Goal: Information Seeking & Learning: Learn about a topic

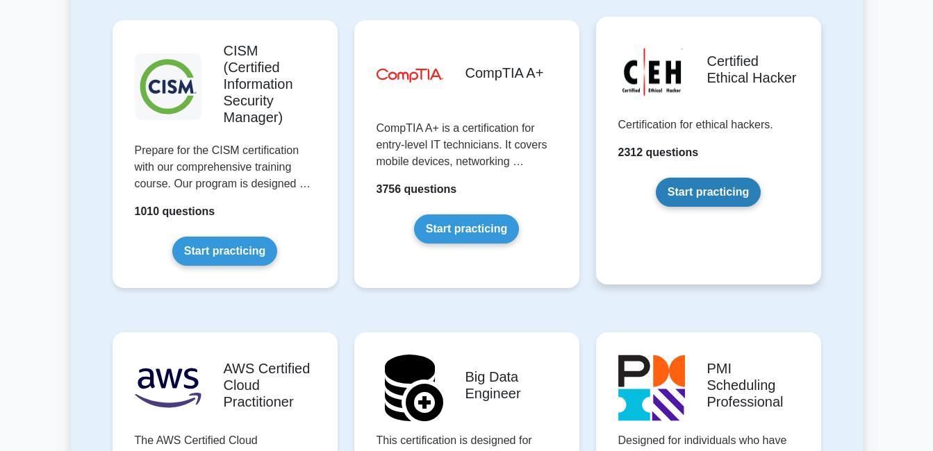
scroll to position [2153, 0]
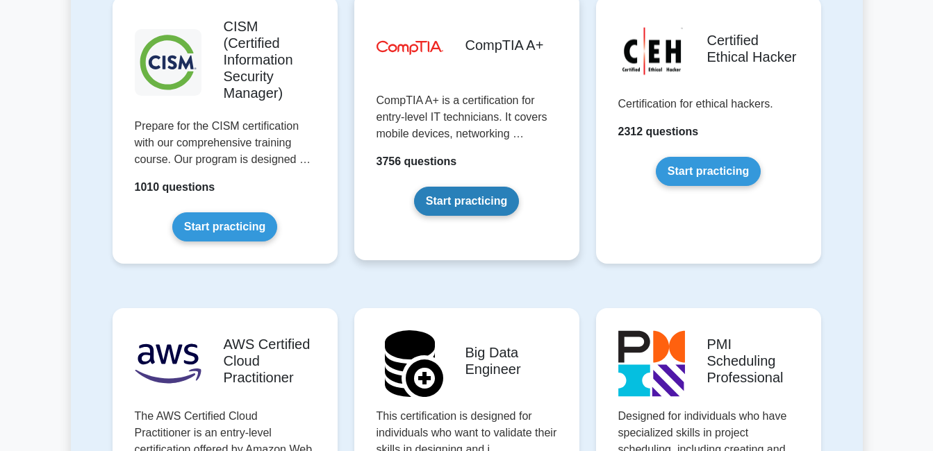
click at [442, 187] on link "Start practicing" at bounding box center [466, 201] width 105 height 29
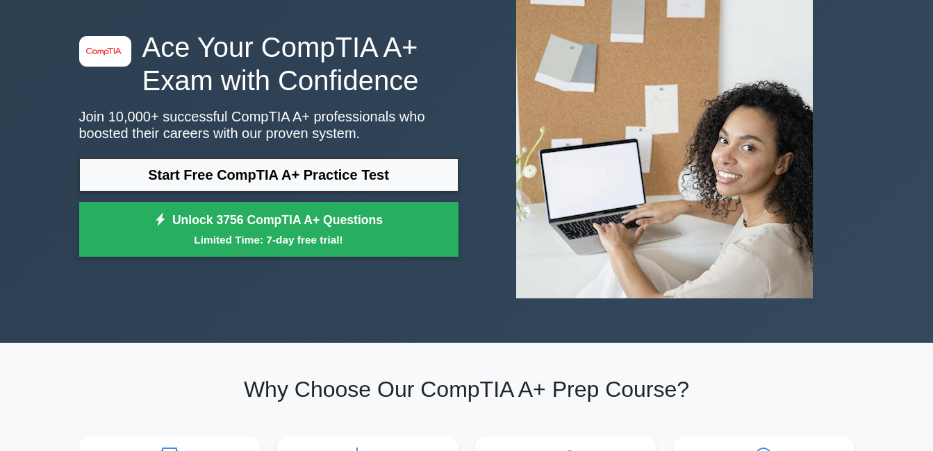
scroll to position [69, 0]
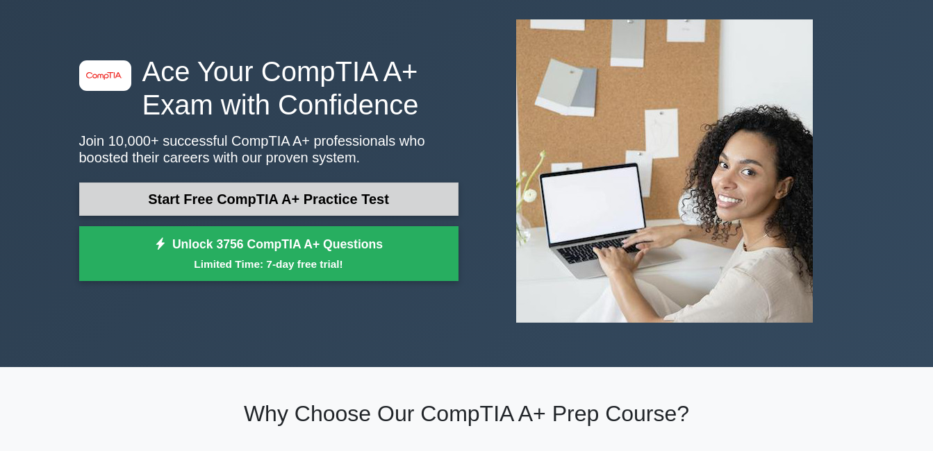
click at [256, 196] on link "Start Free CompTIA A+ Practice Test" at bounding box center [268, 199] width 379 height 33
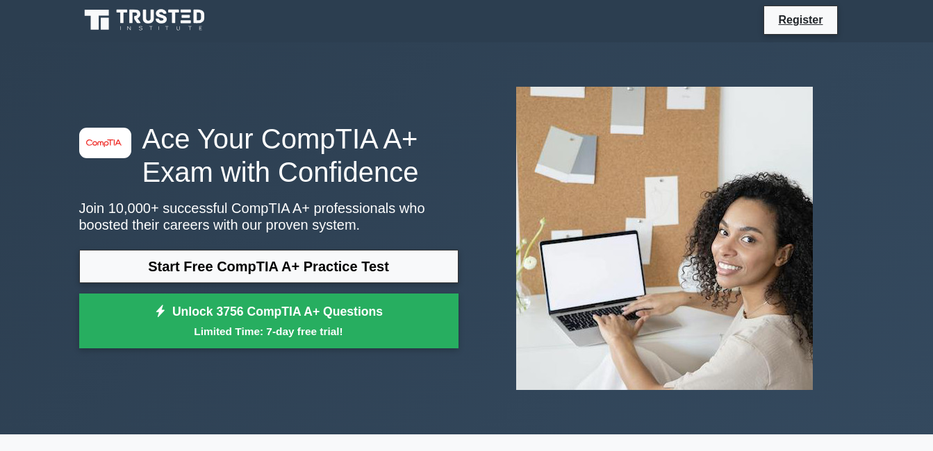
scroll to position [0, 0]
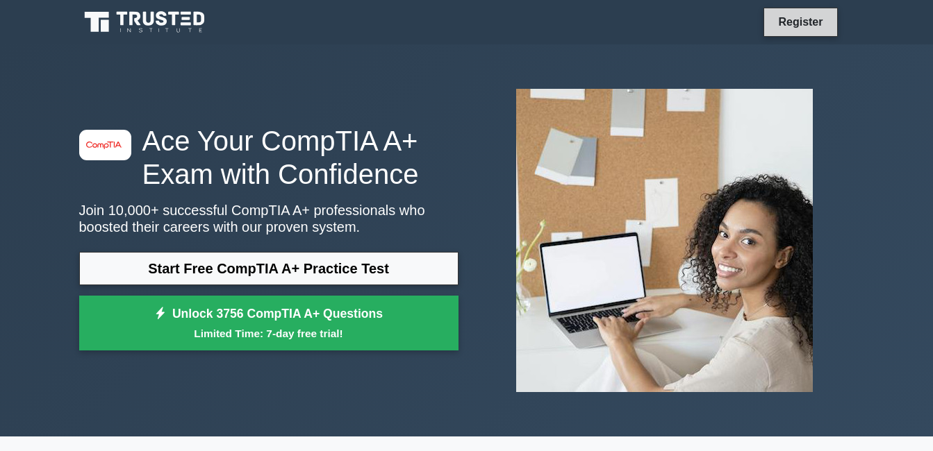
click at [804, 17] on link "Register" at bounding box center [800, 21] width 61 height 17
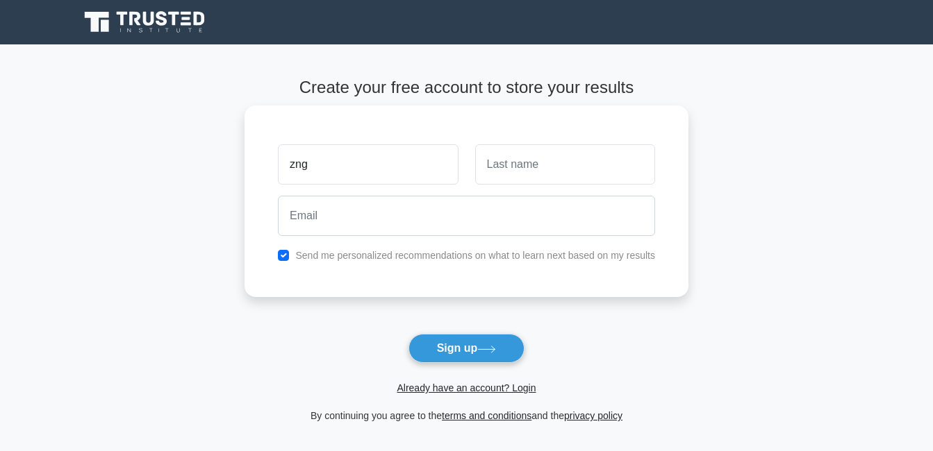
type input "zng"
click at [522, 169] on input "text" at bounding box center [565, 164] width 180 height 40
type input "a"
type input "Afdal"
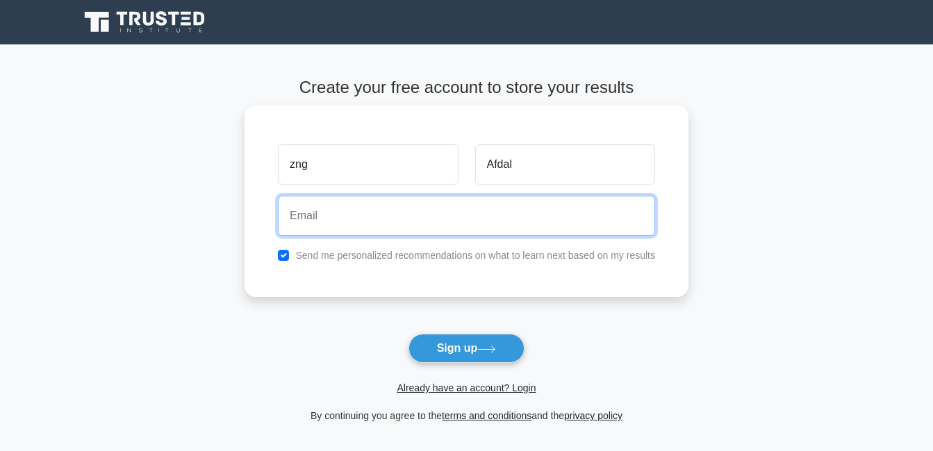
click at [370, 218] on input "email" at bounding box center [466, 216] width 377 height 40
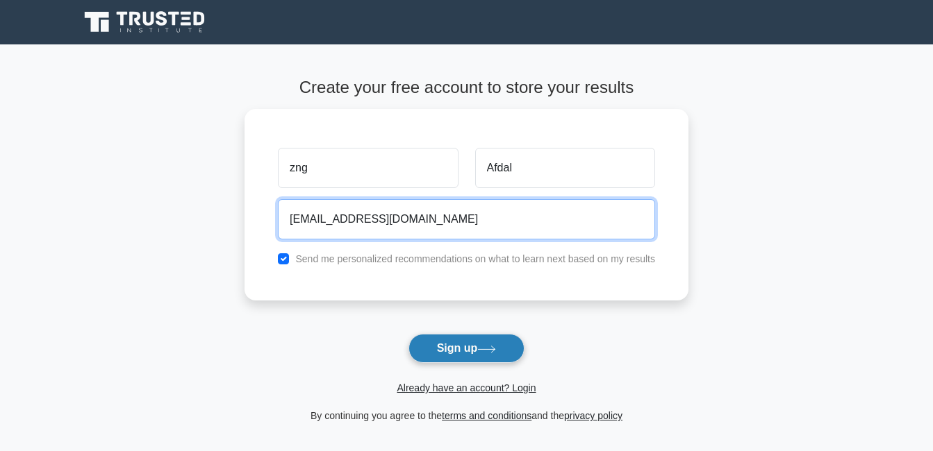
type input "[EMAIL_ADDRESS][DOMAIN_NAME]"
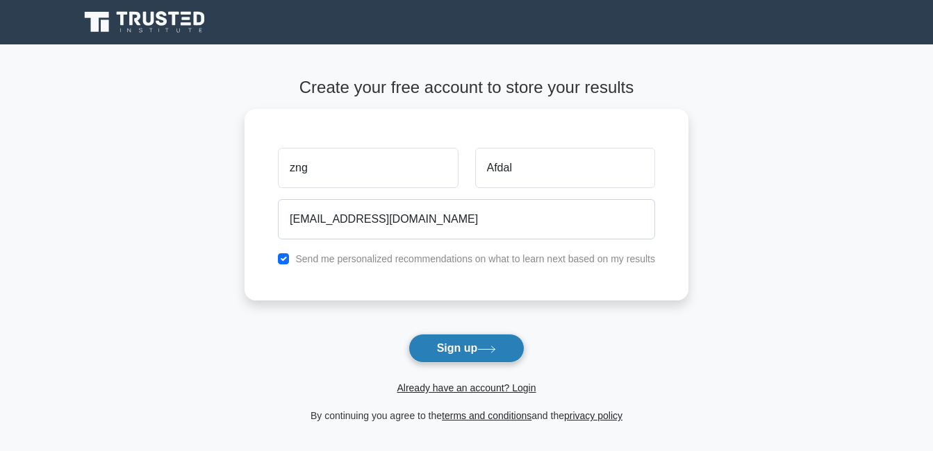
click at [451, 348] on button "Sign up" at bounding box center [466, 348] width 117 height 29
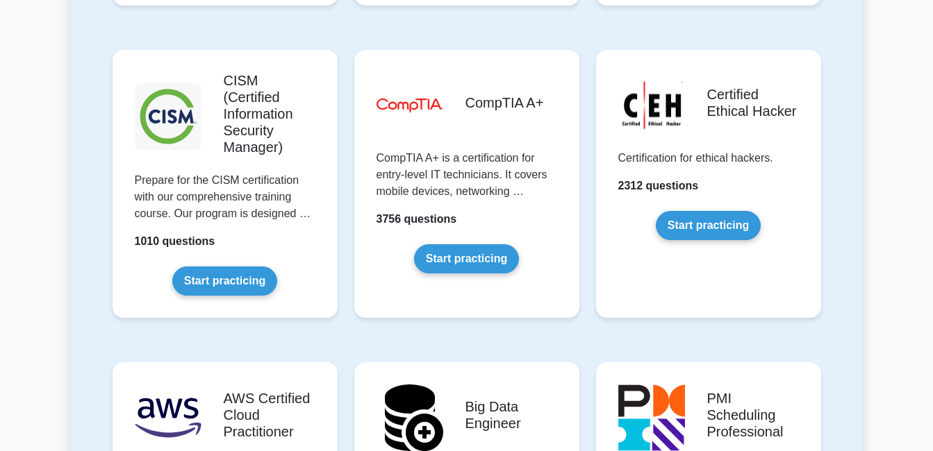
scroll to position [2084, 0]
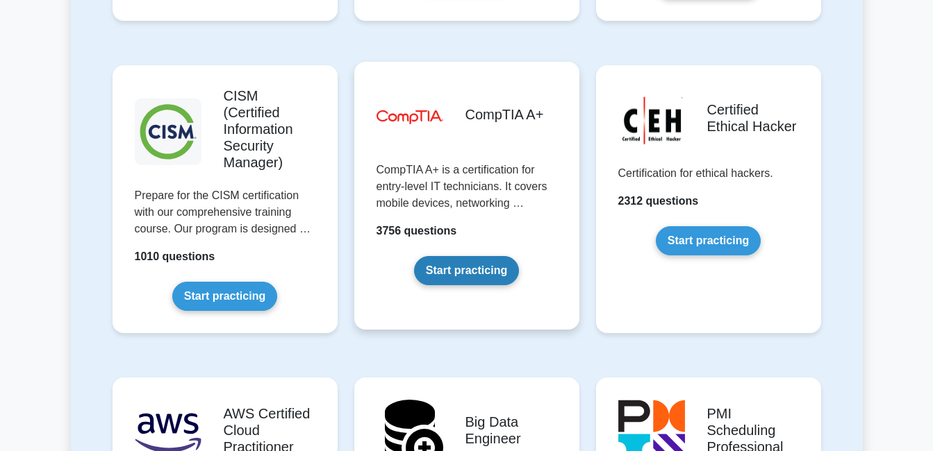
click at [456, 256] on link "Start practicing" at bounding box center [466, 270] width 105 height 29
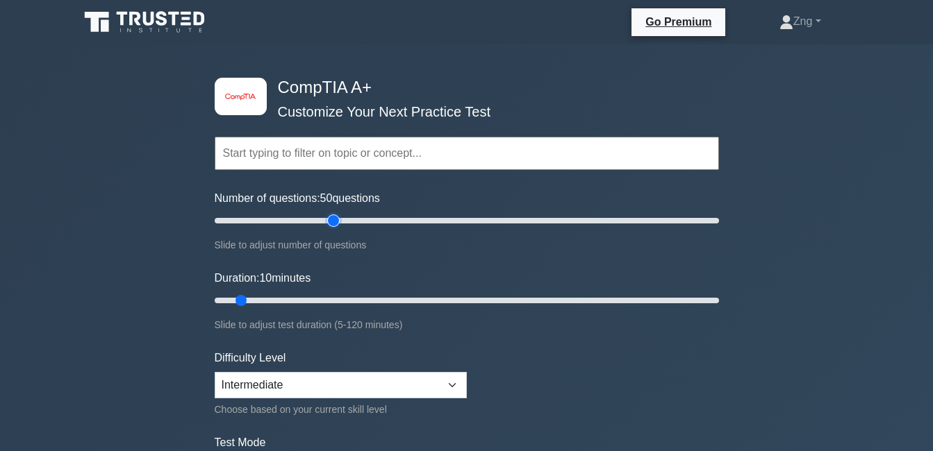
drag, startPoint x: 229, startPoint y: 221, endPoint x: 333, endPoint y: 238, distance: 105.5
type input "50"
click at [333, 229] on input "Number of questions: 50 questions" at bounding box center [467, 221] width 504 height 17
drag, startPoint x: 240, startPoint y: 302, endPoint x: 508, endPoint y: 316, distance: 269.2
type input "70"
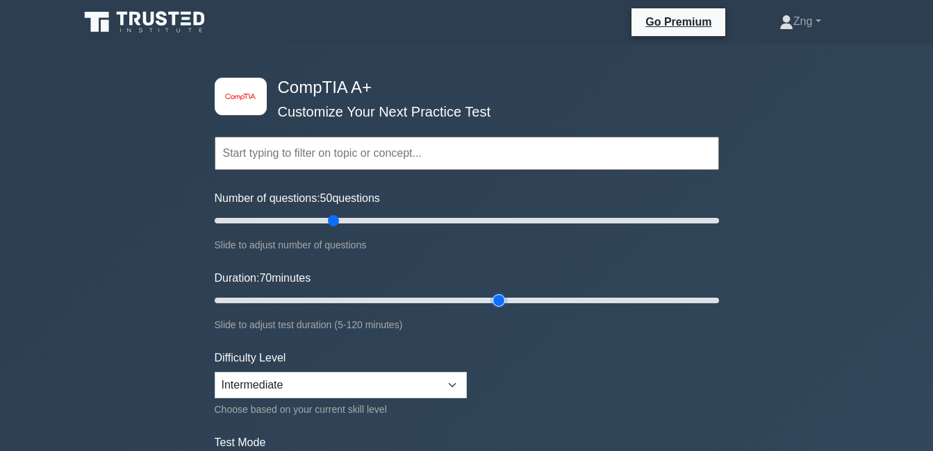
click at [508, 309] on input "Duration: 70 minutes" at bounding box center [467, 300] width 504 height 17
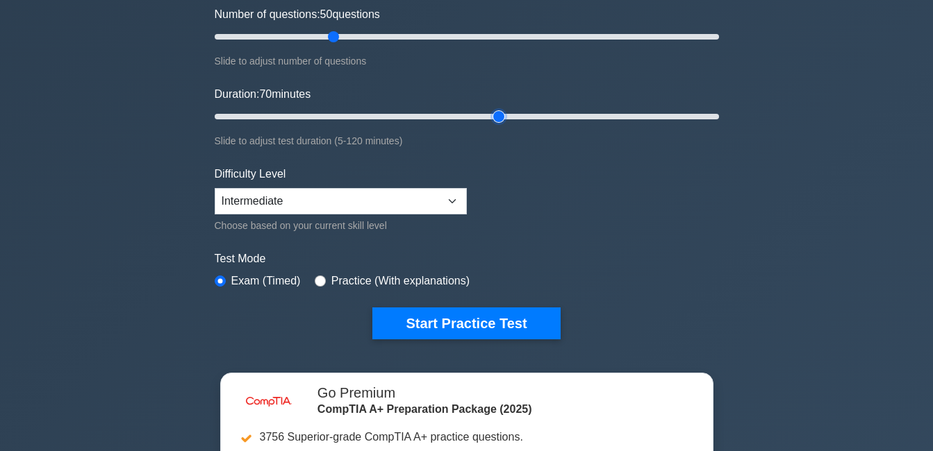
scroll to position [208, 0]
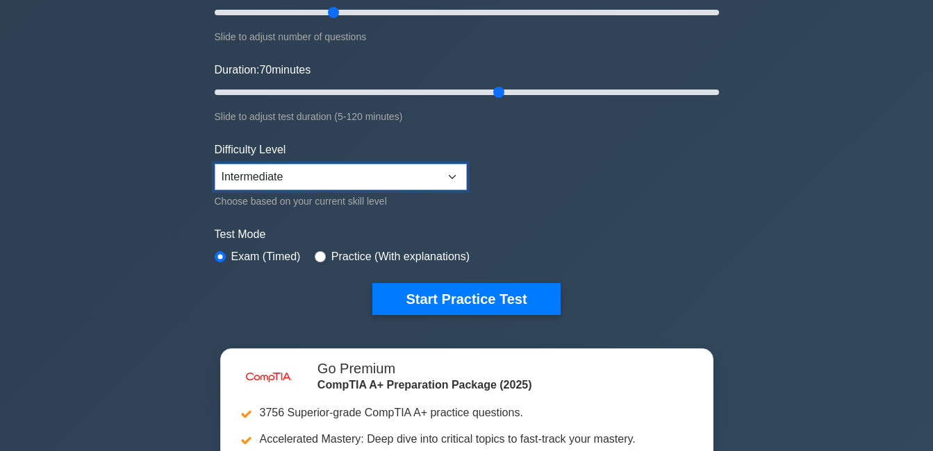
click at [453, 176] on select "Beginner Intermediate Expert" at bounding box center [341, 177] width 252 height 26
select select "beginner"
click at [215, 164] on select "Beginner Intermediate Expert" at bounding box center [341, 177] width 252 height 26
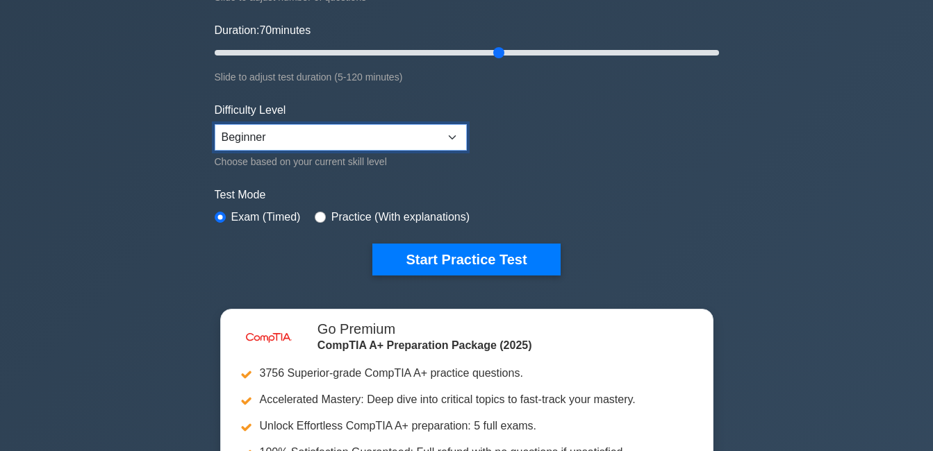
scroll to position [278, 0]
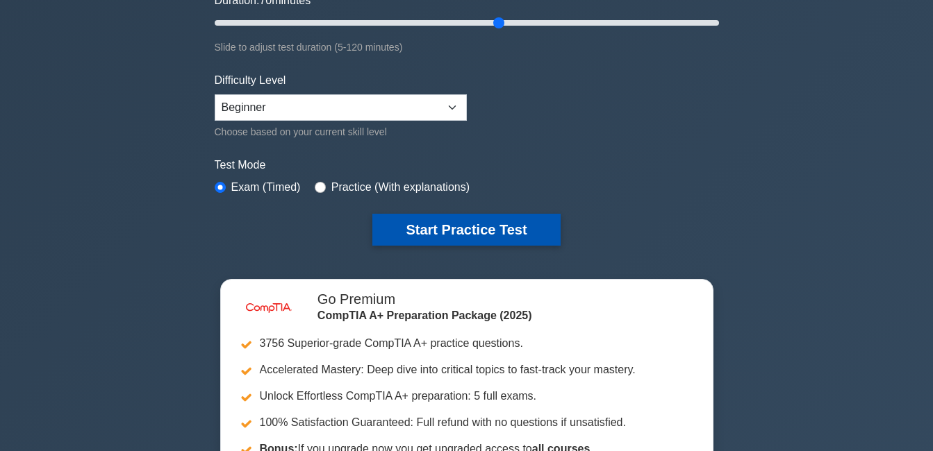
click at [460, 227] on button "Start Practice Test" at bounding box center [466, 230] width 188 height 32
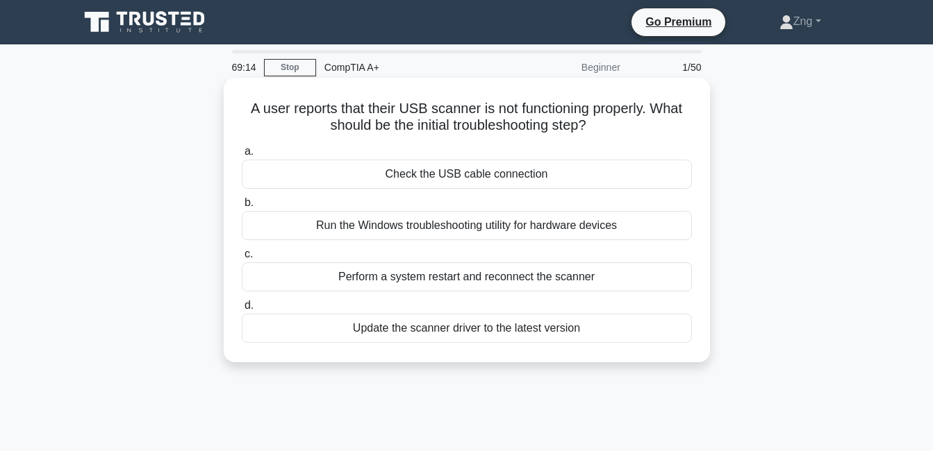
click at [475, 333] on div "Update the scanner driver to the latest version" at bounding box center [467, 328] width 450 height 29
click at [242, 310] on input "d. Update the scanner driver to the latest version" at bounding box center [242, 305] width 0 height 9
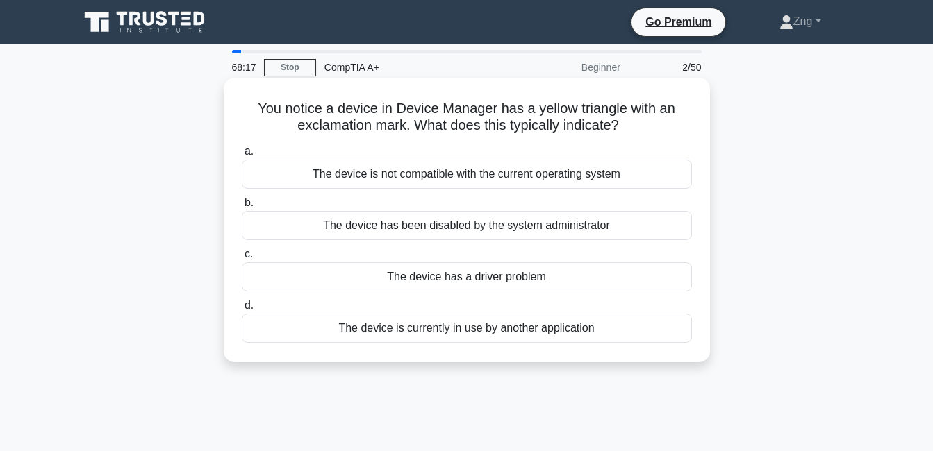
click at [489, 276] on div "The device has a driver problem" at bounding box center [467, 277] width 450 height 29
click at [242, 259] on input "c. The device has a driver problem" at bounding box center [242, 254] width 0 height 9
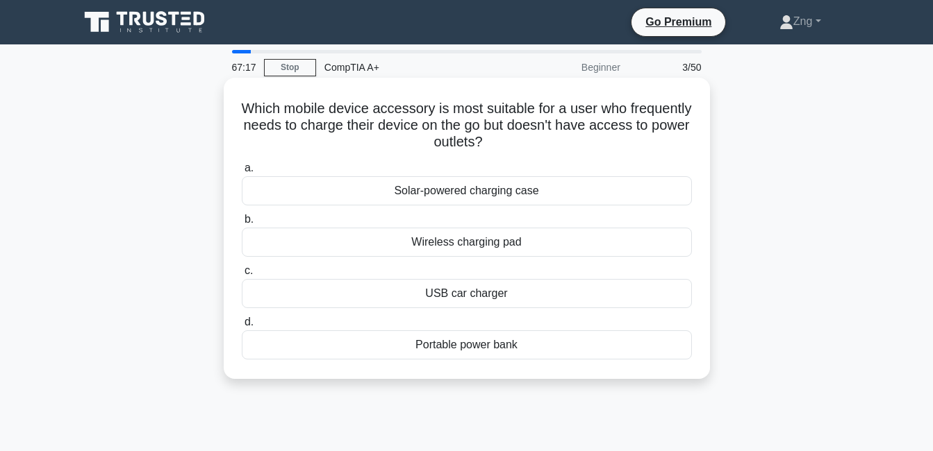
click at [504, 299] on div "USB car charger" at bounding box center [467, 293] width 450 height 29
click at [242, 276] on input "c. USB car charger" at bounding box center [242, 271] width 0 height 9
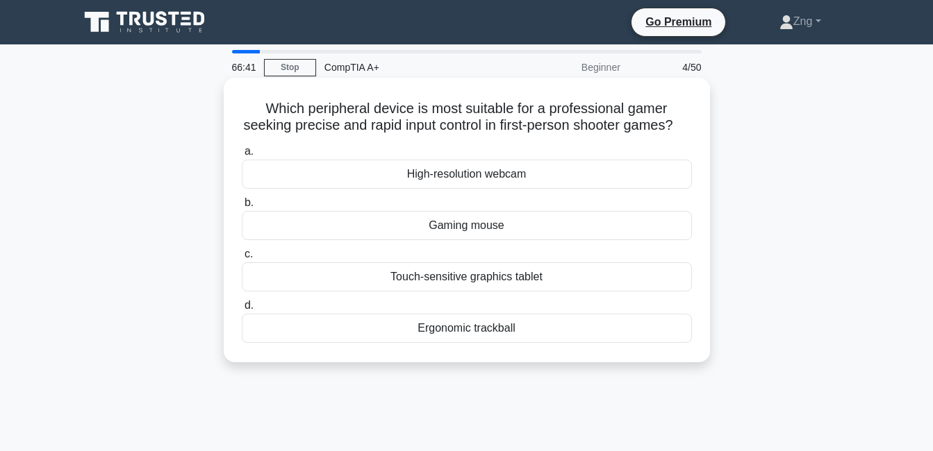
click at [467, 291] on div "Touch-sensitive graphics tablet" at bounding box center [467, 277] width 450 height 29
click at [242, 259] on input "c. Touch-sensitive graphics tablet" at bounding box center [242, 254] width 0 height 9
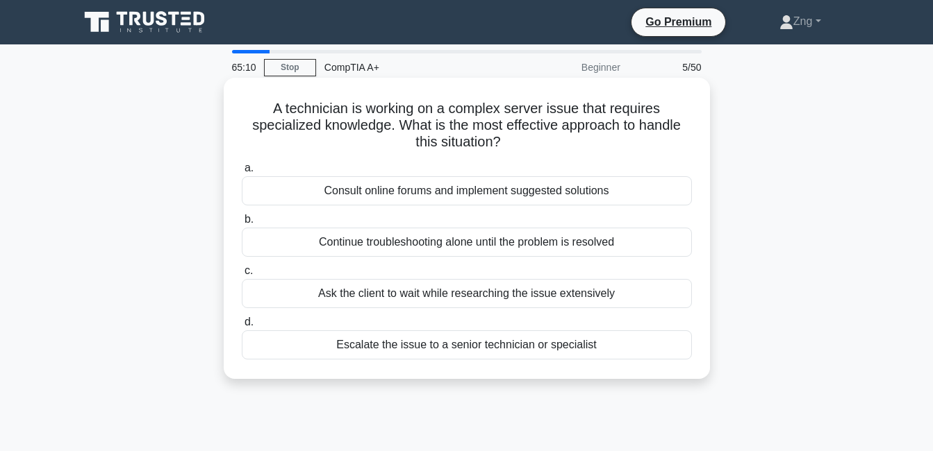
click at [542, 345] on div "Escalate the issue to a senior technician or specialist" at bounding box center [467, 345] width 450 height 29
click at [242, 327] on input "d. Escalate the issue to a senior technician or specialist" at bounding box center [242, 322] width 0 height 9
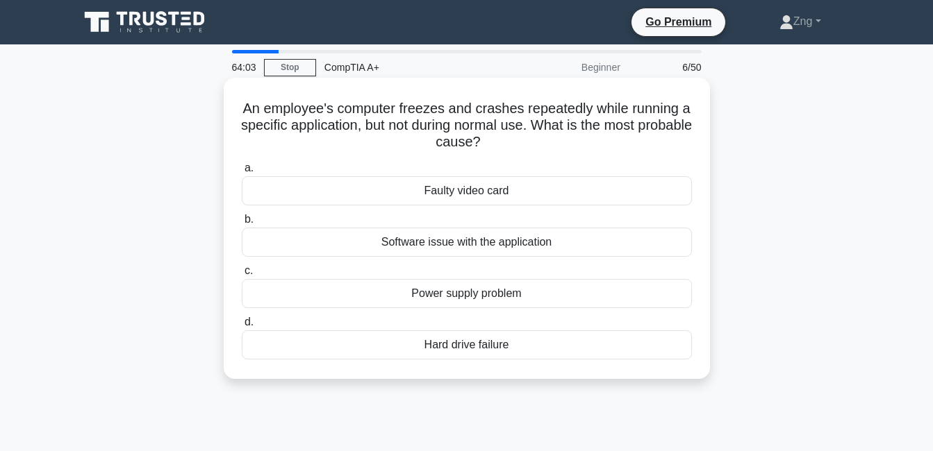
click at [445, 249] on div "Software issue with the application" at bounding box center [467, 242] width 450 height 29
click at [242, 224] on input "b. Software issue with the application" at bounding box center [242, 219] width 0 height 9
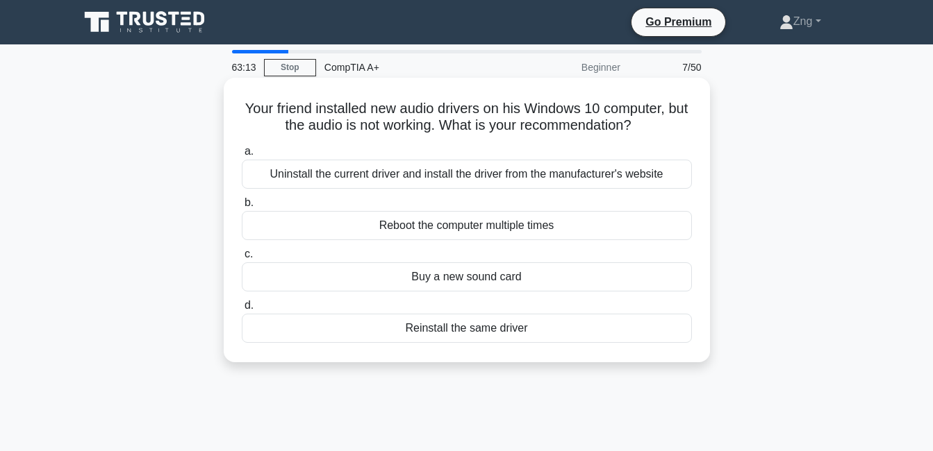
click at [424, 180] on div "Uninstall the current driver and install the driver from the manufacturer's web…" at bounding box center [467, 174] width 450 height 29
click at [242, 156] on input "a. Uninstall the current driver and install the driver from the manufacturer's …" at bounding box center [242, 151] width 0 height 9
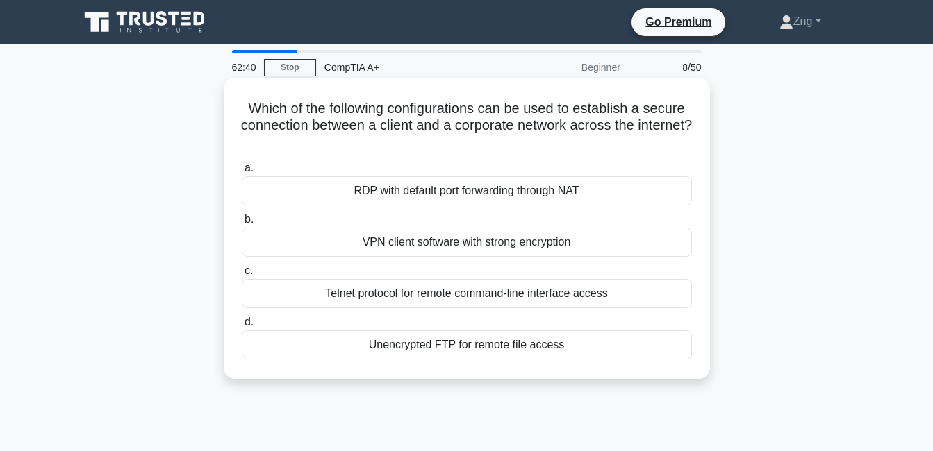
click at [409, 246] on div "VPN client software with strong encryption" at bounding box center [467, 242] width 450 height 29
click at [242, 224] on input "b. VPN client software with strong encryption" at bounding box center [242, 219] width 0 height 9
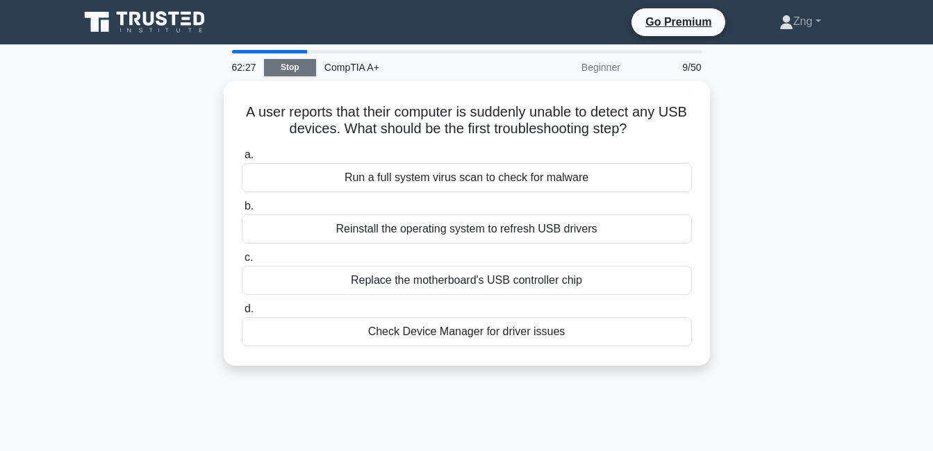
click at [294, 73] on link "Stop" at bounding box center [290, 67] width 52 height 17
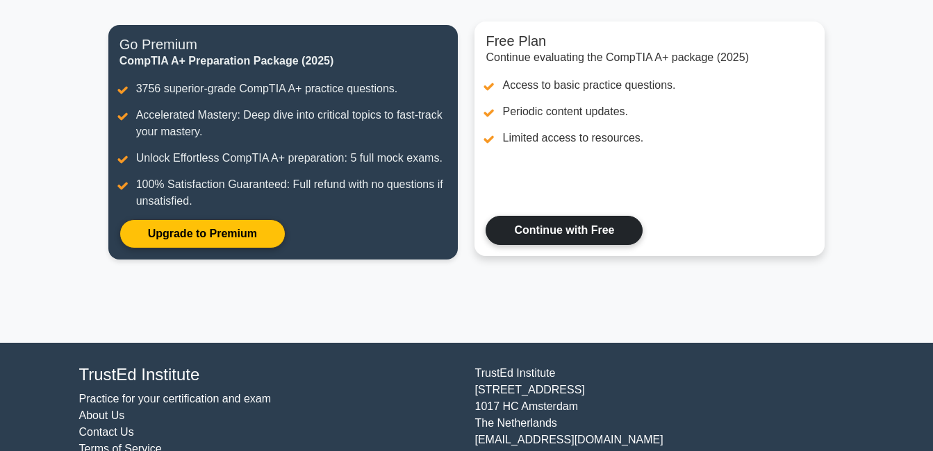
scroll to position [141, 0]
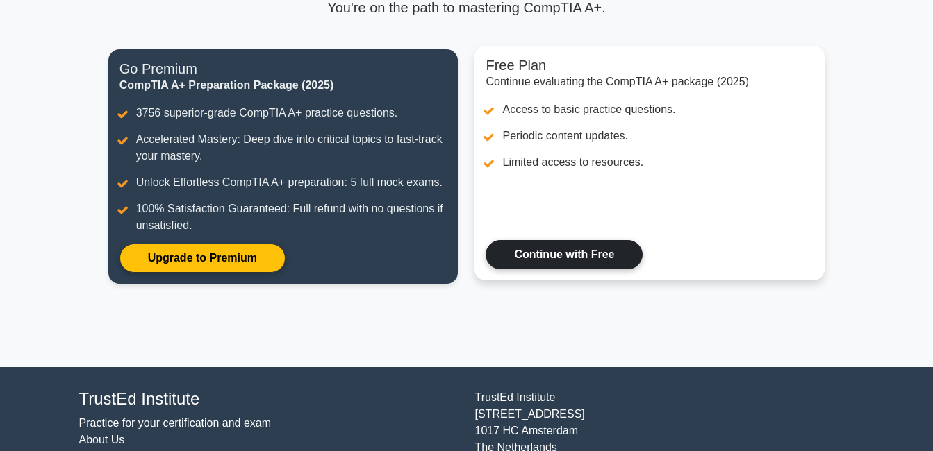
click at [578, 254] on link "Continue with Free" at bounding box center [564, 254] width 157 height 29
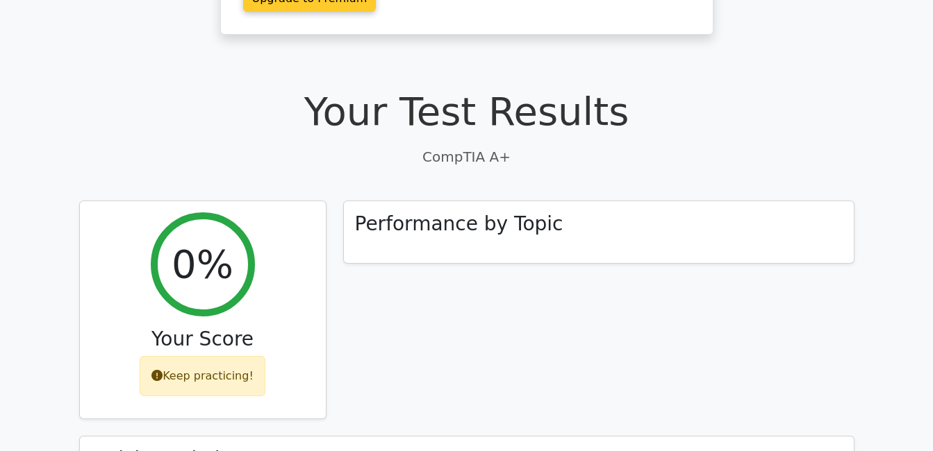
scroll to position [347, 0]
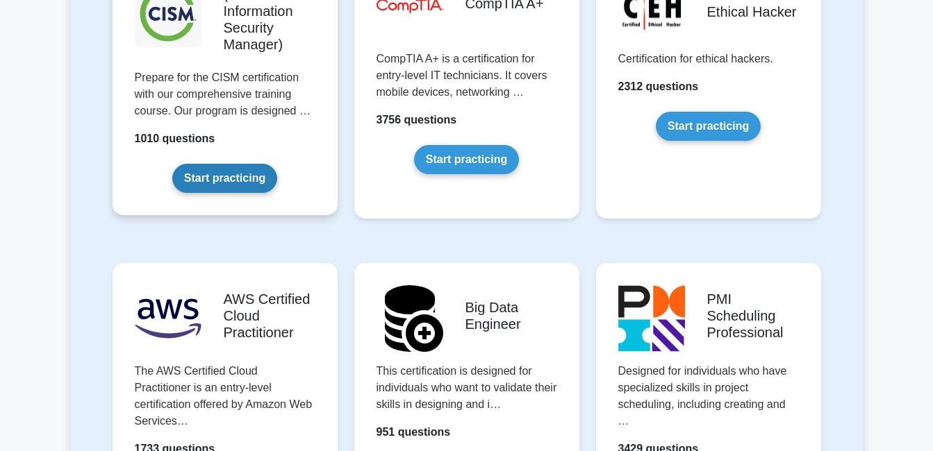
scroll to position [2223, 0]
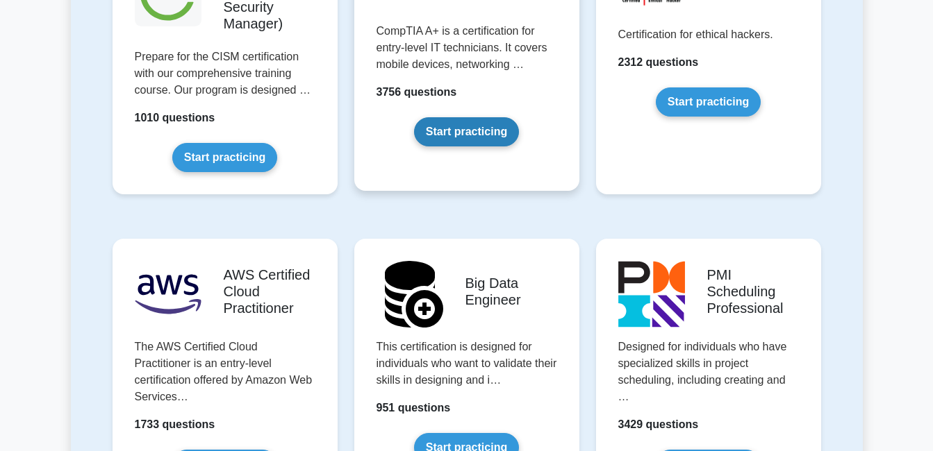
click at [434, 117] on link "Start practicing" at bounding box center [466, 131] width 105 height 29
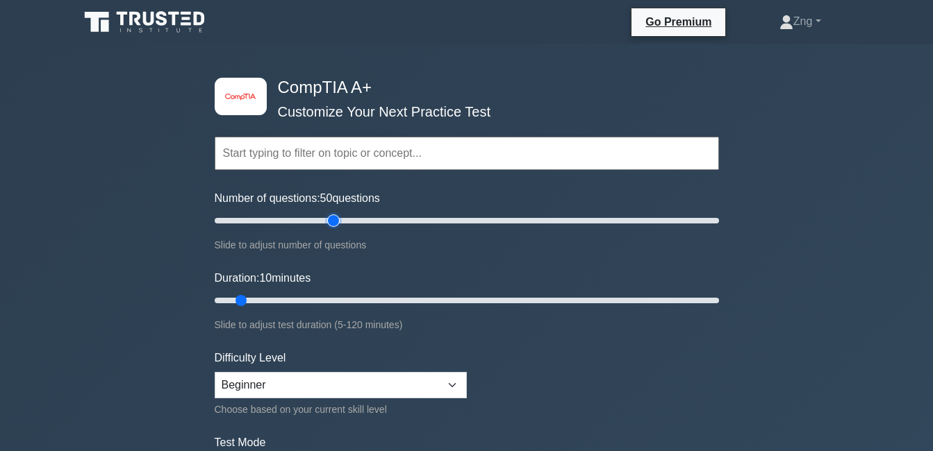
drag, startPoint x: 238, startPoint y: 218, endPoint x: 329, endPoint y: 210, distance: 91.3
type input "50"
click at [329, 213] on input "Number of questions: 50 questions" at bounding box center [467, 221] width 504 height 17
drag, startPoint x: 243, startPoint y: 297, endPoint x: 479, endPoint y: 297, distance: 235.5
type input "65"
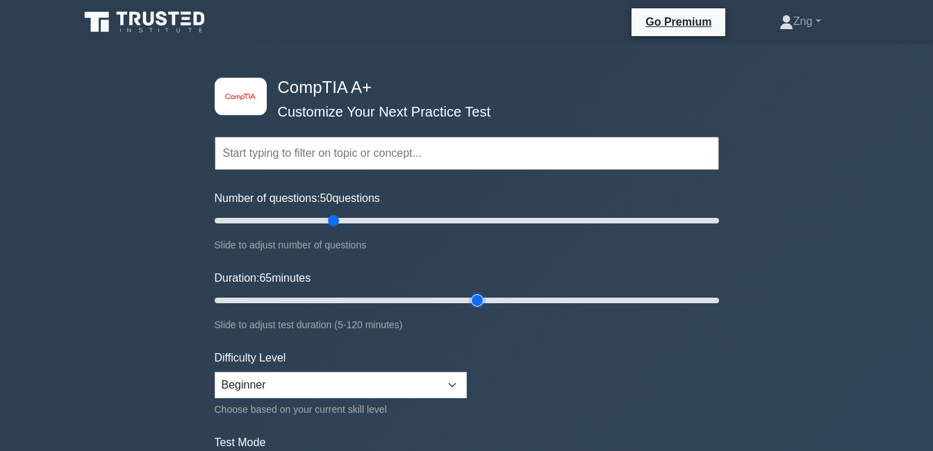
click at [479, 297] on input "Duration: 65 minutes" at bounding box center [467, 300] width 504 height 17
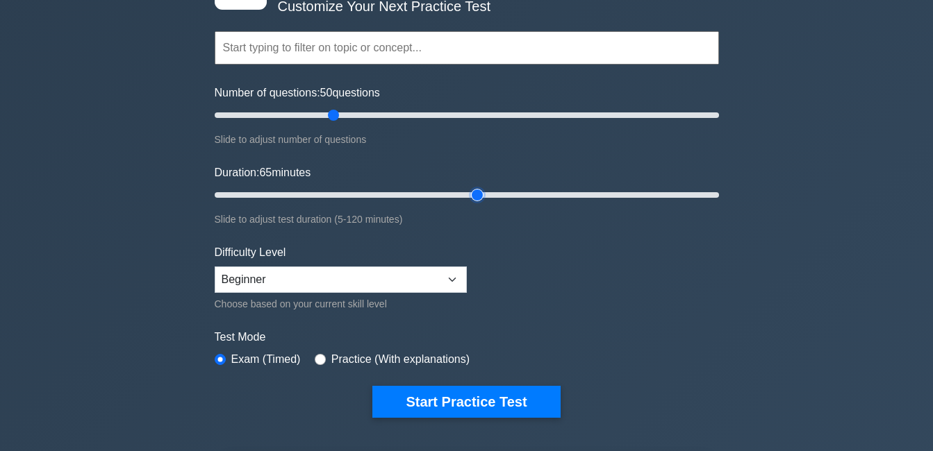
scroll to position [278, 0]
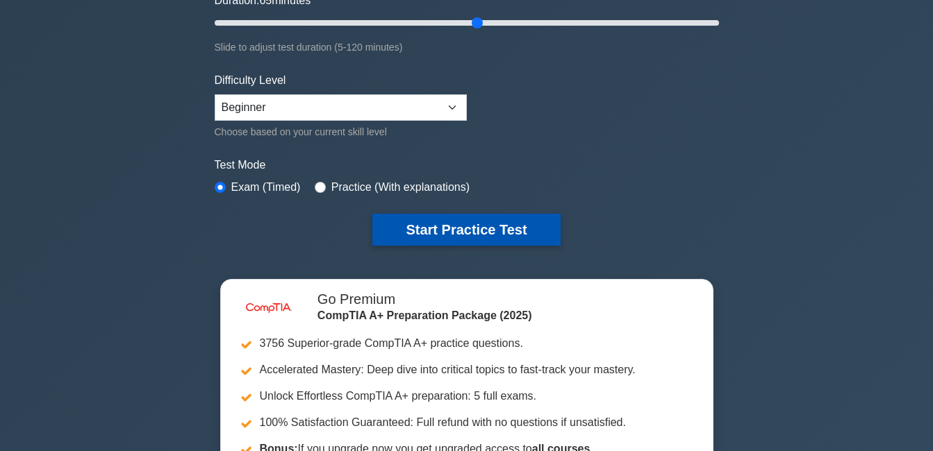
click at [391, 222] on button "Start Practice Test" at bounding box center [466, 230] width 188 height 32
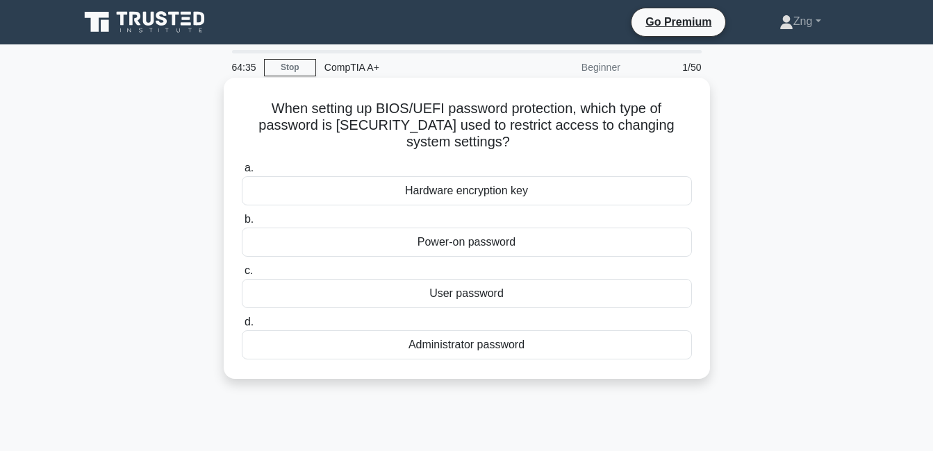
click at [440, 194] on div "Hardware encryption key" at bounding box center [467, 190] width 450 height 29
click at [242, 173] on input "a. Hardware encryption key" at bounding box center [242, 168] width 0 height 9
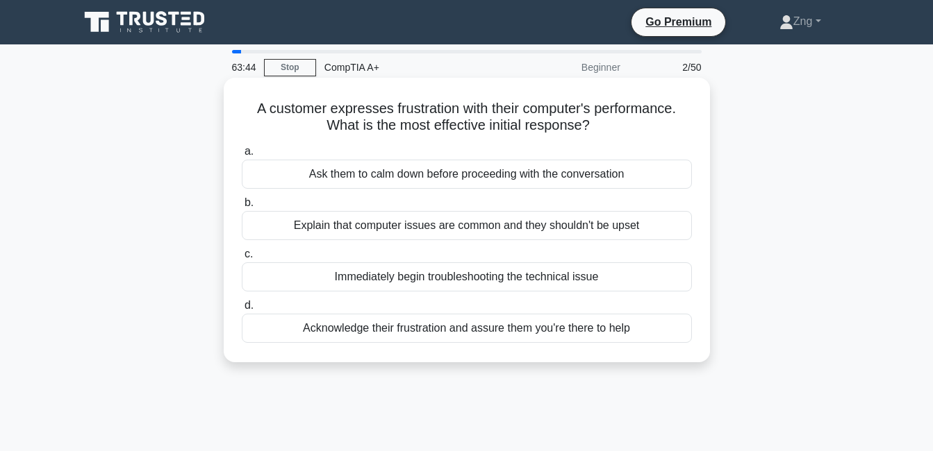
click at [358, 333] on div "Acknowledge their frustration and assure them you're there to help" at bounding box center [467, 328] width 450 height 29
click at [242, 310] on input "d. Acknowledge their frustration and assure them you're there to help" at bounding box center [242, 305] width 0 height 9
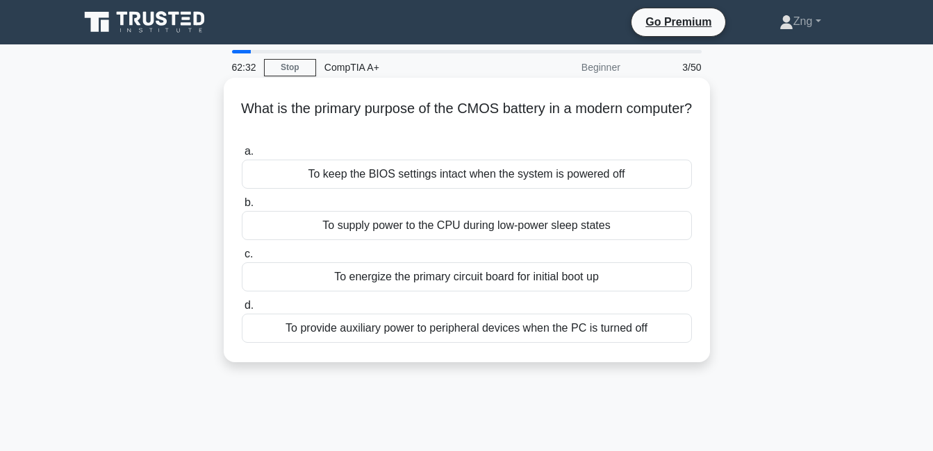
click at [431, 326] on div "To provide auxiliary power to peripheral devices when the PC is turned off" at bounding box center [467, 328] width 450 height 29
click at [447, 325] on div "To provide auxiliary power to peripheral devices when the PC is turned off" at bounding box center [467, 328] width 450 height 29
click at [242, 310] on input "d. To provide auxiliary power to peripheral devices when the PC is turned off" at bounding box center [242, 305] width 0 height 9
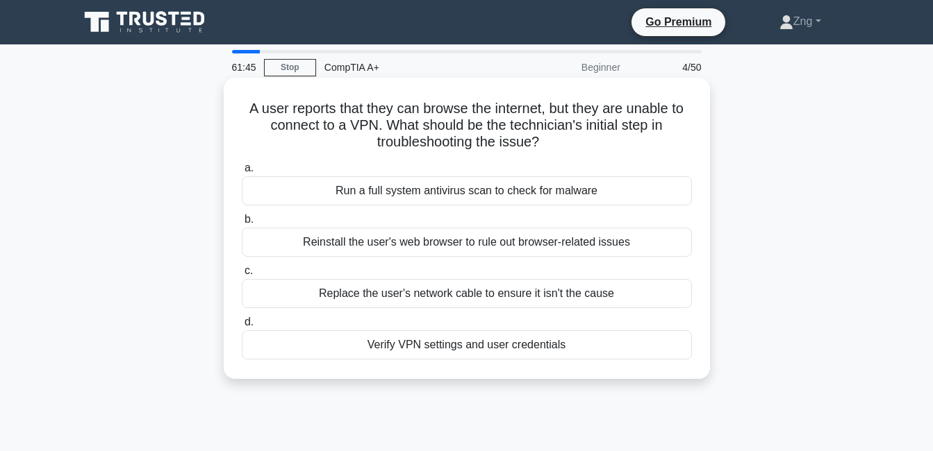
click at [390, 294] on div "Replace the user's network cable to ensure it isn't the cause" at bounding box center [467, 293] width 450 height 29
click at [242, 276] on input "c. Replace the user's network cable to ensure it isn't the cause" at bounding box center [242, 271] width 0 height 9
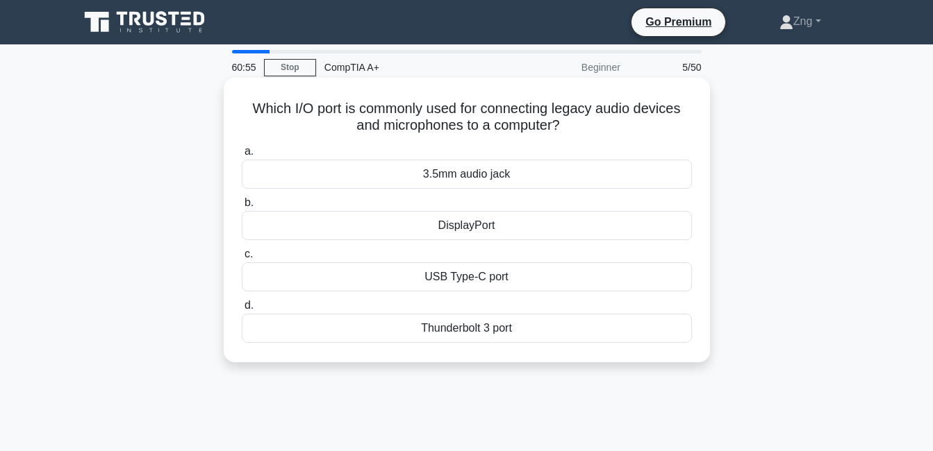
click at [530, 180] on div "3.5mm audio jack" at bounding box center [467, 174] width 450 height 29
click at [242, 156] on input "a. 3.5mm audio jack" at bounding box center [242, 151] width 0 height 9
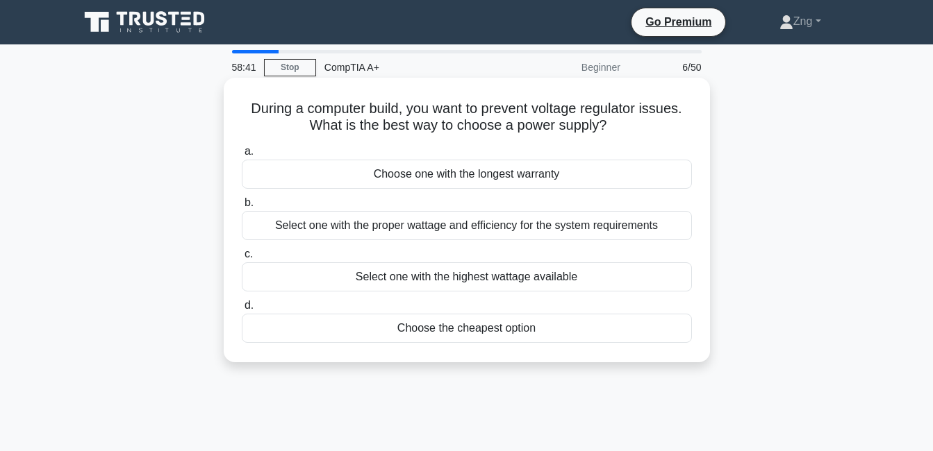
click at [452, 334] on div "Choose the cheapest option" at bounding box center [467, 328] width 450 height 29
click at [242, 310] on input "d. Choose the cheapest option" at bounding box center [242, 305] width 0 height 9
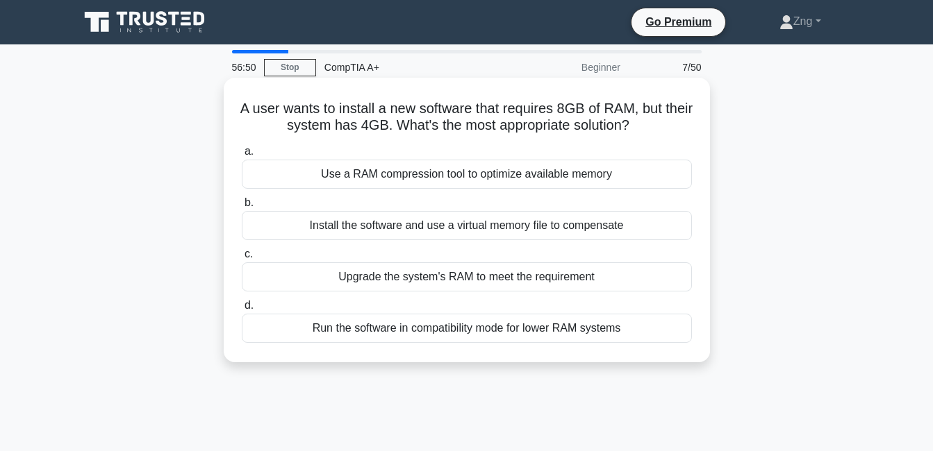
drag, startPoint x: 413, startPoint y: 274, endPoint x: 418, endPoint y: 281, distance: 7.9
click at [418, 281] on div "Upgrade the system's RAM to meet the requirement" at bounding box center [467, 277] width 450 height 29
drag, startPoint x: 418, startPoint y: 281, endPoint x: 308, endPoint y: 276, distance: 109.8
click at [308, 276] on div "Upgrade the system's RAM to meet the requirement" at bounding box center [467, 277] width 450 height 29
click at [242, 259] on input "c. Upgrade the system's RAM to meet the requirement" at bounding box center [242, 254] width 0 height 9
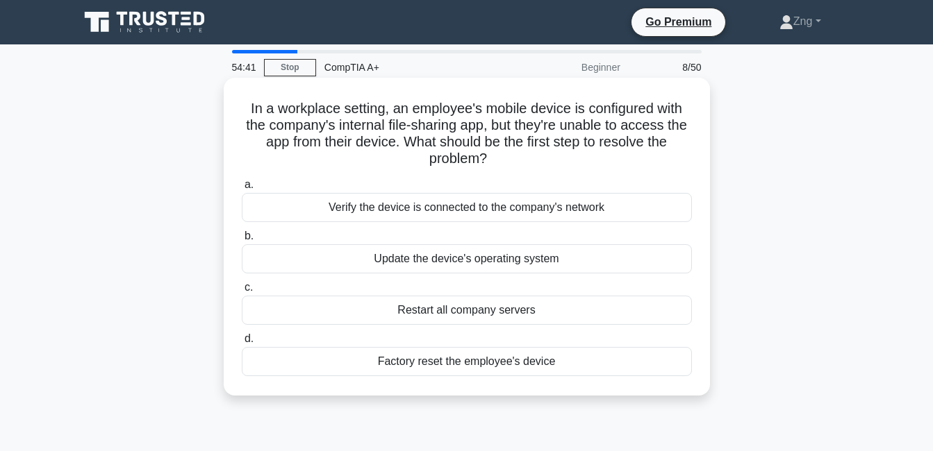
click at [408, 208] on div "Verify the device is connected to the company's network" at bounding box center [467, 207] width 450 height 29
click at [242, 190] on input "a. Verify the device is connected to the company's network" at bounding box center [242, 185] width 0 height 9
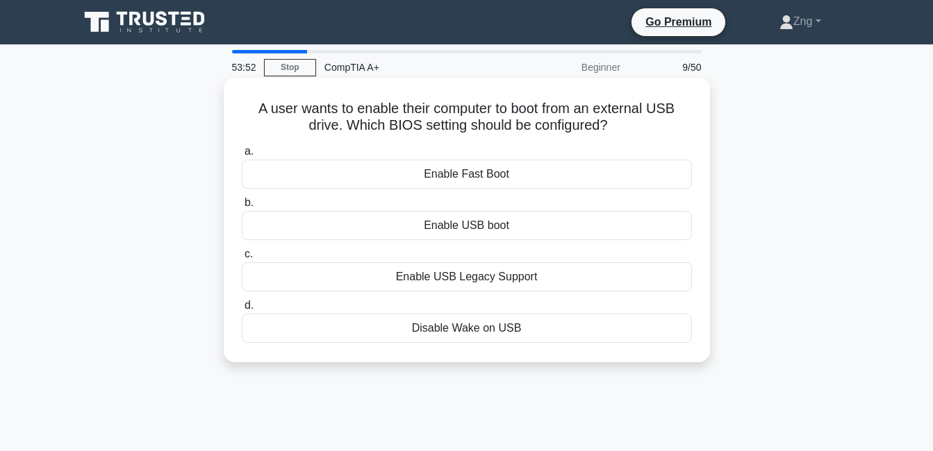
click at [433, 230] on div "Enable USB boot" at bounding box center [467, 225] width 450 height 29
click at [242, 208] on input "b. Enable USB boot" at bounding box center [242, 203] width 0 height 9
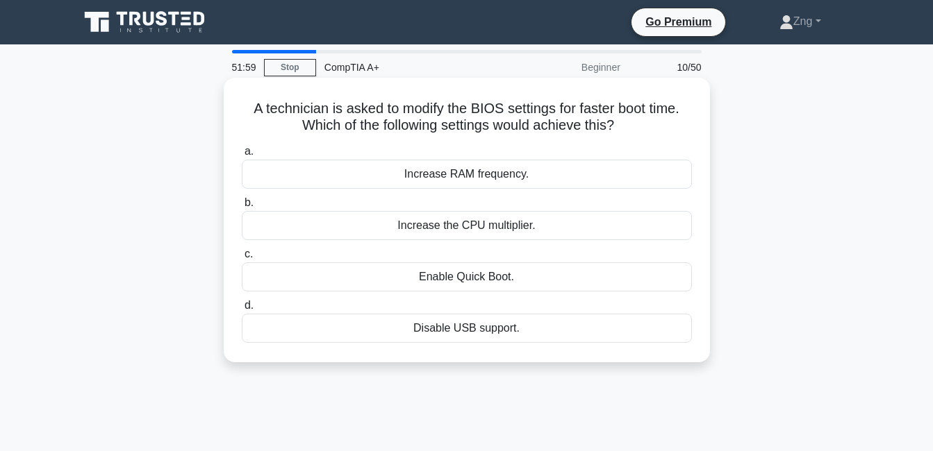
click at [502, 277] on div "Enable Quick Boot." at bounding box center [467, 277] width 450 height 29
click at [242, 259] on input "c. Enable Quick Boot." at bounding box center [242, 254] width 0 height 9
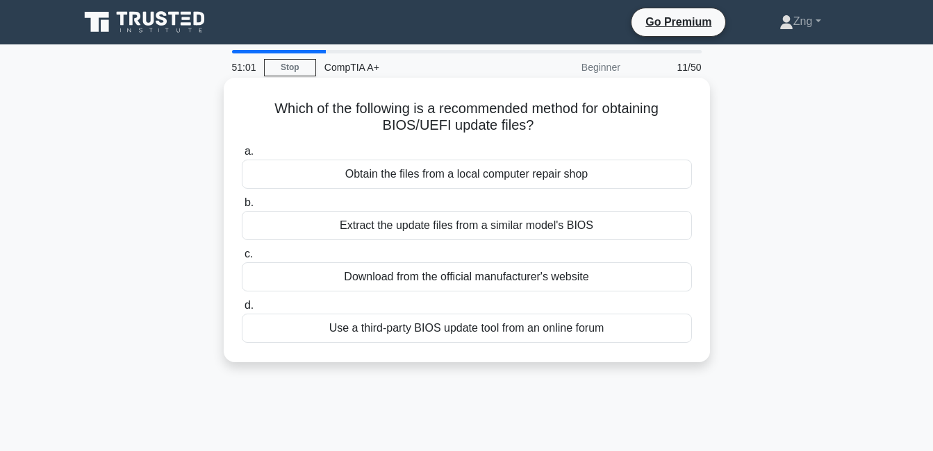
click at [431, 286] on div "Download from the official manufacturer's website" at bounding box center [467, 277] width 450 height 29
click at [242, 259] on input "c. Download from the official manufacturer's website" at bounding box center [242, 254] width 0 height 9
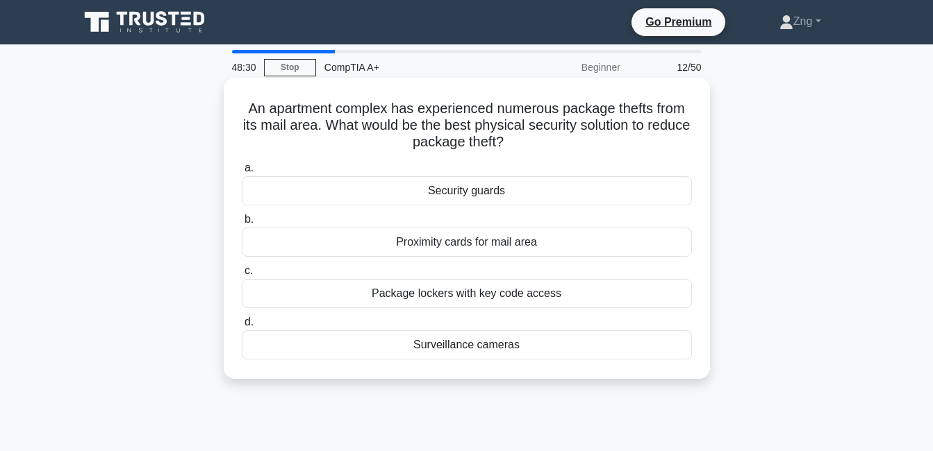
click at [474, 186] on div "Security guards" at bounding box center [467, 190] width 450 height 29
click at [242, 173] on input "a. Security guards" at bounding box center [242, 168] width 0 height 9
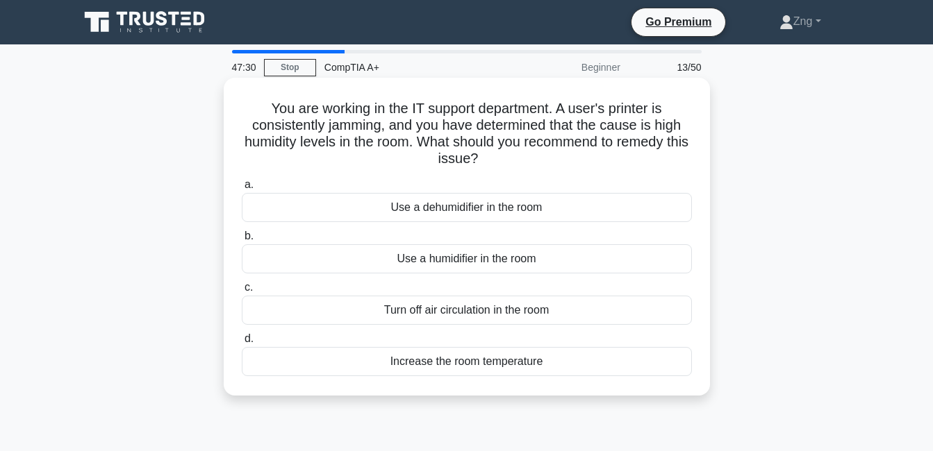
click at [441, 204] on div "Use a dehumidifier in the room" at bounding box center [467, 207] width 450 height 29
click at [242, 190] on input "a. Use a dehumidifier in the room" at bounding box center [242, 185] width 0 height 9
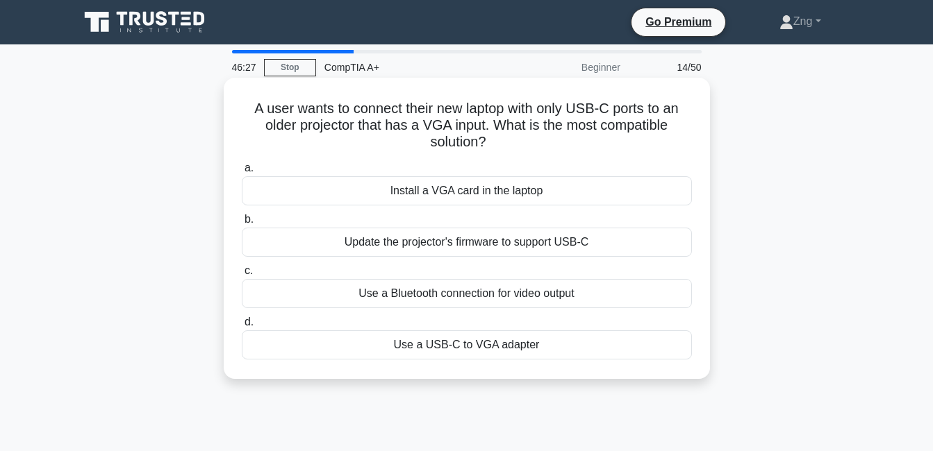
click at [339, 244] on div "Update the projector's firmware to support USB-C" at bounding box center [467, 242] width 450 height 29
click at [242, 224] on input "b. Update the projector's firmware to support USB-C" at bounding box center [242, 219] width 0 height 9
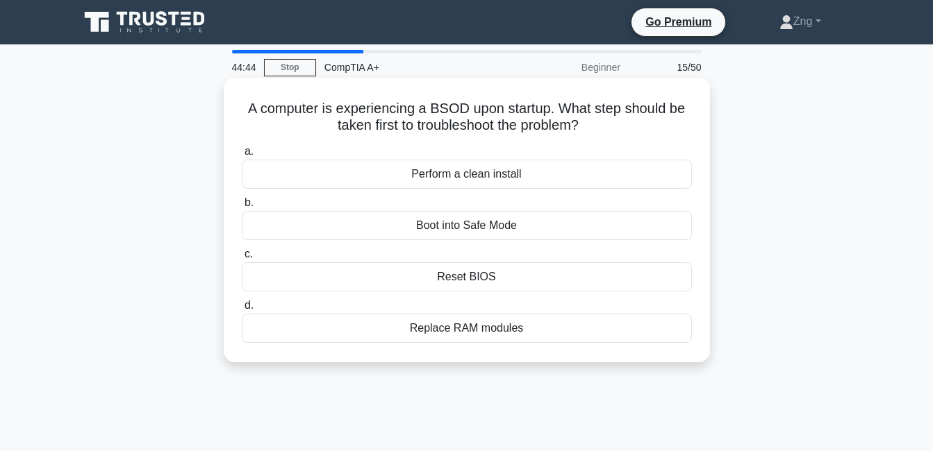
click at [395, 226] on div "Boot into Safe Mode" at bounding box center [467, 225] width 450 height 29
click at [242, 208] on input "b. Boot into Safe Mode" at bounding box center [242, 203] width 0 height 9
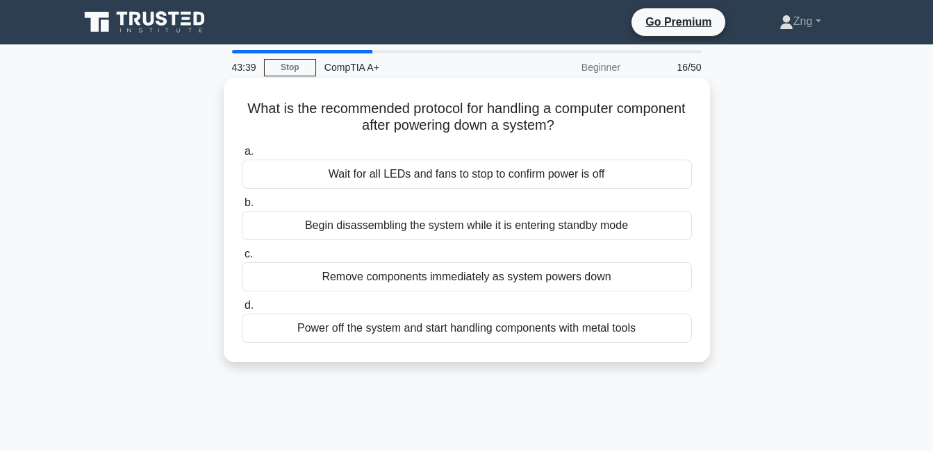
click at [472, 177] on div "Wait for all LEDs and fans to stop to confirm power is off" at bounding box center [467, 174] width 450 height 29
click at [242, 156] on input "a. Wait for all LEDs and fans to stop to confirm power is off" at bounding box center [242, 151] width 0 height 9
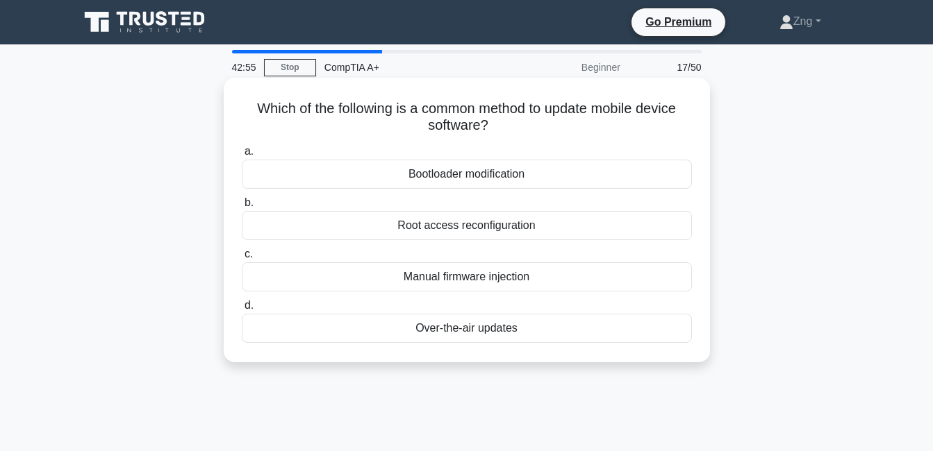
click at [458, 226] on div "Root access reconfiguration" at bounding box center [467, 225] width 450 height 29
click at [242, 208] on input "b. Root access reconfiguration" at bounding box center [242, 203] width 0 height 9
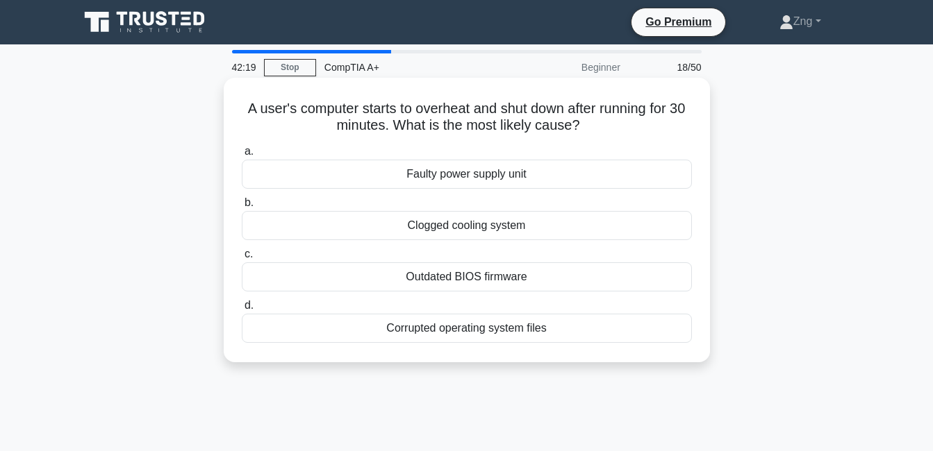
click at [447, 223] on div "Clogged cooling system" at bounding box center [467, 225] width 450 height 29
click at [242, 208] on input "b. Clogged cooling system" at bounding box center [242, 203] width 0 height 9
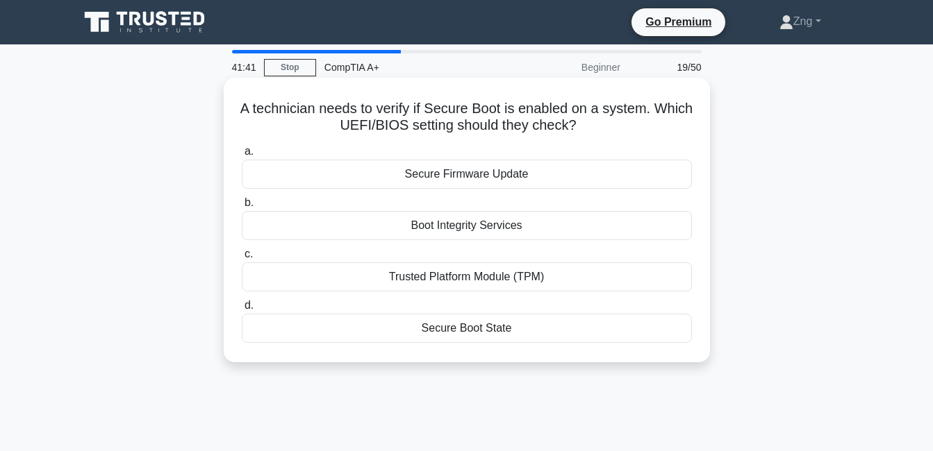
click at [429, 326] on div "Secure Boot State" at bounding box center [467, 328] width 450 height 29
click at [361, 318] on div "Secure Boot State" at bounding box center [467, 328] width 450 height 29
click at [242, 310] on input "d. Secure Boot State" at bounding box center [242, 305] width 0 height 9
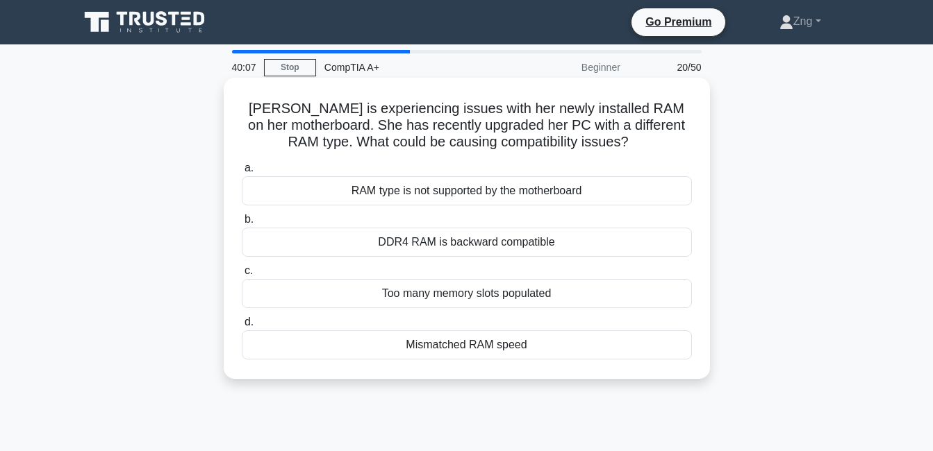
click at [440, 193] on div "RAM type is not supported by the motherboard" at bounding box center [467, 190] width 450 height 29
click at [242, 173] on input "a. RAM type is not supported by the motherboard" at bounding box center [242, 168] width 0 height 9
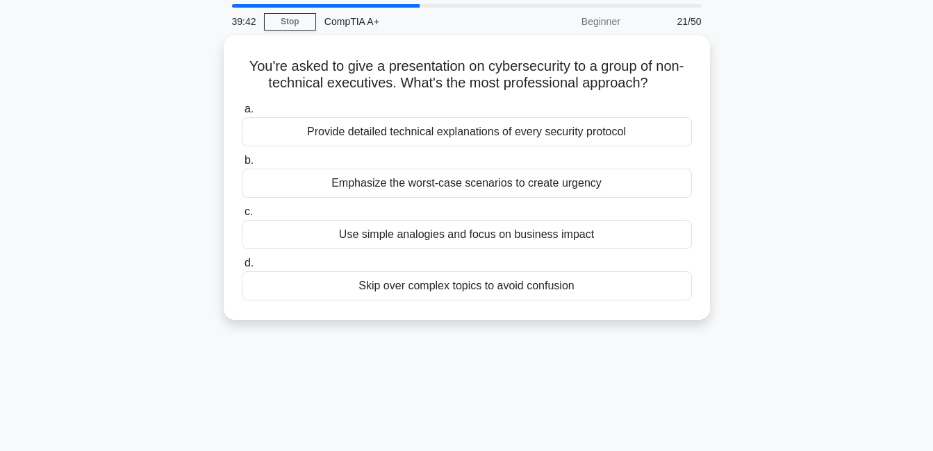
scroll to position [69, 0]
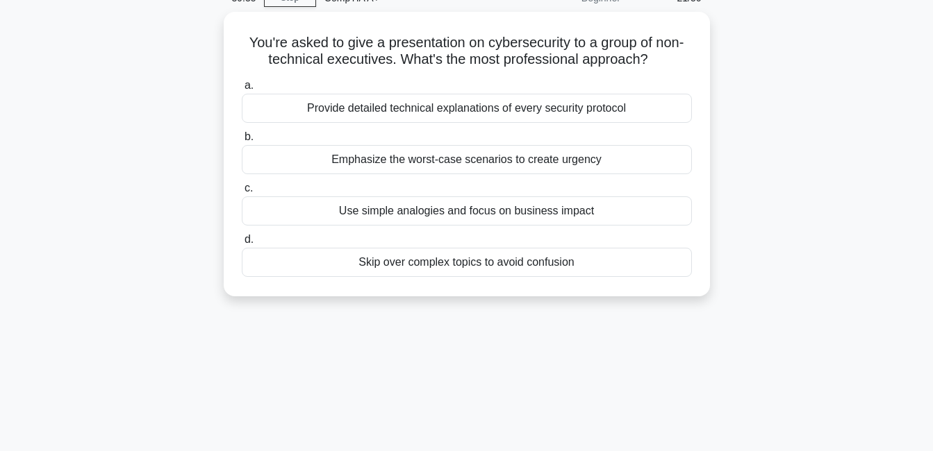
drag, startPoint x: 454, startPoint y: 354, endPoint x: 554, endPoint y: 351, distance: 100.1
click at [554, 351] on div "39:35 Stop CompTIA A+ Beginner 21/50 You're asked to give a presentation on cyb…" at bounding box center [467, 328] width 792 height 695
drag, startPoint x: 554, startPoint y: 351, endPoint x: 787, endPoint y: 184, distance: 286.2
click at [787, 184] on div "You're asked to give a presentation on cybersecurity to a group of non-technica…" at bounding box center [467, 162] width 792 height 301
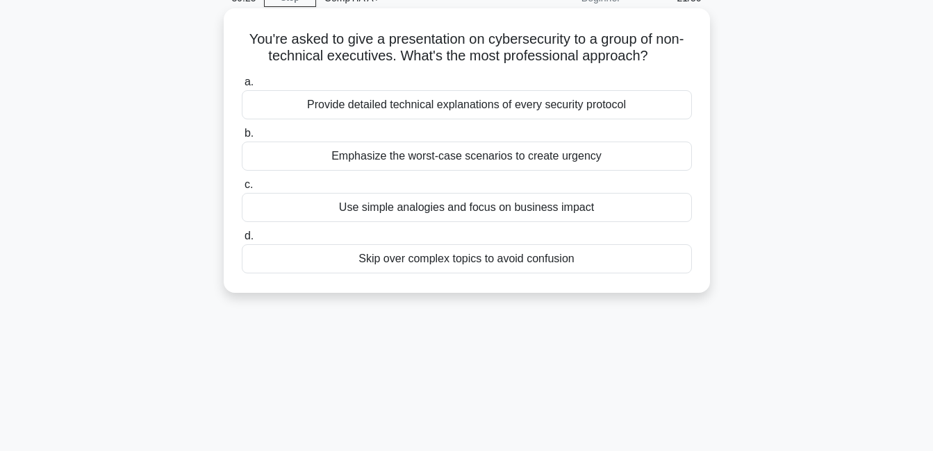
drag, startPoint x: 328, startPoint y: 106, endPoint x: 511, endPoint y: 130, distance: 184.3
click at [511, 130] on div "a. Provide detailed technical explanations of every security protocol b. Emphas…" at bounding box center [466, 174] width 467 height 206
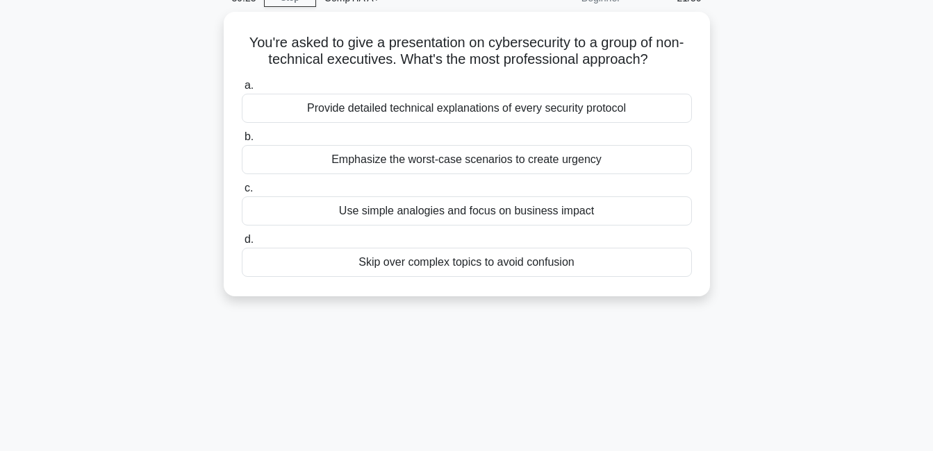
click at [745, 131] on div "You're asked to give a presentation on cybersecurity to a group of non-technica…" at bounding box center [467, 162] width 792 height 301
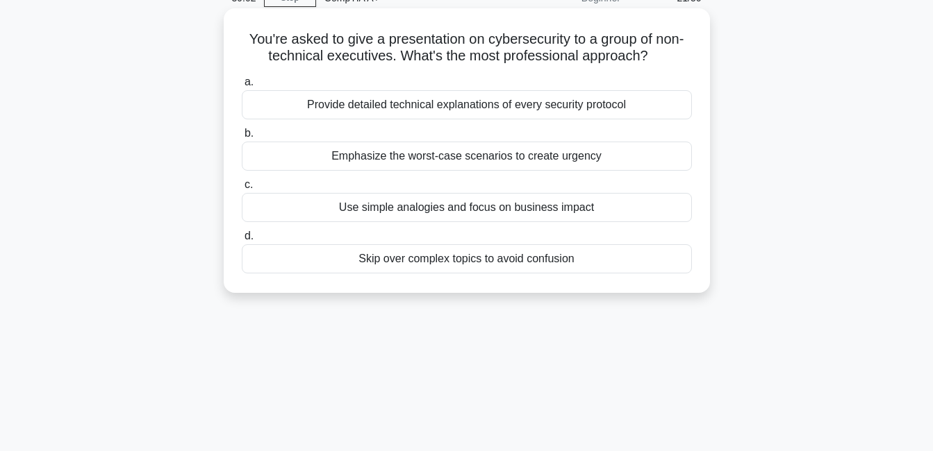
click at [433, 104] on div "Provide detailed technical explanations of every security protocol" at bounding box center [467, 104] width 450 height 29
click at [242, 87] on input "a. Provide detailed technical explanations of every security protocol" at bounding box center [242, 82] width 0 height 9
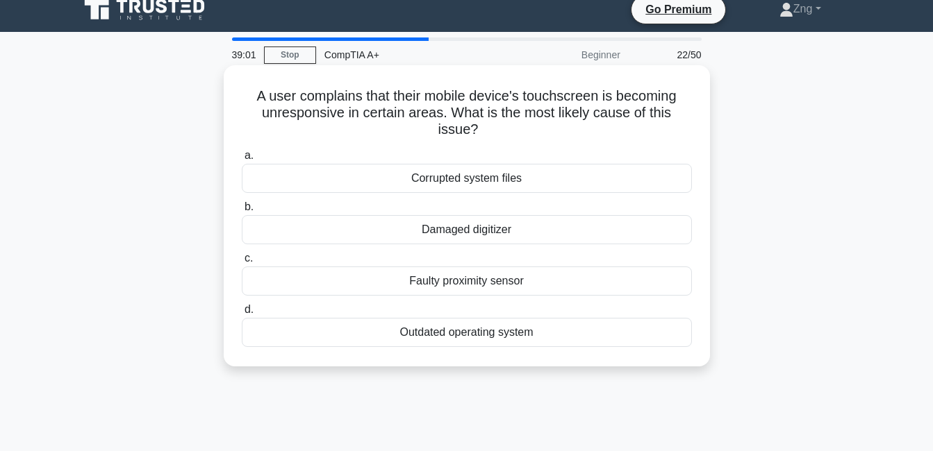
scroll to position [0, 0]
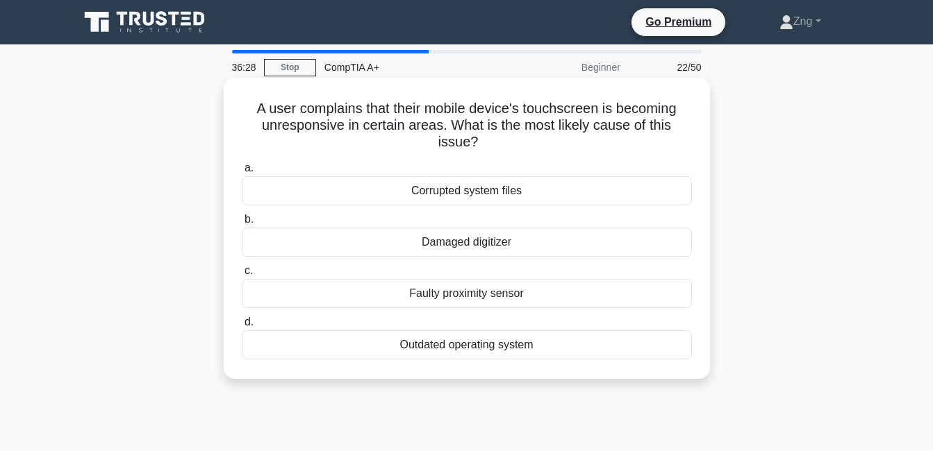
click at [467, 245] on div "Damaged digitizer" at bounding box center [467, 242] width 450 height 29
click at [242, 224] on input "b. Damaged digitizer" at bounding box center [242, 219] width 0 height 9
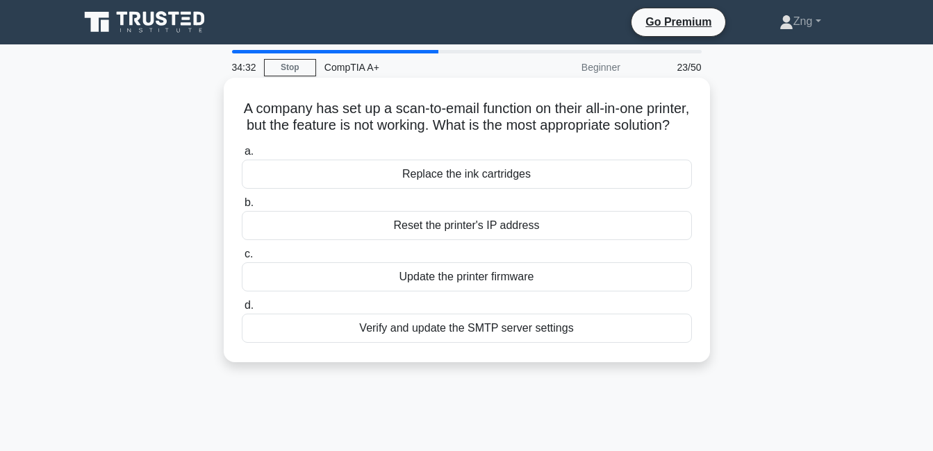
click at [488, 343] on div "Verify and update the SMTP server settings" at bounding box center [467, 328] width 450 height 29
click at [242, 310] on input "d. Verify and update the SMTP server settings" at bounding box center [242, 305] width 0 height 9
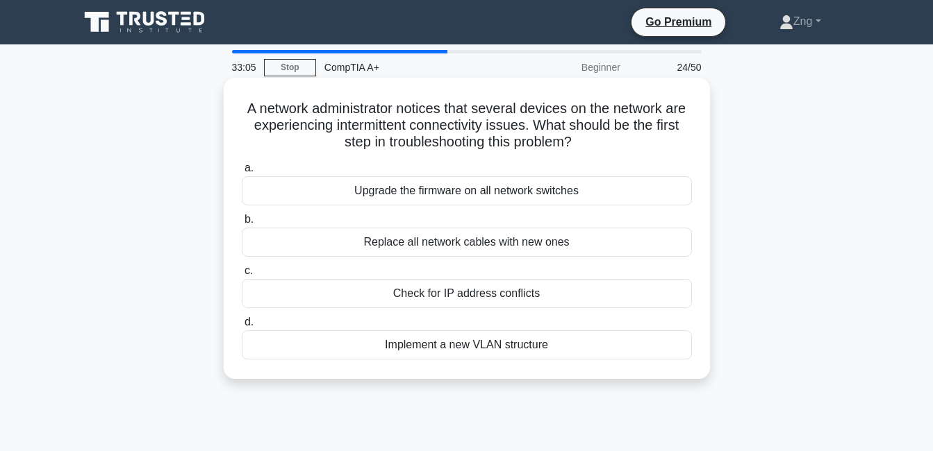
click at [365, 347] on div "Implement a new VLAN structure" at bounding box center [467, 345] width 450 height 29
click at [242, 327] on input "d. Implement a new VLAN structure" at bounding box center [242, 322] width 0 height 9
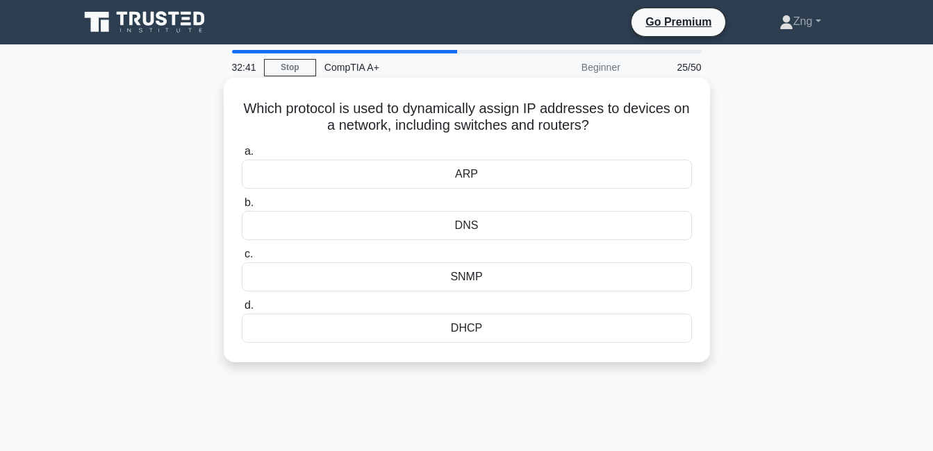
click at [517, 222] on div "DNS" at bounding box center [467, 225] width 450 height 29
click at [242, 208] on input "b. DNS" at bounding box center [242, 203] width 0 height 9
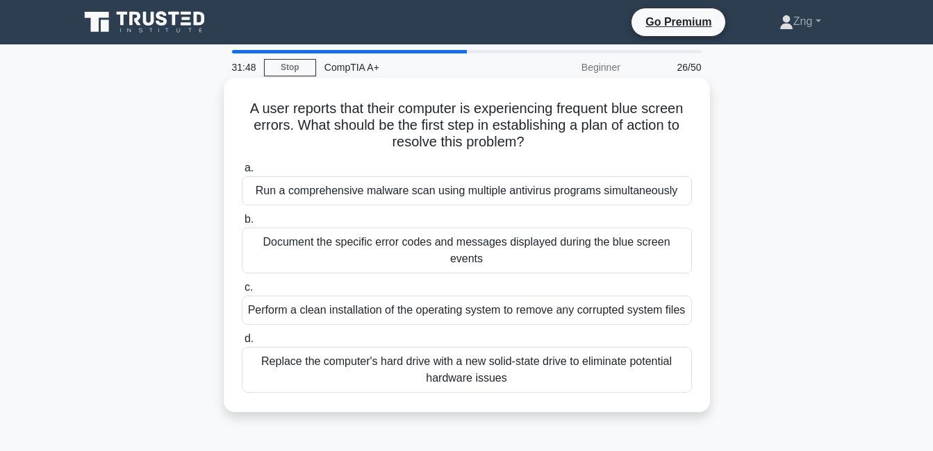
click at [376, 257] on div "Document the specific error codes and messages displayed during the blue screen…" at bounding box center [467, 251] width 450 height 46
click at [242, 224] on input "b. Document the specific error codes and messages displayed during the blue scr…" at bounding box center [242, 219] width 0 height 9
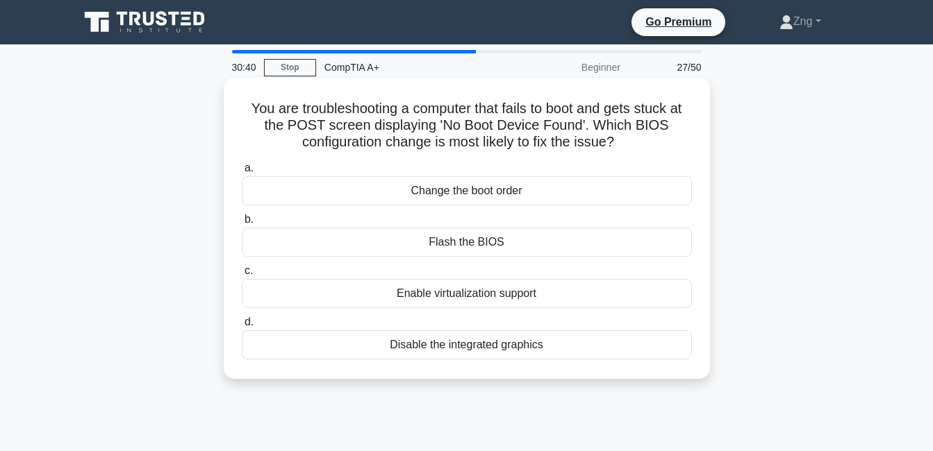
click at [492, 196] on div "Change the boot order" at bounding box center [467, 190] width 450 height 29
click at [242, 173] on input "a. Change the boot order" at bounding box center [242, 168] width 0 height 9
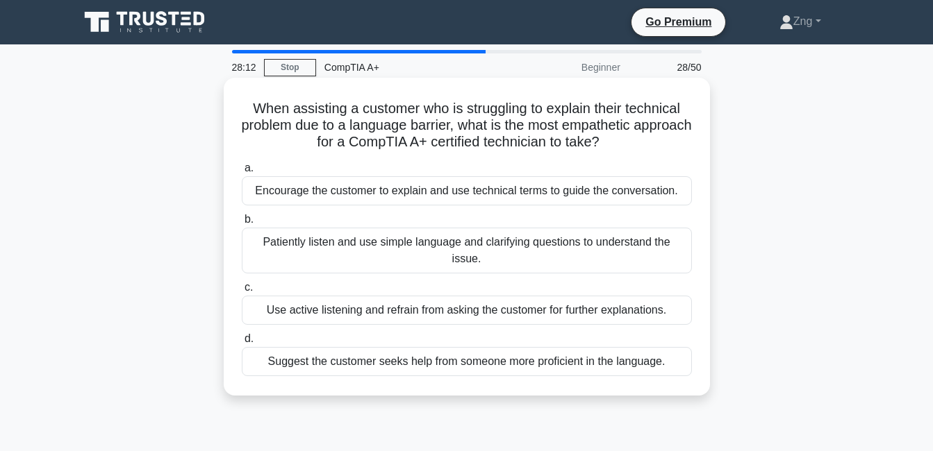
click at [549, 195] on div "Encourage the customer to explain and use technical terms to guide the conversa…" at bounding box center [467, 190] width 450 height 29
click at [242, 173] on input "a. Encourage the customer to explain and use technical terms to guide the conve…" at bounding box center [242, 168] width 0 height 9
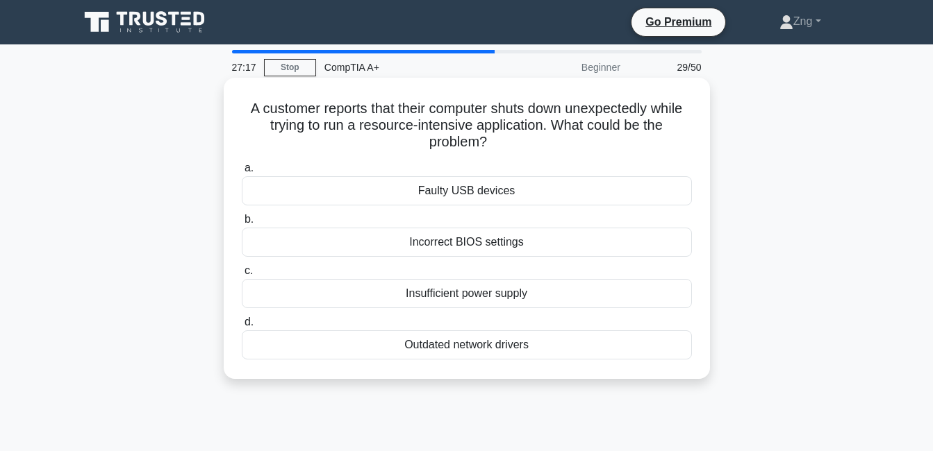
click at [451, 248] on div "Incorrect BIOS settings" at bounding box center [467, 242] width 450 height 29
click at [242, 224] on input "b. Incorrect BIOS settings" at bounding box center [242, 219] width 0 height 9
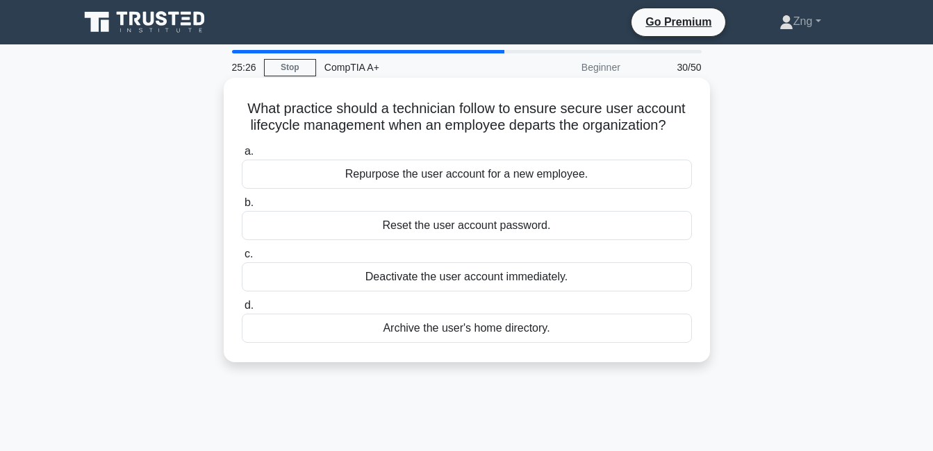
click at [417, 283] on div "Deactivate the user account immediately." at bounding box center [467, 277] width 450 height 29
click at [242, 259] on input "c. Deactivate the user account immediately." at bounding box center [242, 254] width 0 height 9
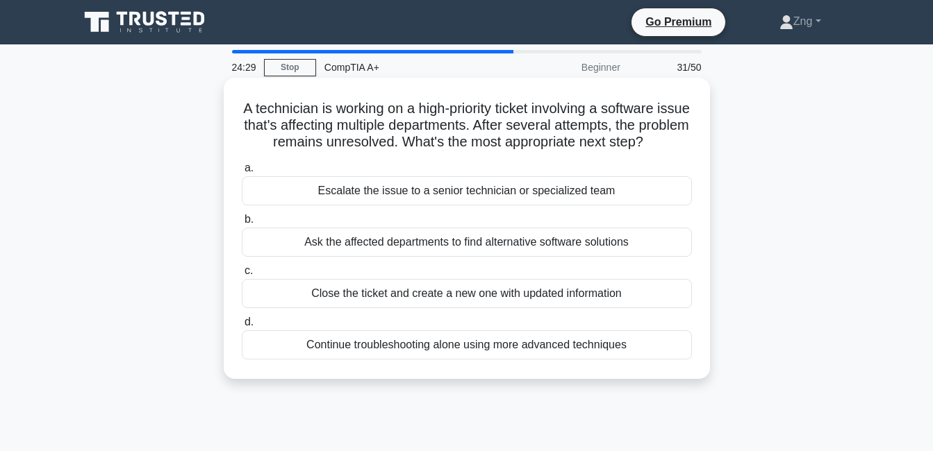
click at [459, 206] on div "Escalate the issue to a senior technician or specialized team" at bounding box center [467, 190] width 450 height 29
click at [242, 173] on input "a. Escalate the issue to a senior technician or specialized team" at bounding box center [242, 168] width 0 height 9
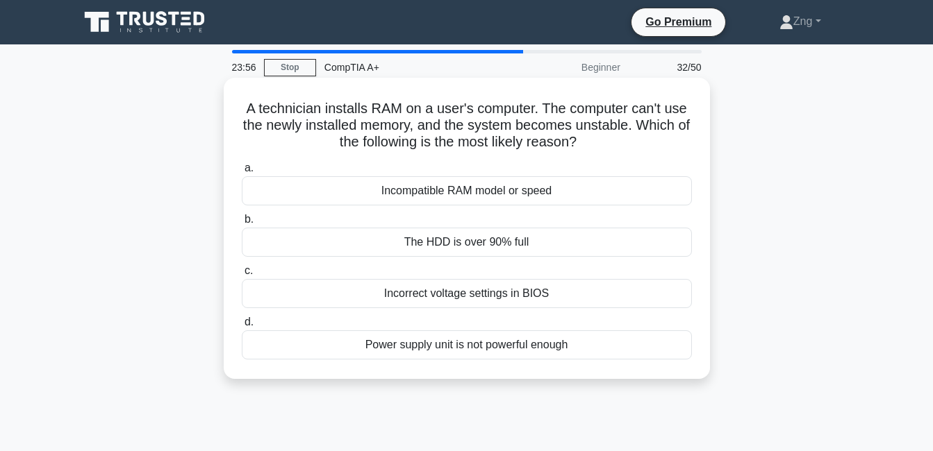
click at [421, 191] on div "Incompatible RAM model or speed" at bounding box center [467, 190] width 450 height 29
click at [242, 173] on input "a. Incompatible RAM model or speed" at bounding box center [242, 168] width 0 height 9
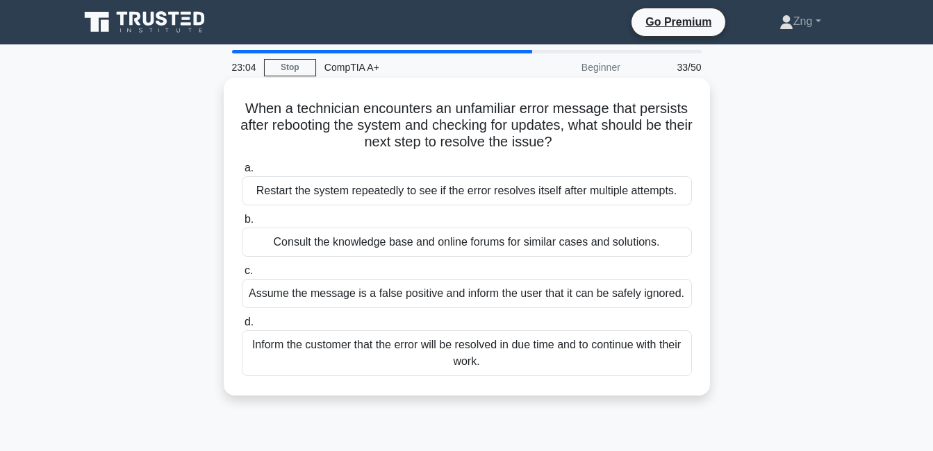
click at [445, 247] on div "Consult the knowledge base and online forums for similar cases and solutions." at bounding box center [467, 242] width 450 height 29
click at [242, 224] on input "b. Consult the knowledge base and online forums for similar cases and solutions." at bounding box center [242, 219] width 0 height 9
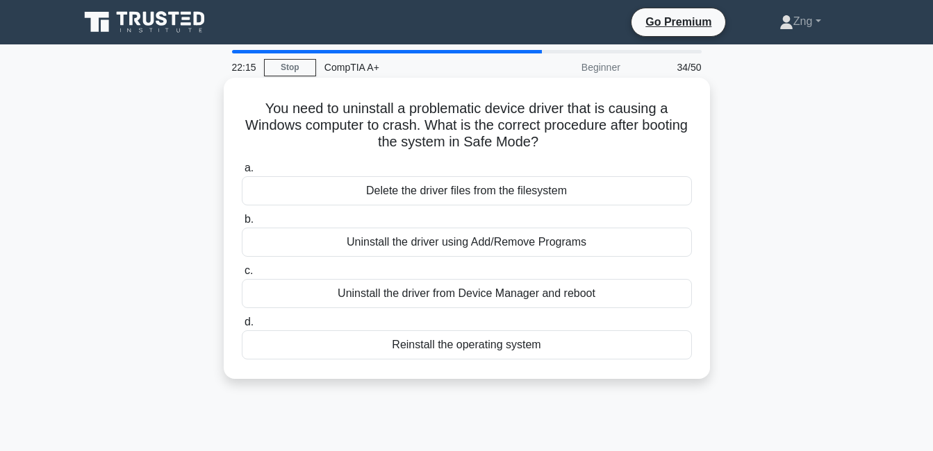
click at [483, 242] on div "Uninstall the driver using Add/Remove Programs" at bounding box center [467, 242] width 450 height 29
click at [242, 224] on input "b. Uninstall the driver using Add/Remove Programs" at bounding box center [242, 219] width 0 height 9
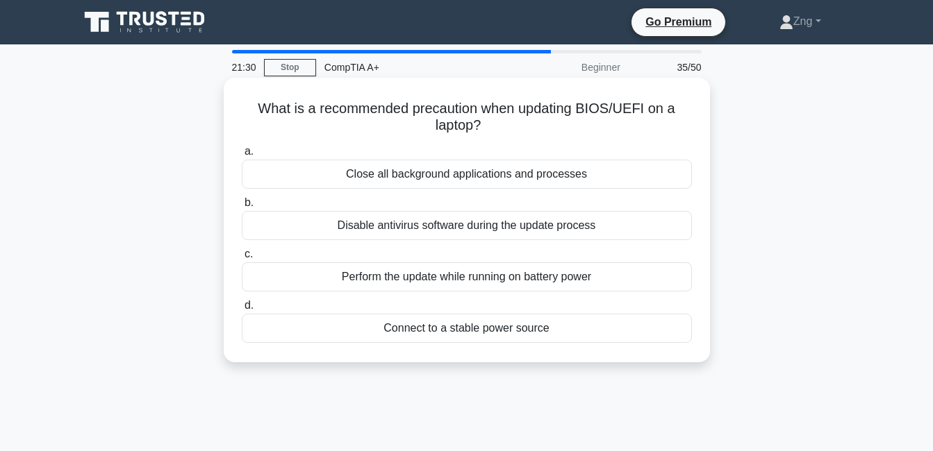
click at [483, 328] on div "Connect to a stable power source" at bounding box center [467, 328] width 450 height 29
click at [242, 310] on input "d. Connect to a stable power source" at bounding box center [242, 305] width 0 height 9
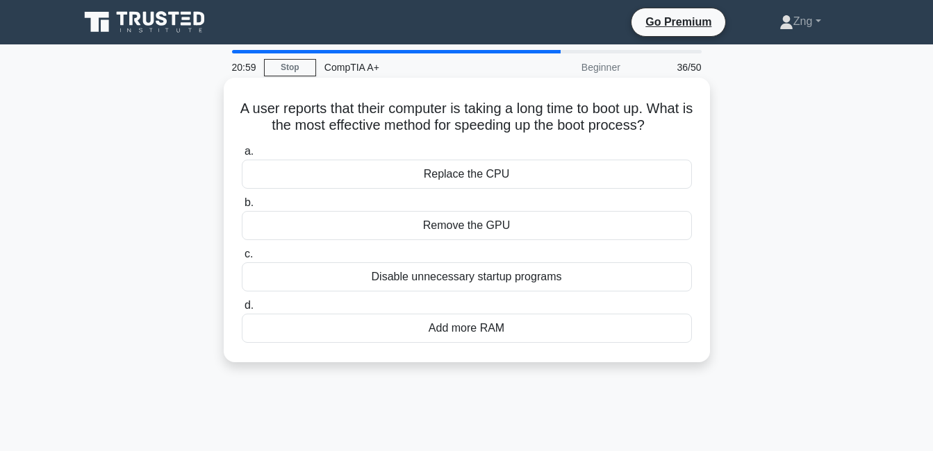
click at [454, 343] on div "Add more RAM" at bounding box center [467, 328] width 450 height 29
click at [242, 310] on input "d. Add more RAM" at bounding box center [242, 305] width 0 height 9
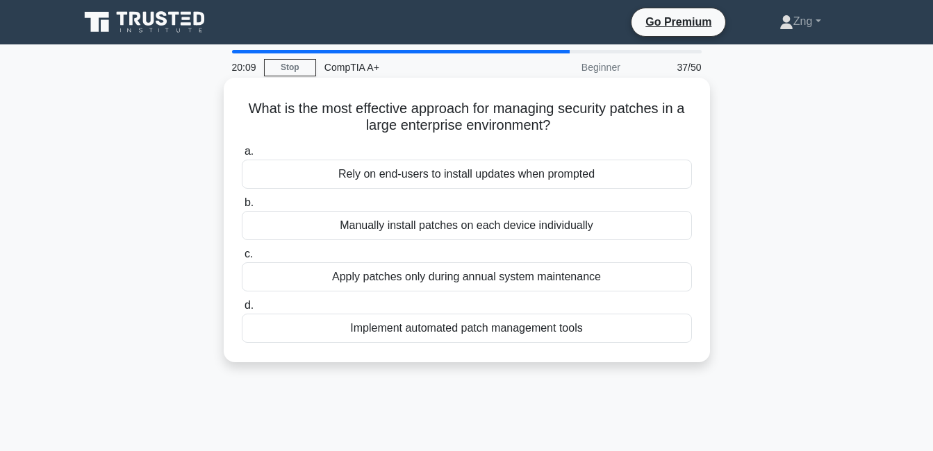
click at [507, 335] on div "Implement automated patch management tools" at bounding box center [467, 328] width 450 height 29
click at [242, 310] on input "d. Implement automated patch management tools" at bounding box center [242, 305] width 0 height 9
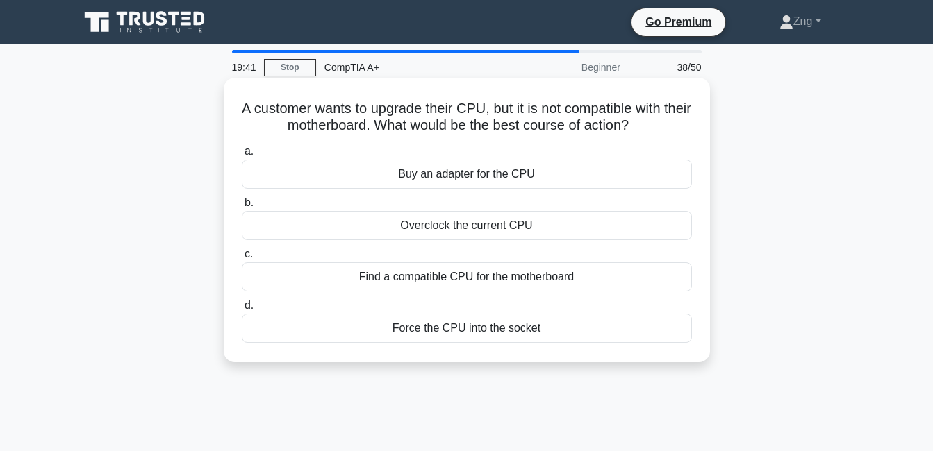
click at [478, 285] on div "Find a compatible CPU for the motherboard" at bounding box center [467, 277] width 450 height 29
click at [242, 259] on input "c. Find a compatible CPU for the motherboard" at bounding box center [242, 254] width 0 height 9
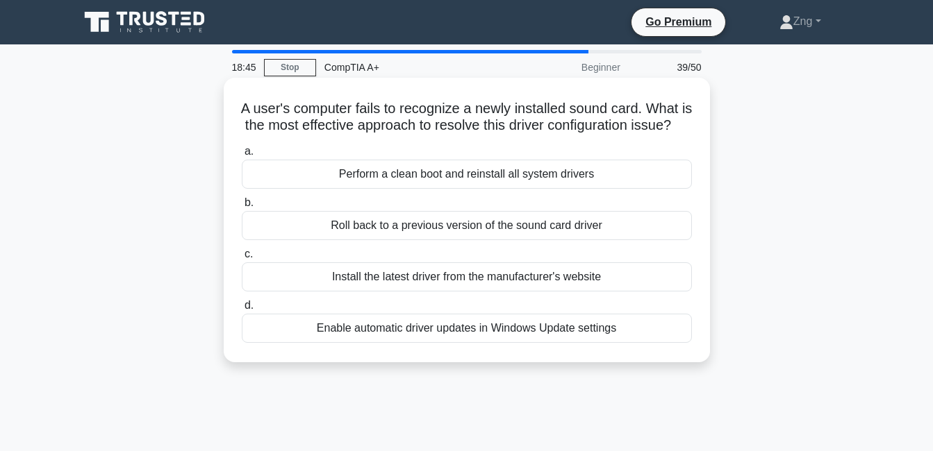
click at [470, 292] on div "Install the latest driver from the manufacturer's website" at bounding box center [467, 277] width 450 height 29
click at [242, 259] on input "c. Install the latest driver from the manufacturer's website" at bounding box center [242, 254] width 0 height 9
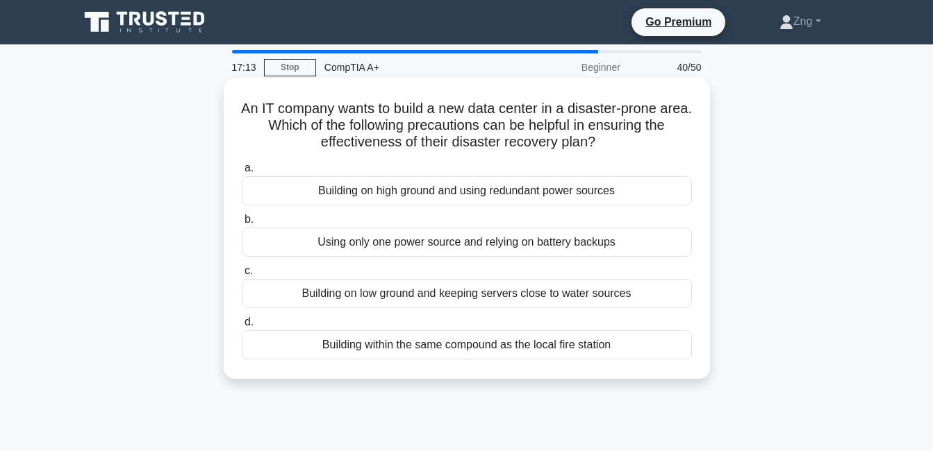
click at [456, 190] on div "Building on high ground and using redundant power sources" at bounding box center [467, 190] width 450 height 29
click at [242, 173] on input "a. Building on high ground and using redundant power sources" at bounding box center [242, 168] width 0 height 9
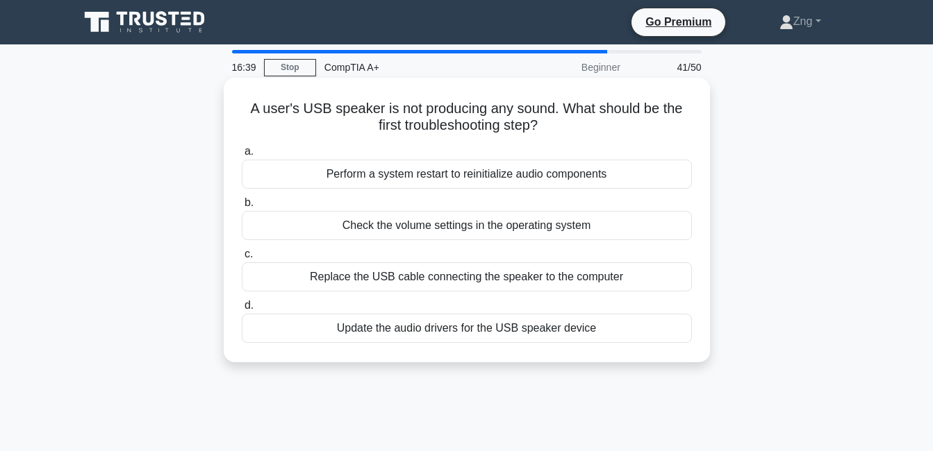
click at [439, 231] on div "Check the volume settings in the operating system" at bounding box center [467, 225] width 450 height 29
click at [242, 208] on input "b. Check the volume settings in the operating system" at bounding box center [242, 203] width 0 height 9
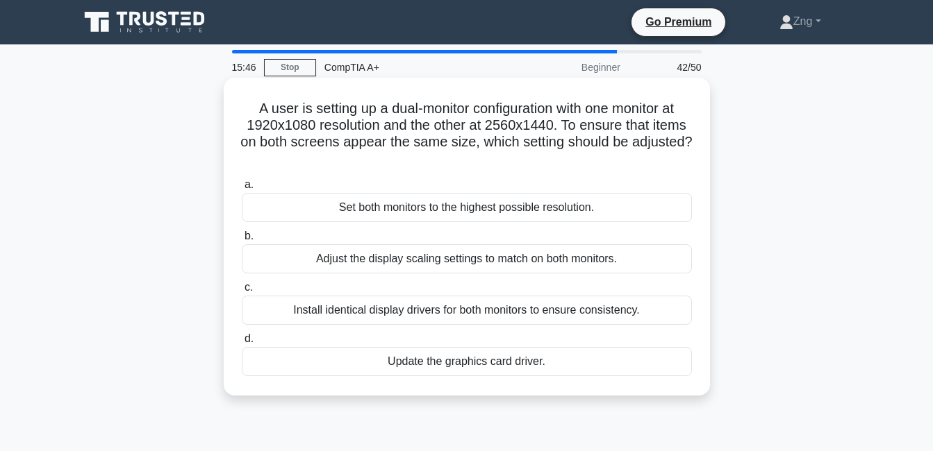
click at [476, 361] on div "Update the graphics card driver." at bounding box center [467, 361] width 450 height 29
click at [242, 344] on input "d. Update the graphics card driver." at bounding box center [242, 339] width 0 height 9
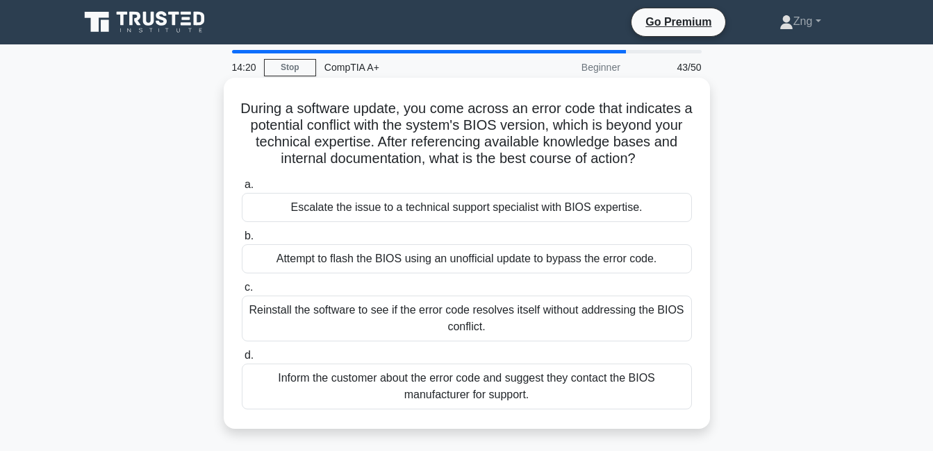
click at [470, 399] on div "Inform the customer about the error code and suggest they contact the BIOS manu…" at bounding box center [467, 387] width 450 height 46
click at [242, 360] on input "d. Inform the customer about the error code and suggest they contact the BIOS m…" at bounding box center [242, 355] width 0 height 9
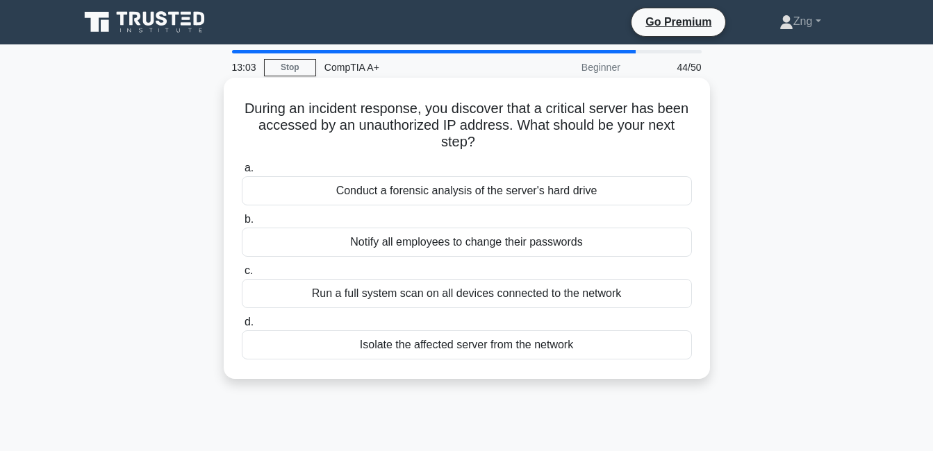
click at [471, 297] on div "Run a full system scan on all devices connected to the network" at bounding box center [467, 293] width 450 height 29
click at [242, 276] on input "c. Run a full system scan on all devices connected to the network" at bounding box center [242, 271] width 0 height 9
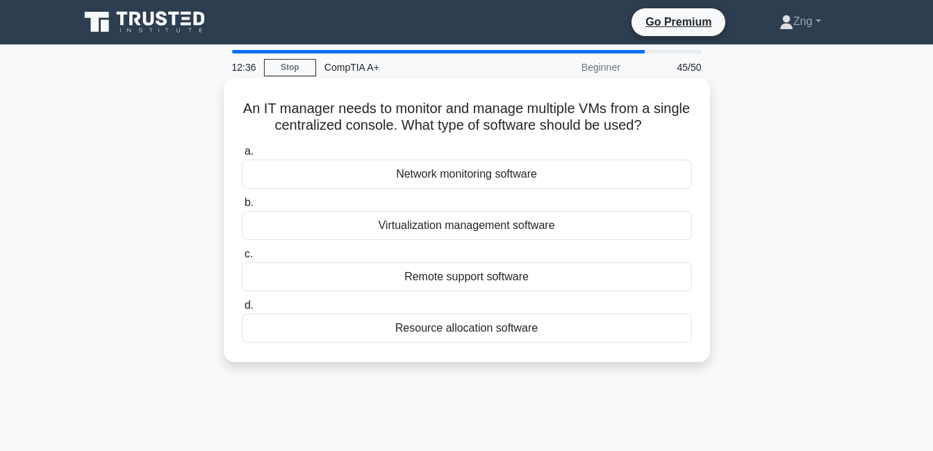
click at [460, 235] on div "Virtualization management software" at bounding box center [467, 225] width 450 height 29
click at [242, 208] on input "b. Virtualization management software" at bounding box center [242, 203] width 0 height 9
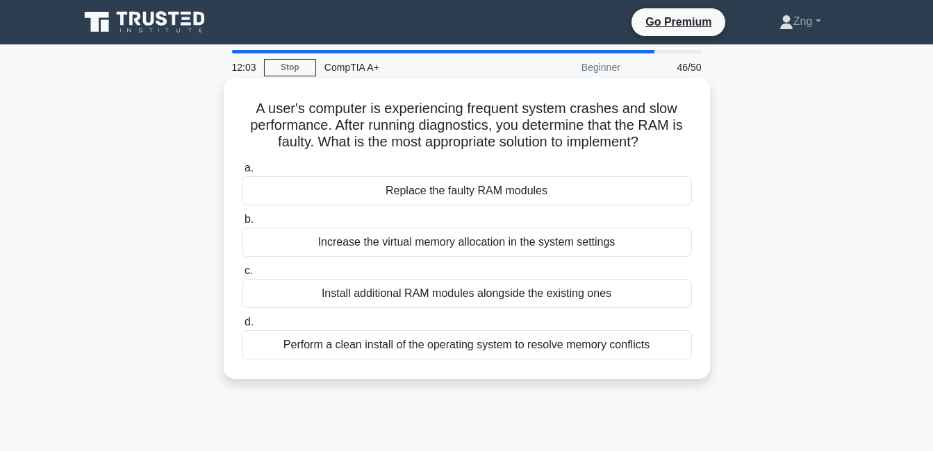
click at [488, 190] on div "Replace the faulty RAM modules" at bounding box center [467, 190] width 450 height 29
click at [242, 173] on input "a. Replace the faulty RAM modules" at bounding box center [242, 168] width 0 height 9
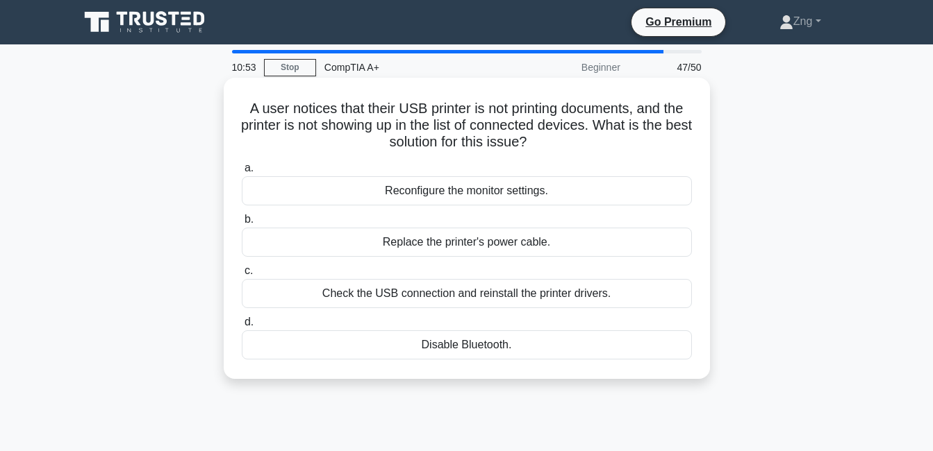
click at [510, 194] on div "Reconfigure the monitor settings." at bounding box center [467, 190] width 450 height 29
click at [242, 173] on input "a. Reconfigure the monitor settings." at bounding box center [242, 168] width 0 height 9
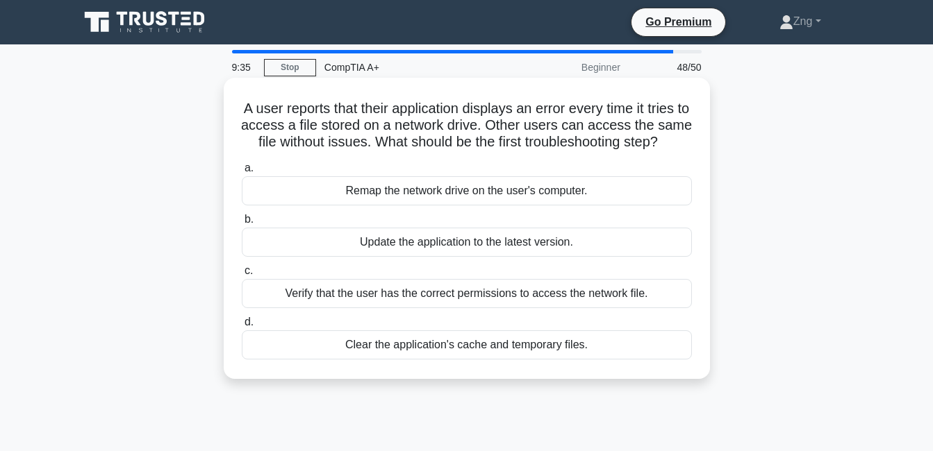
click at [362, 308] on div "Verify that the user has the correct permissions to access the network file." at bounding box center [467, 293] width 450 height 29
drag, startPoint x: 362, startPoint y: 321, endPoint x: 414, endPoint y: 315, distance: 52.5
click at [414, 308] on div "Verify that the user has the correct permissions to access the network file." at bounding box center [467, 293] width 450 height 29
click at [242, 276] on input "c. Verify that the user has the correct permissions to access the network file." at bounding box center [242, 271] width 0 height 9
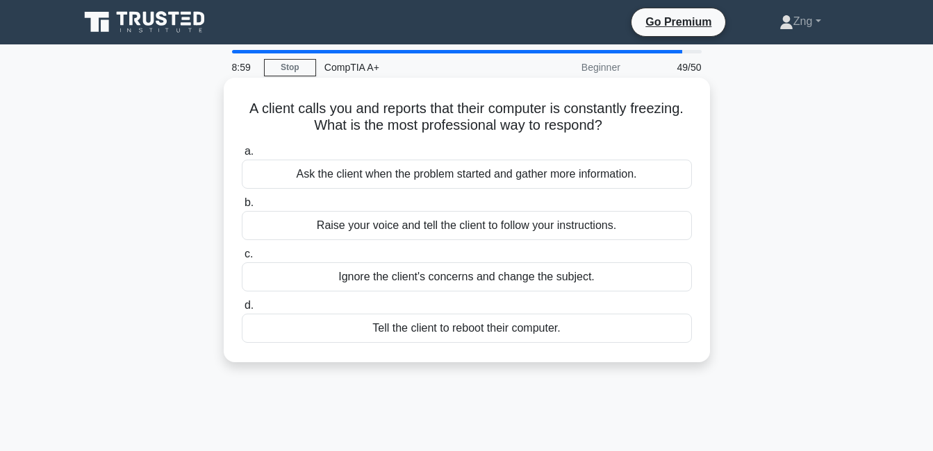
click at [399, 177] on div "Ask the client when the problem started and gather more information." at bounding box center [467, 174] width 450 height 29
click at [242, 156] on input "a. Ask the client when the problem started and gather more information." at bounding box center [242, 151] width 0 height 9
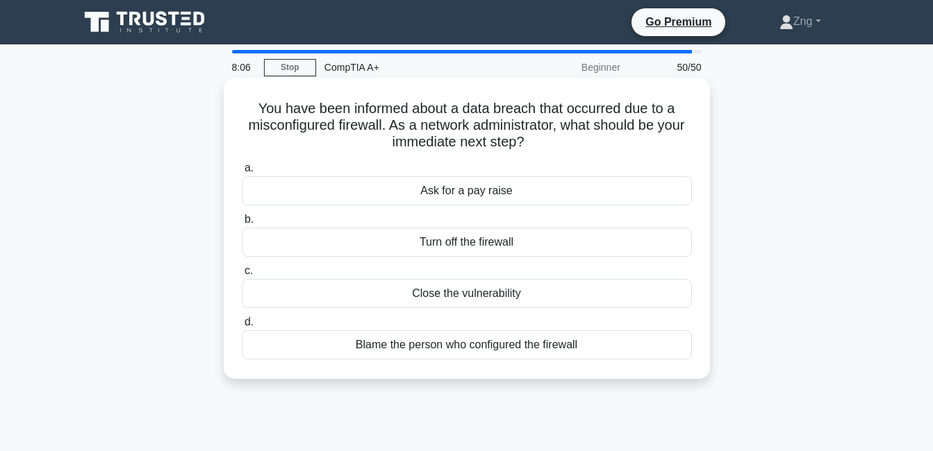
click at [496, 247] on div "Turn off the firewall" at bounding box center [467, 242] width 450 height 29
click at [242, 224] on input "b. Turn off the firewall" at bounding box center [242, 219] width 0 height 9
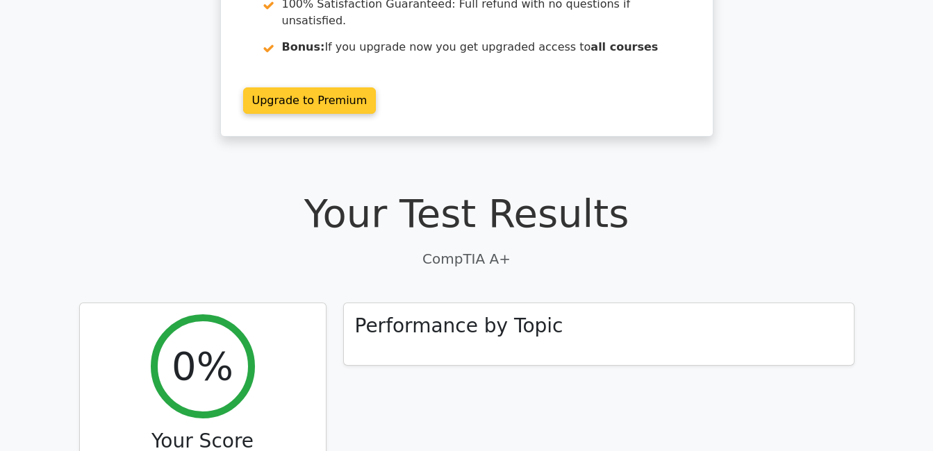
scroll to position [69, 0]
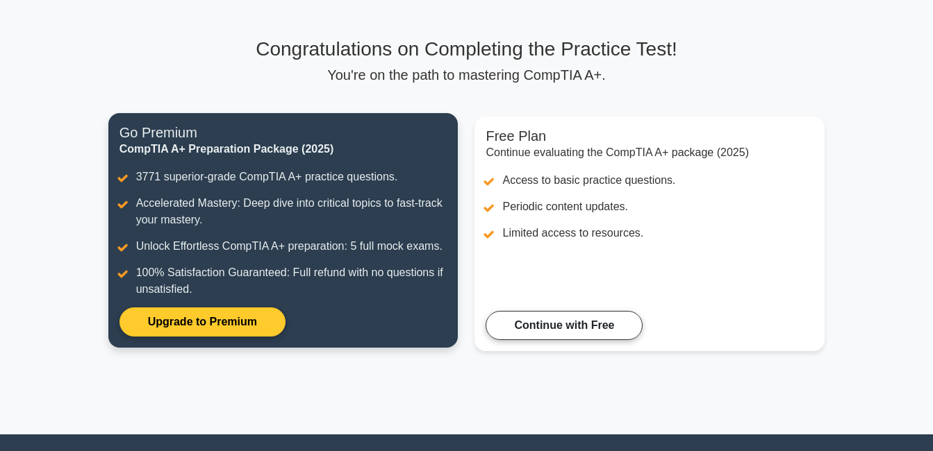
scroll to position [139, 0]
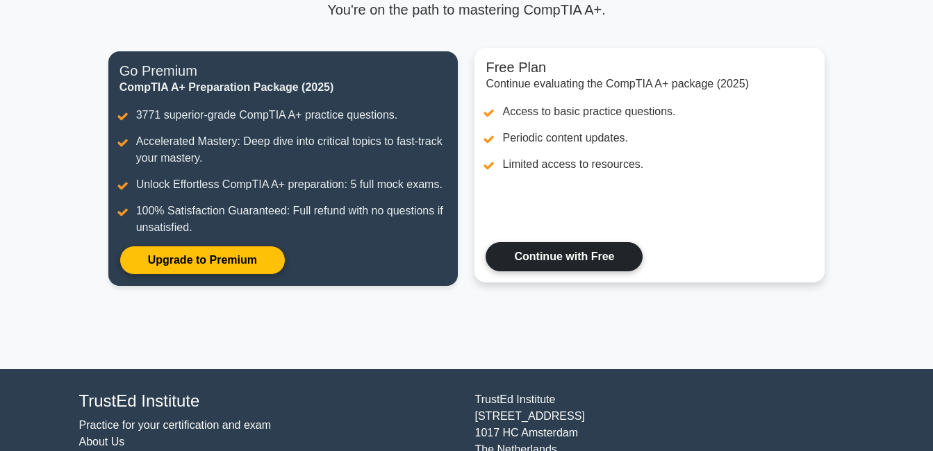
click at [531, 255] on link "Continue with Free" at bounding box center [564, 256] width 157 height 29
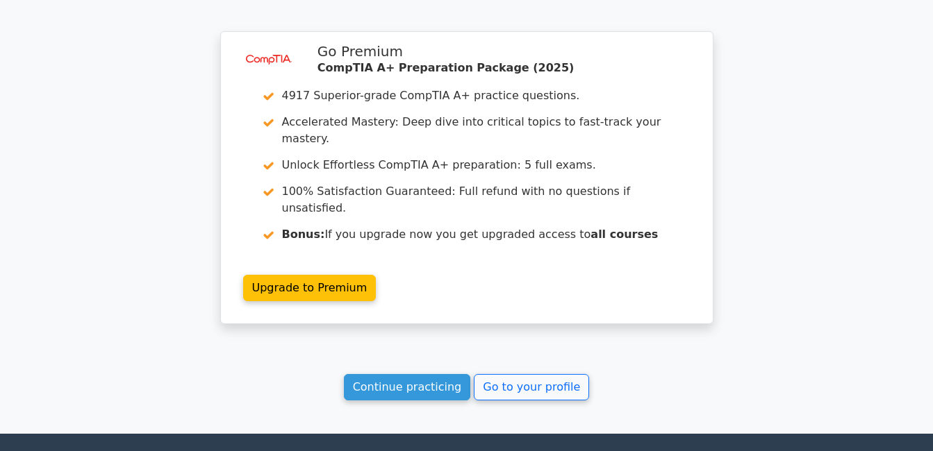
scroll to position [2223, 0]
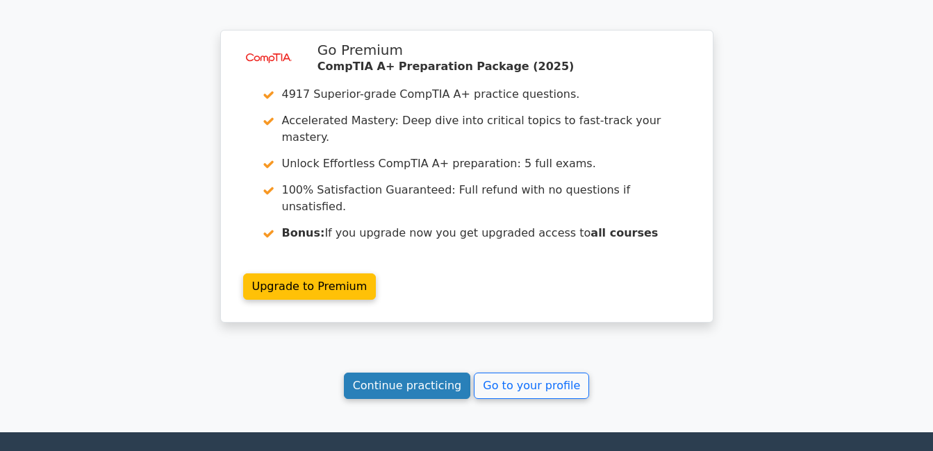
click at [420, 373] on link "Continue practicing" at bounding box center [407, 386] width 127 height 26
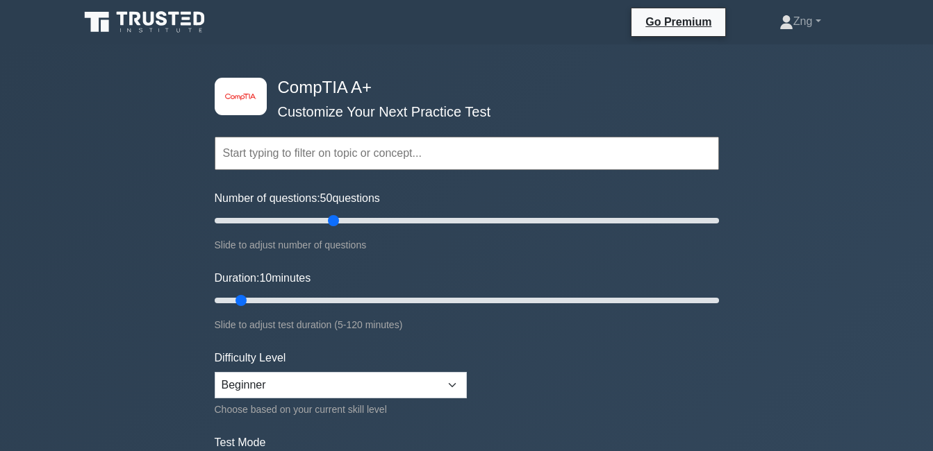
drag, startPoint x: 231, startPoint y: 219, endPoint x: 337, endPoint y: 222, distance: 106.3
type input "50"
click at [337, 222] on input "Number of questions: 50 questions" at bounding box center [467, 221] width 504 height 17
drag, startPoint x: 243, startPoint y: 297, endPoint x: 405, endPoint y: 299, distance: 161.9
type input "50"
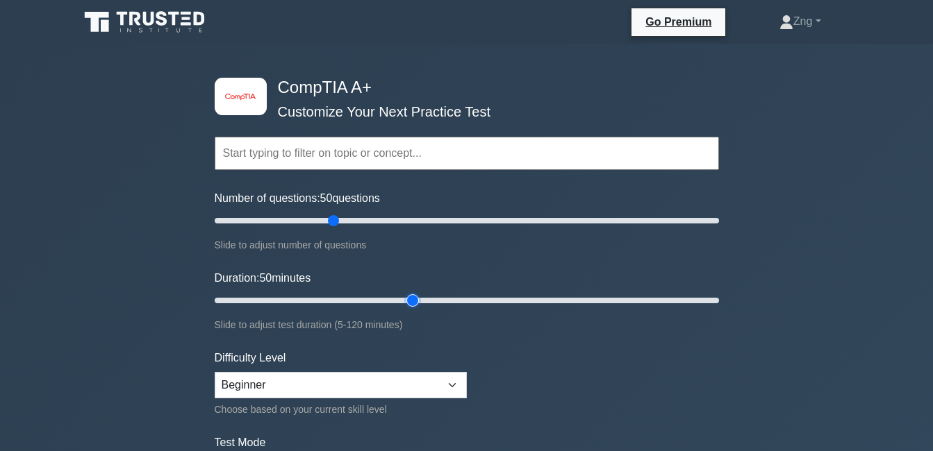
click at [405, 299] on input "Duration: 50 minutes" at bounding box center [467, 300] width 504 height 17
click at [297, 150] on input "text" at bounding box center [467, 153] width 504 height 33
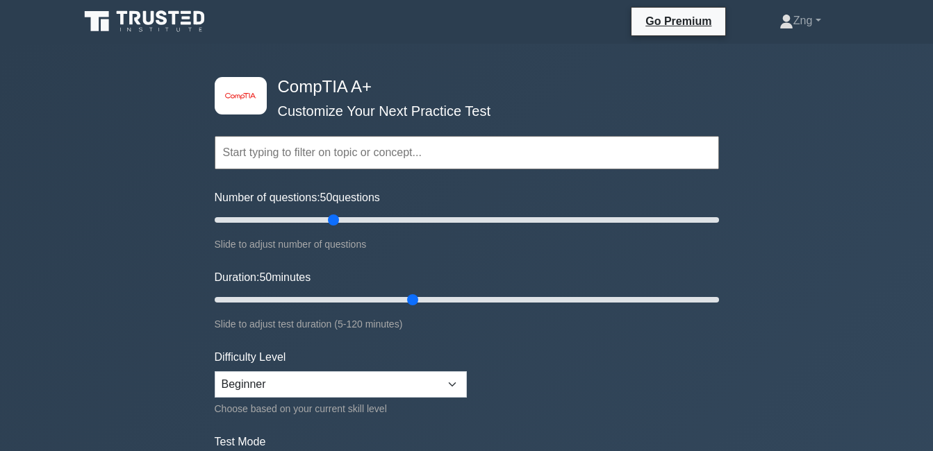
scroll to position [278, 0]
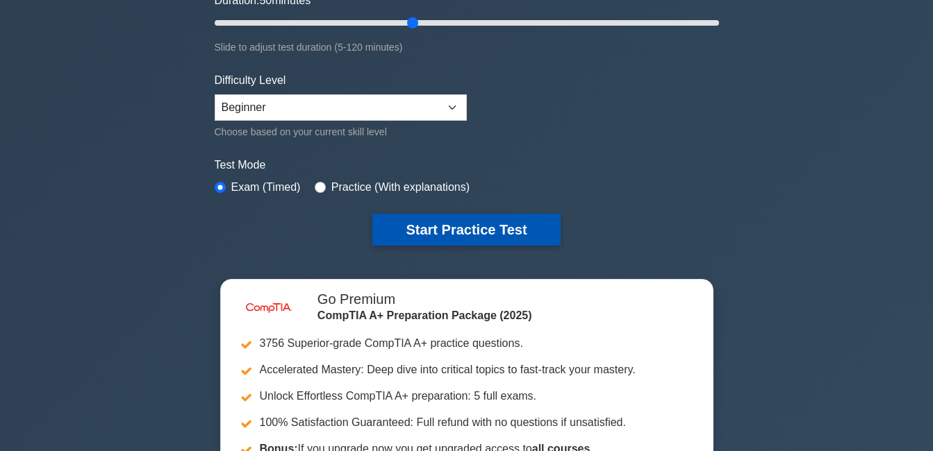
click at [393, 224] on button "Start Practice Test" at bounding box center [466, 230] width 188 height 32
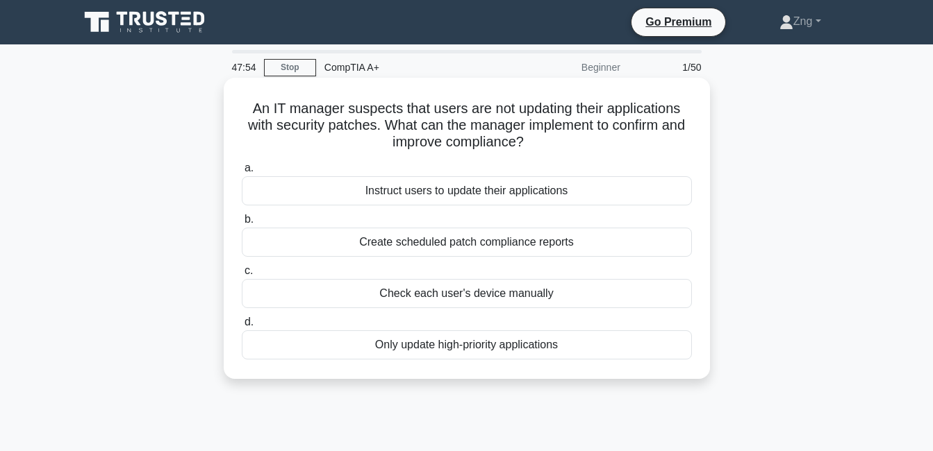
click at [447, 196] on div "Instruct users to update their applications" at bounding box center [467, 190] width 450 height 29
click at [242, 173] on input "a. Instruct users to update their applications" at bounding box center [242, 168] width 0 height 9
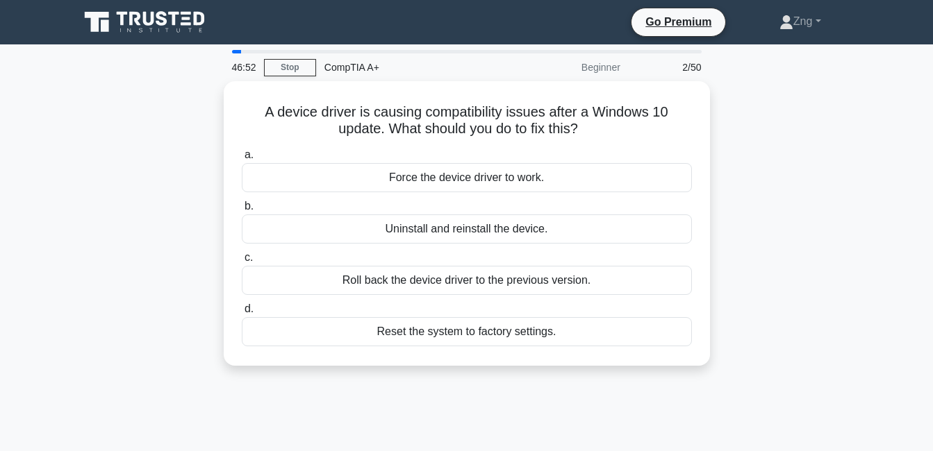
click at [237, 63] on div "46:52" at bounding box center [244, 67] width 40 height 28
click at [233, 74] on div "46:51" at bounding box center [244, 67] width 40 height 28
click at [240, 69] on div "46:49" at bounding box center [244, 67] width 40 height 28
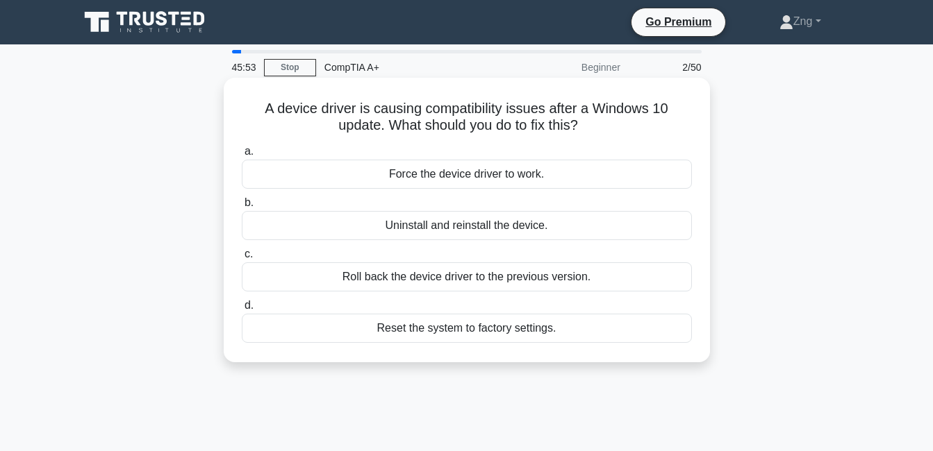
click at [518, 326] on div "Reset the system to factory settings." at bounding box center [467, 328] width 450 height 29
click at [242, 310] on input "d. Reset the system to factory settings." at bounding box center [242, 305] width 0 height 9
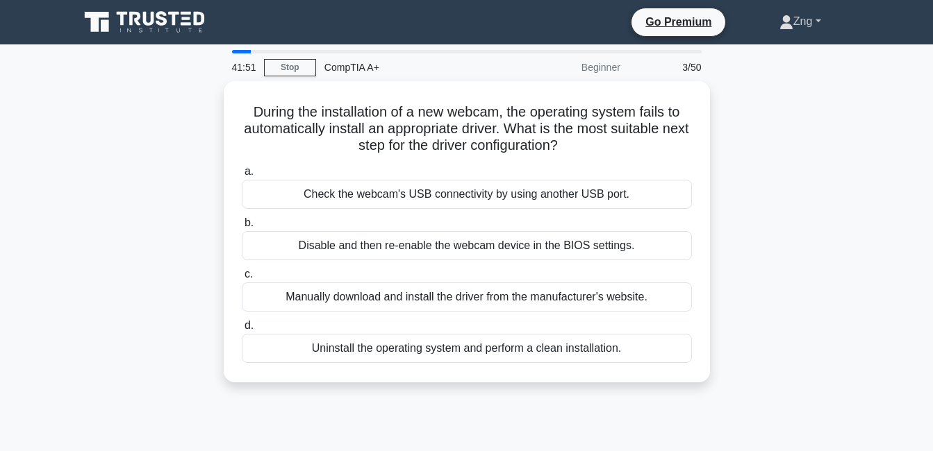
click at [810, 32] on link "Zng" at bounding box center [800, 22] width 108 height 28
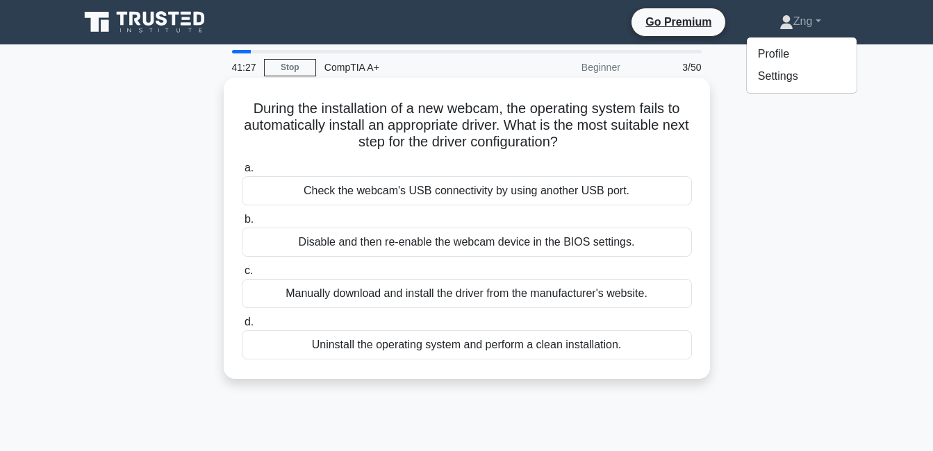
click at [495, 301] on div "Manually download and install the driver from the manufacturer's website." at bounding box center [467, 293] width 450 height 29
drag, startPoint x: 495, startPoint y: 301, endPoint x: 441, endPoint y: 296, distance: 54.5
click at [441, 296] on div "Manually download and install the driver from the manufacturer's website." at bounding box center [467, 293] width 450 height 29
click at [242, 276] on input "c. Manually download and install the driver from the manufacturer's website." at bounding box center [242, 271] width 0 height 9
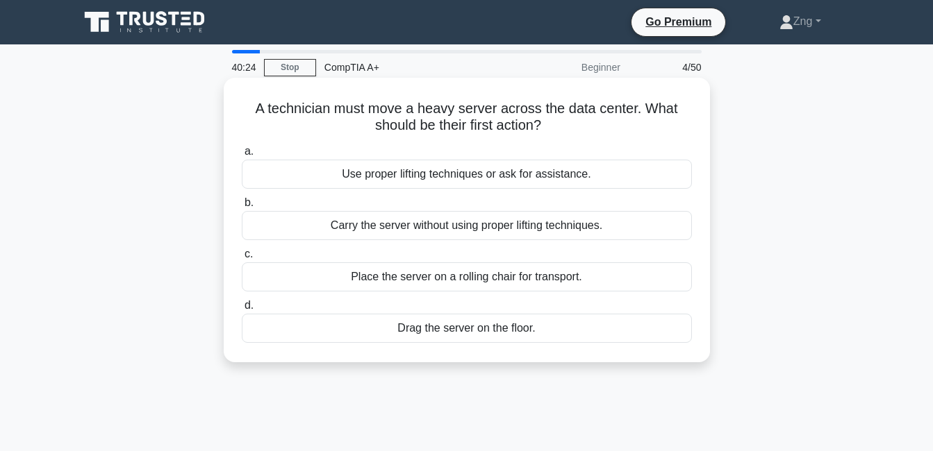
click at [431, 179] on div "Use proper lifting techniques or ask for assistance." at bounding box center [467, 174] width 450 height 29
click at [242, 156] on input "a. Use proper lifting techniques or ask for assistance." at bounding box center [242, 151] width 0 height 9
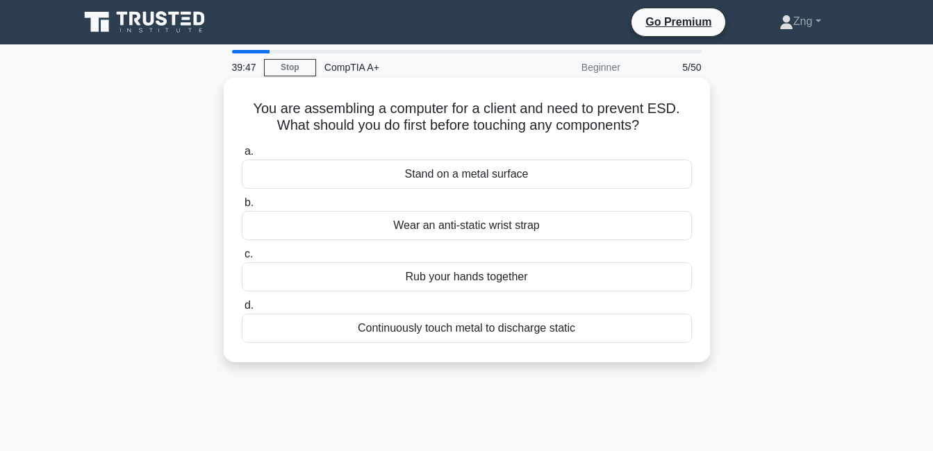
click at [417, 229] on div "Wear an anti-static wrist strap" at bounding box center [467, 225] width 450 height 29
click at [242, 208] on input "b. Wear an anti-static wrist strap" at bounding box center [242, 203] width 0 height 9
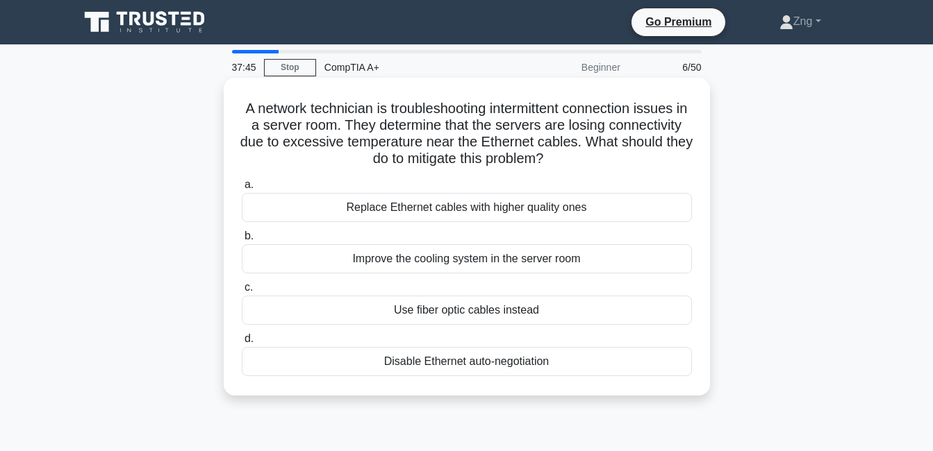
click at [522, 208] on div "Replace Ethernet cables with higher quality ones" at bounding box center [467, 207] width 450 height 29
click at [242, 190] on input "a. Replace Ethernet cables with higher quality ones" at bounding box center [242, 185] width 0 height 9
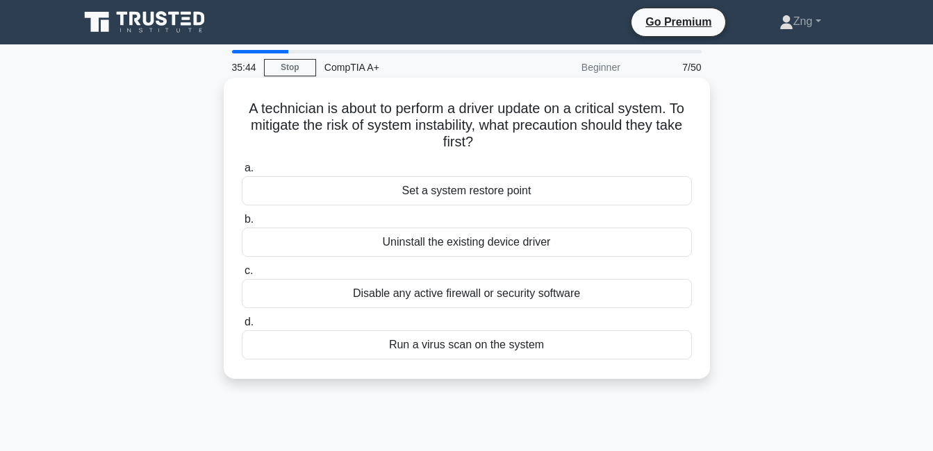
click at [345, 247] on div "Uninstall the existing device driver" at bounding box center [467, 242] width 450 height 29
click at [242, 224] on input "b. Uninstall the existing device driver" at bounding box center [242, 219] width 0 height 9
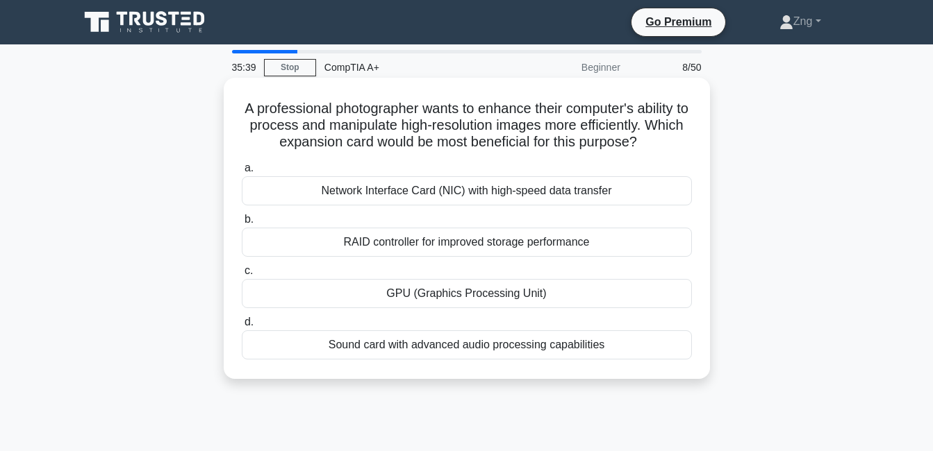
click at [367, 247] on div "RAID controller for improved storage performance" at bounding box center [467, 242] width 450 height 29
click at [242, 224] on input "b. RAID controller for improved storage performance" at bounding box center [242, 219] width 0 height 9
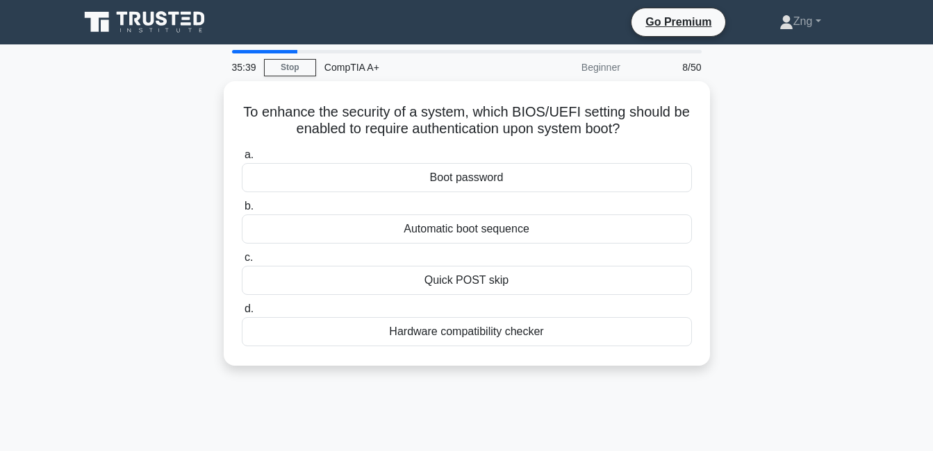
click at [367, 247] on div "a. Boot password b. Automatic boot sequence c. d." at bounding box center [466, 247] width 467 height 206
click at [367, 249] on label "c. Quick POST skip" at bounding box center [467, 272] width 450 height 46
click at [242, 254] on input "c. Quick POST skip" at bounding box center [242, 258] width 0 height 9
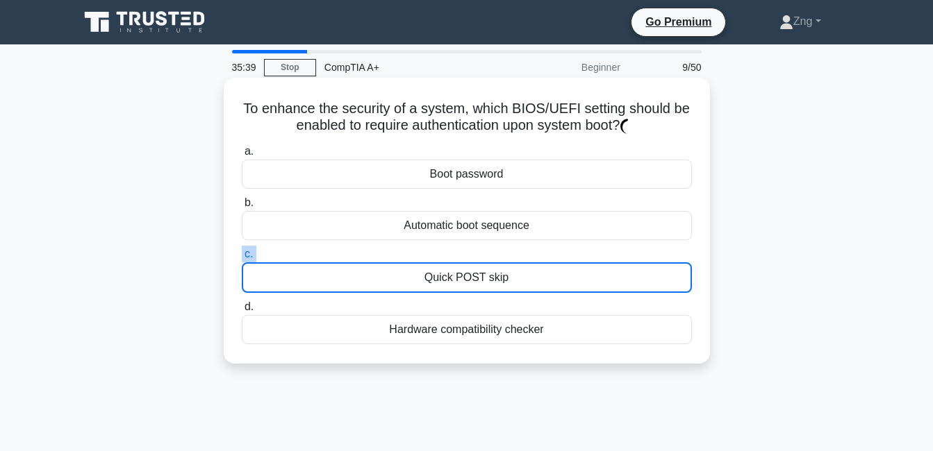
click at [367, 247] on label "c. Quick POST skip" at bounding box center [467, 269] width 450 height 47
click at [242, 250] on input "c. Quick POST skip" at bounding box center [242, 254] width 0 height 9
click at [367, 247] on label "c. Quick POST skip" at bounding box center [467, 269] width 450 height 47
click at [242, 250] on input "c. Quick POST skip" at bounding box center [242, 254] width 0 height 9
click at [367, 247] on label "c. Quick POST skip" at bounding box center [467, 269] width 450 height 47
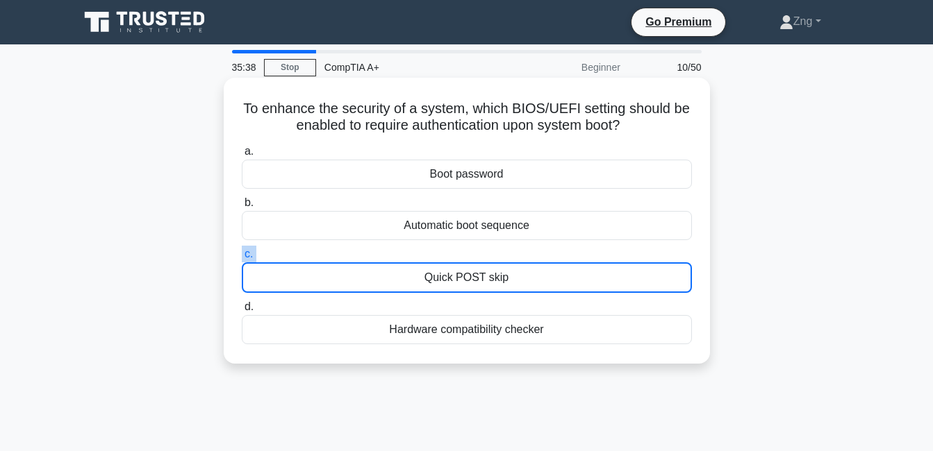
click at [242, 250] on input "c. Quick POST skip" at bounding box center [242, 254] width 0 height 9
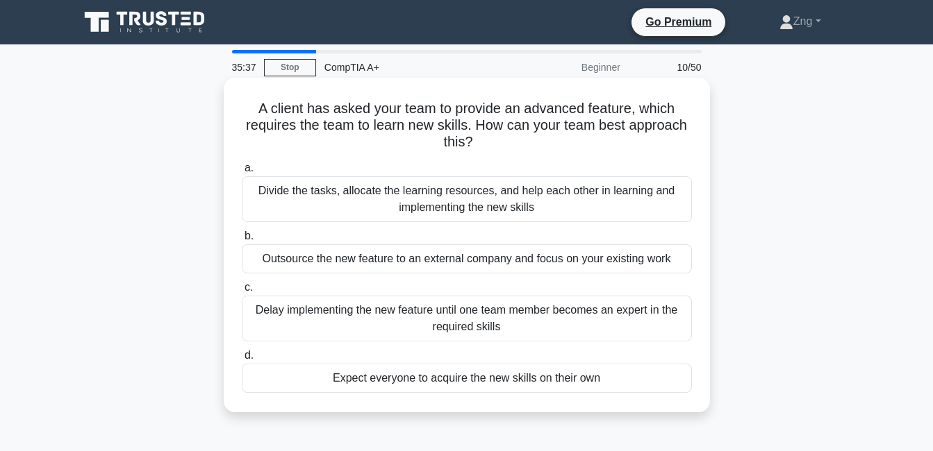
drag, startPoint x: 367, startPoint y: 247, endPoint x: 354, endPoint y: 259, distance: 17.7
click at [354, 259] on div "Outsource the new feature to an external company and focus on your existing work" at bounding box center [467, 258] width 450 height 29
click at [242, 241] on input "b. Outsource the new feature to an external company and focus on your existing …" at bounding box center [242, 236] width 0 height 9
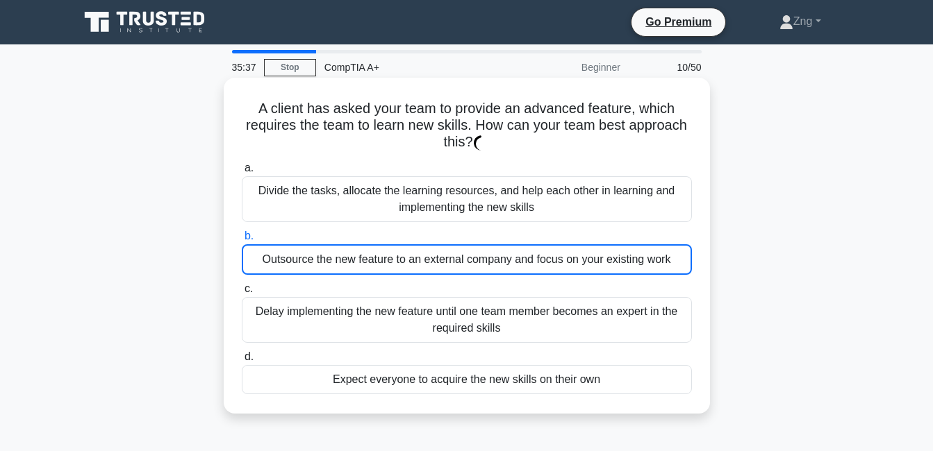
click at [354, 259] on div "Outsource the new feature to an external company and focus on your existing work" at bounding box center [467, 259] width 450 height 31
click at [242, 241] on input "b. Outsource the new feature to an external company and focus on your existing …" at bounding box center [242, 236] width 0 height 9
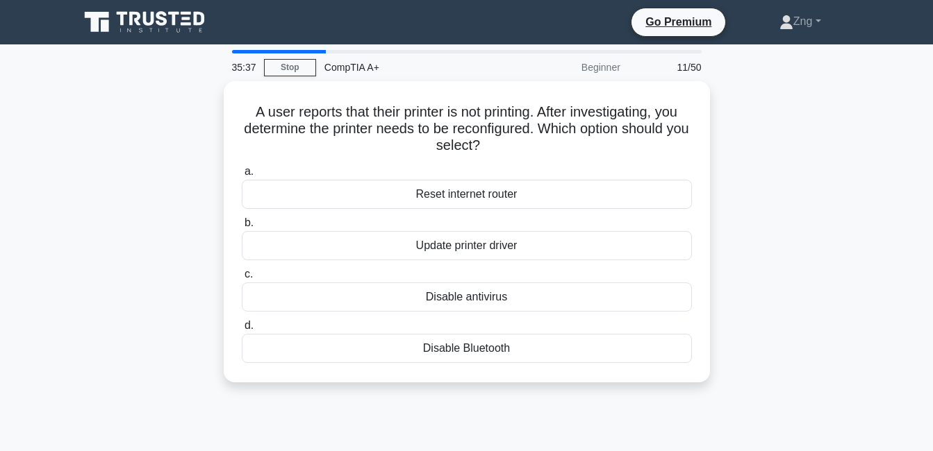
click at [354, 259] on div "a. Reset internet router b. Update printer driver c." at bounding box center [466, 263] width 467 height 206
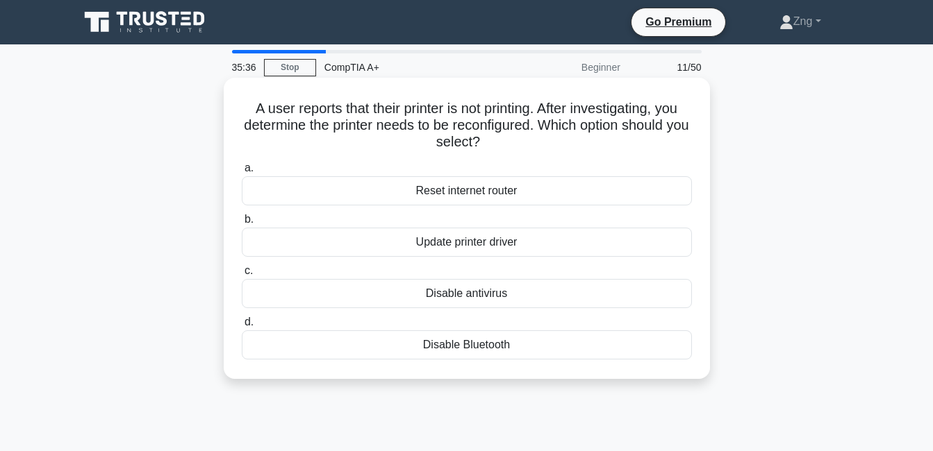
click at [354, 259] on div "a. Reset internet router b. Update printer driver c." at bounding box center [466, 260] width 467 height 206
drag, startPoint x: 354, startPoint y: 259, endPoint x: 355, endPoint y: 296, distance: 36.8
click at [355, 296] on div "Disable antivirus" at bounding box center [467, 293] width 450 height 29
click at [242, 276] on input "c. Disable antivirus" at bounding box center [242, 271] width 0 height 9
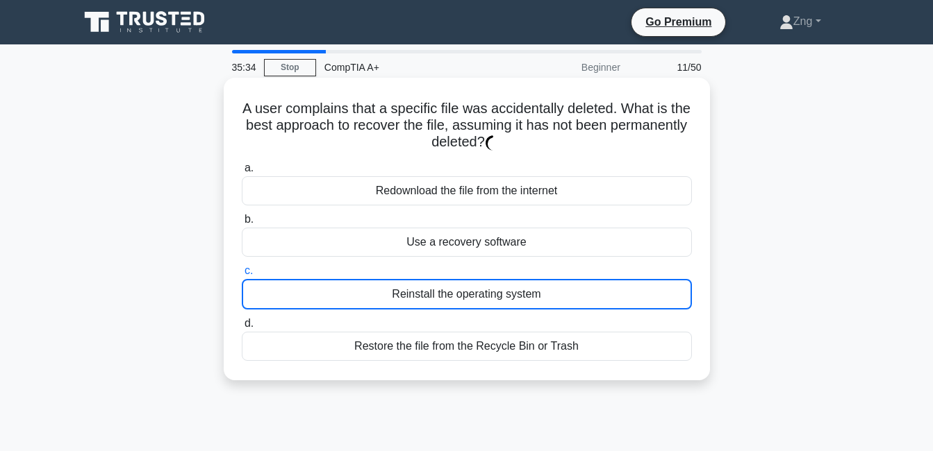
click at [355, 296] on div "Reinstall the operating system" at bounding box center [467, 294] width 450 height 31
click at [242, 276] on input "c. Reinstall the operating system" at bounding box center [242, 271] width 0 height 9
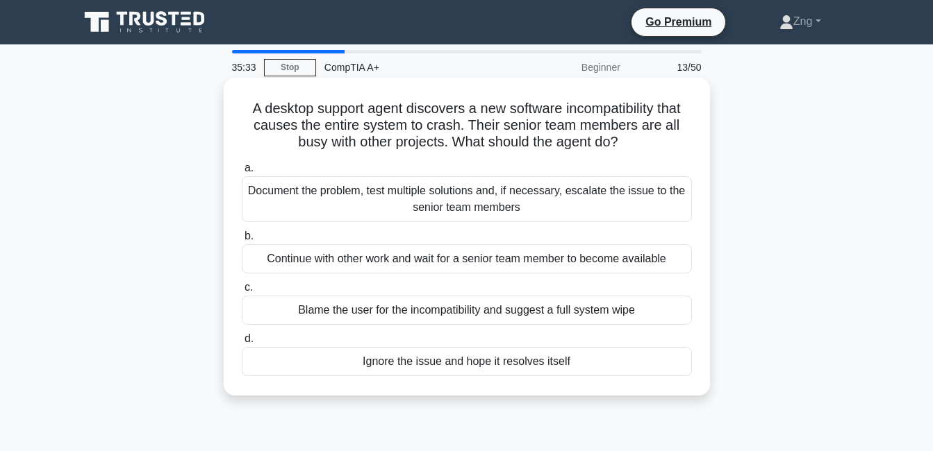
drag, startPoint x: 355, startPoint y: 296, endPoint x: 350, endPoint y: 369, distance: 73.1
click at [350, 369] on div "Ignore the issue and hope it resolves itself" at bounding box center [467, 361] width 450 height 29
click at [242, 344] on input "d. Ignore the issue and hope it resolves itself" at bounding box center [242, 339] width 0 height 9
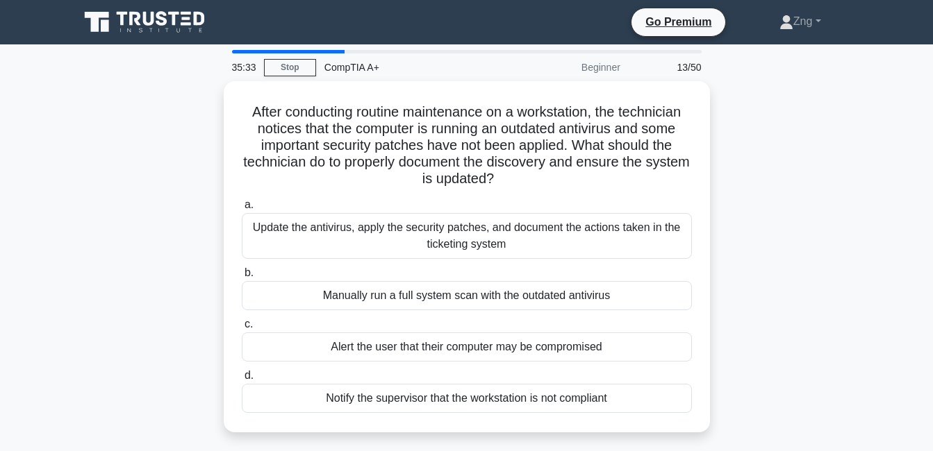
click at [346, 362] on div "a. Update the antivirus, apply the security patches, and document the actions t…" at bounding box center [466, 305] width 467 height 222
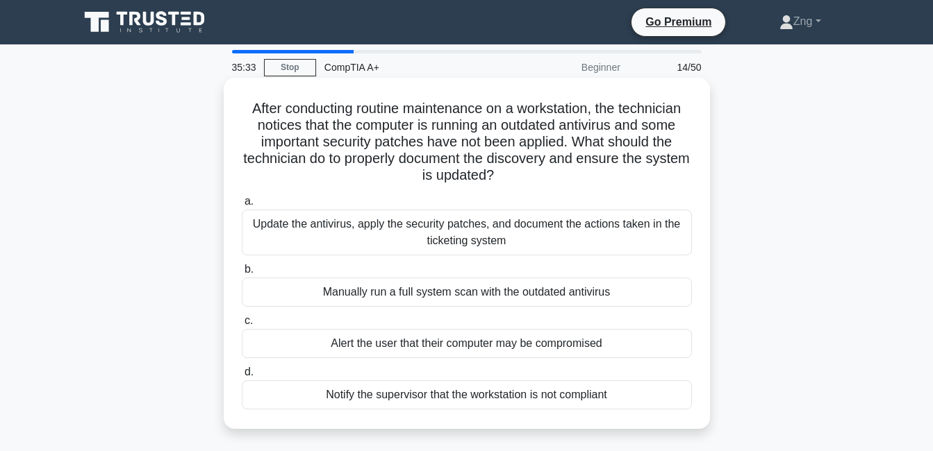
click at [350, 326] on div "a. Update the antivirus, apply the security patches, and document the actions t…" at bounding box center [466, 301] width 467 height 222
click at [330, 283] on div "Manually run a full system scan with the outdated antivirus" at bounding box center [467, 292] width 450 height 29
click at [242, 274] on input "b. Manually run a full system scan with the outdated antivirus" at bounding box center [242, 269] width 0 height 9
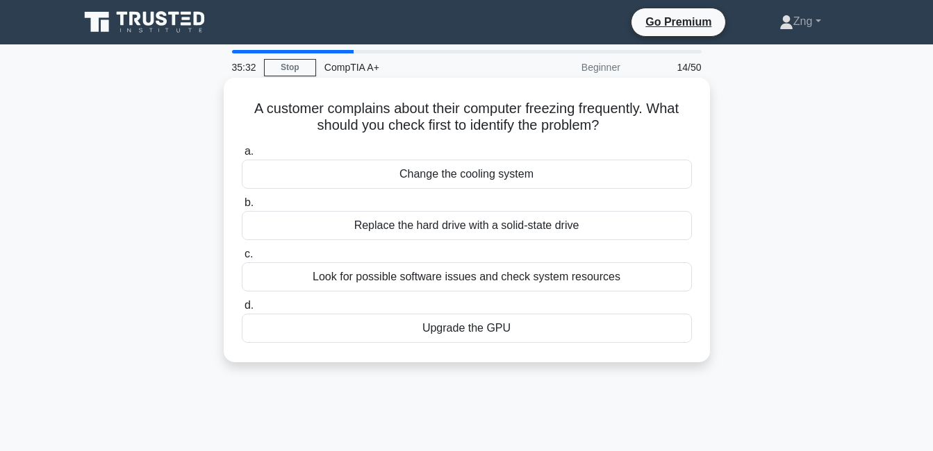
drag, startPoint x: 333, startPoint y: 349, endPoint x: 343, endPoint y: 338, distance: 15.2
click at [335, 349] on div "A customer complains about their computer freezing frequently. What should you …" at bounding box center [466, 220] width 475 height 274
drag, startPoint x: 363, startPoint y: 275, endPoint x: 360, endPoint y: 296, distance: 20.9
click at [360, 296] on div "a. Change the cooling system b. Replace the hard drive with a solid-state drive…" at bounding box center [466, 243] width 467 height 206
drag, startPoint x: 336, startPoint y: 247, endPoint x: 329, endPoint y: 231, distance: 17.4
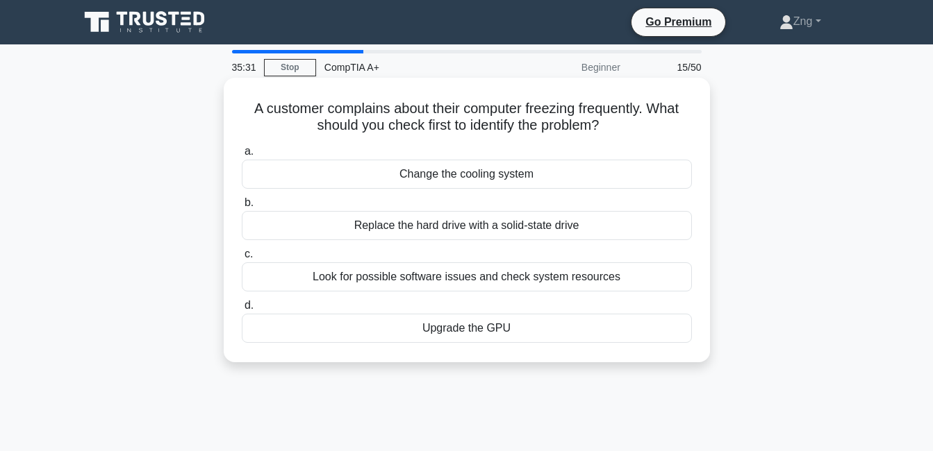
click at [329, 231] on div "a. Change the cooling system b. Replace the hard drive with a solid-state drive…" at bounding box center [466, 243] width 467 height 206
drag, startPoint x: 329, startPoint y: 231, endPoint x: 332, endPoint y: 163, distance: 68.1
click at [332, 163] on div "Change the cooling system" at bounding box center [467, 174] width 450 height 29
click at [242, 156] on input "a. Change the cooling system" at bounding box center [242, 151] width 0 height 9
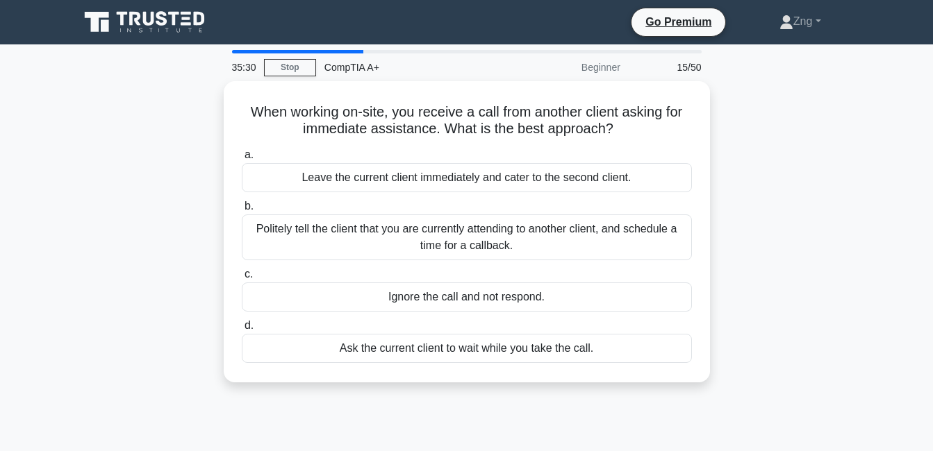
click at [333, 164] on label "a. Leave the current client immediately and cater to the second client." at bounding box center [467, 170] width 450 height 46
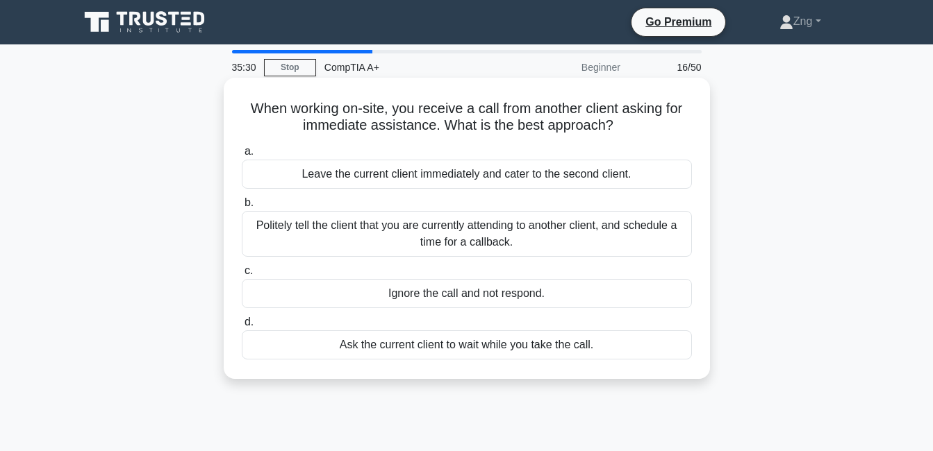
drag, startPoint x: 332, startPoint y: 163, endPoint x: 294, endPoint y: 320, distance: 160.7
click at [294, 320] on div "a. Leave the current client immediately and cater to the second client. b. Poli…" at bounding box center [466, 251] width 467 height 222
click at [344, 267] on label "c. Ignore the call and not respond." at bounding box center [467, 286] width 450 height 46
click at [242, 267] on input "c. Ignore the call and not respond." at bounding box center [242, 271] width 0 height 9
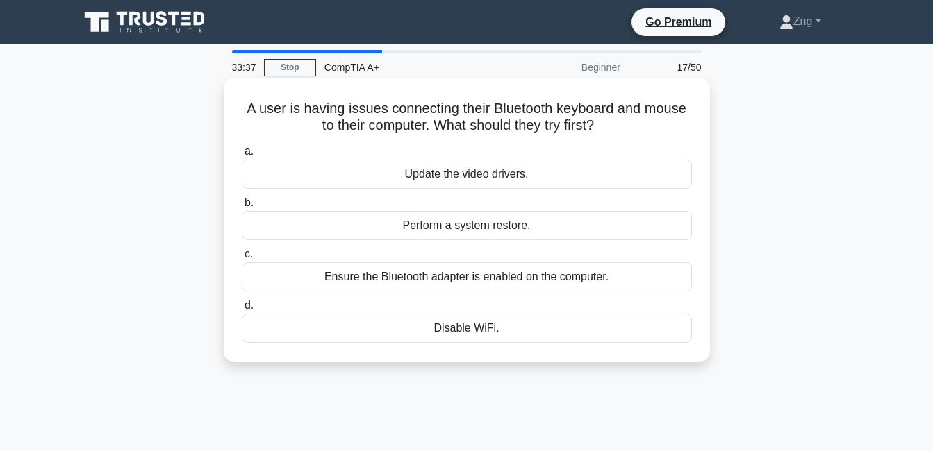
click at [504, 281] on div "Ensure the Bluetooth adapter is enabled on the computer." at bounding box center [467, 277] width 450 height 29
click at [242, 259] on input "c. Ensure the Bluetooth adapter is enabled on the computer." at bounding box center [242, 254] width 0 height 9
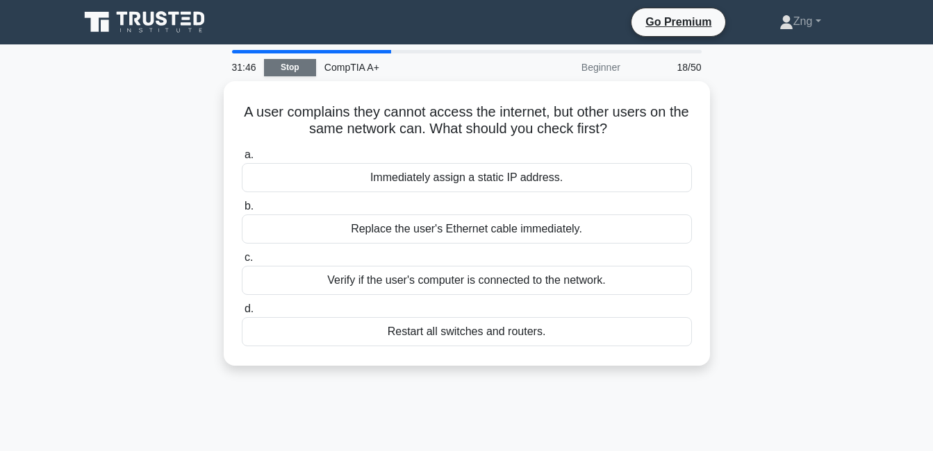
click at [276, 67] on link "Stop" at bounding box center [290, 67] width 52 height 17
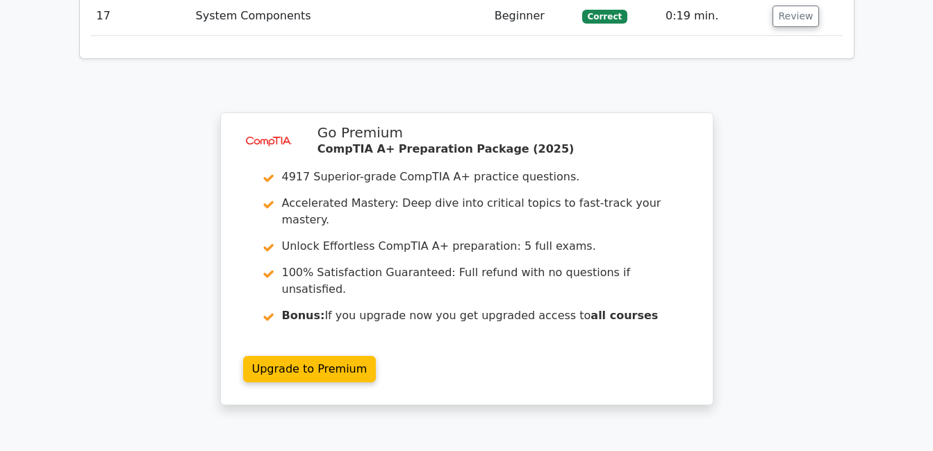
scroll to position [2705, 0]
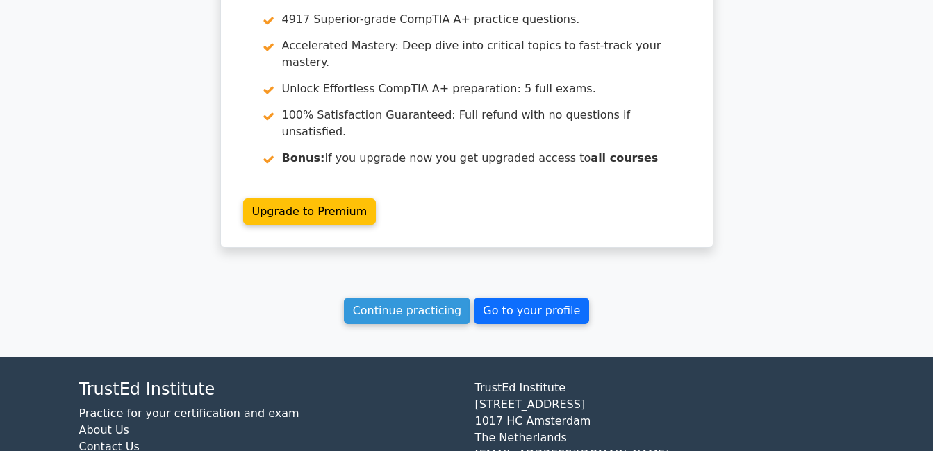
click at [525, 298] on link "Go to your profile" at bounding box center [531, 311] width 115 height 26
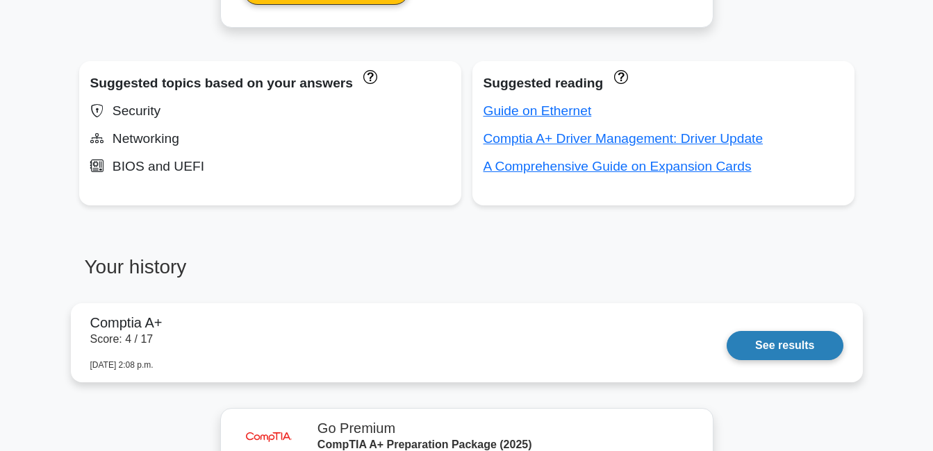
scroll to position [695, 0]
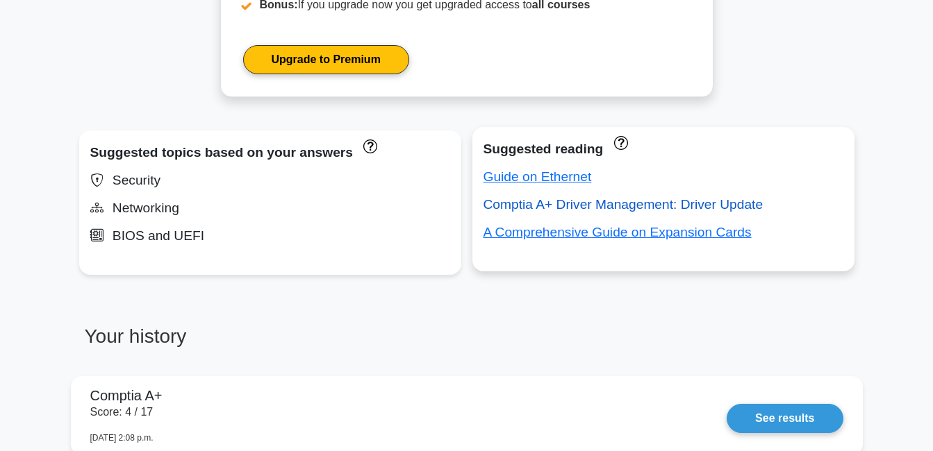
click at [526, 201] on link "Comptia A+ Driver Management: Driver Update" at bounding box center [623, 204] width 280 height 15
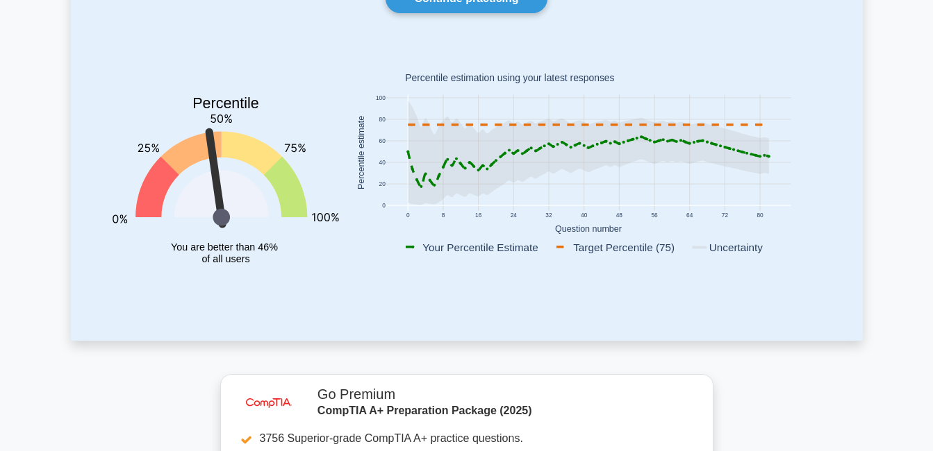
scroll to position [0, 0]
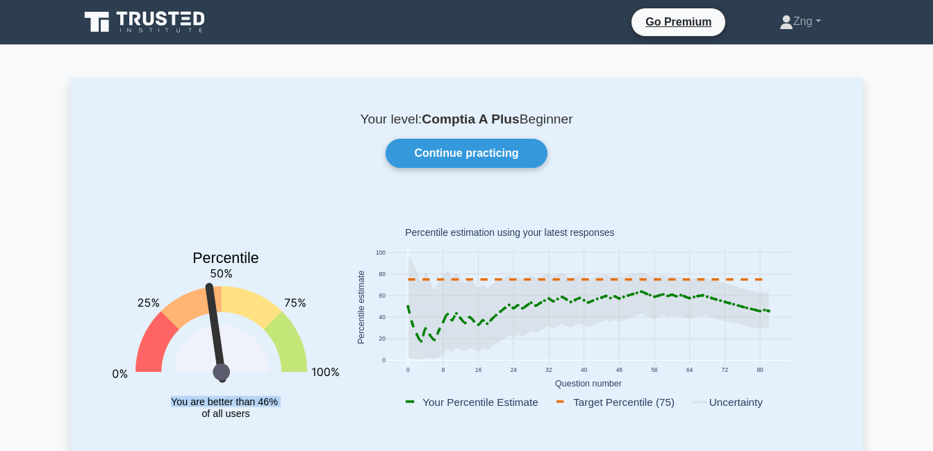
drag, startPoint x: 208, startPoint y: 330, endPoint x: 313, endPoint y: 369, distance: 111.9
click at [313, 369] on icon "Percentile You are better than 46% of all users" at bounding box center [226, 323] width 226 height 244
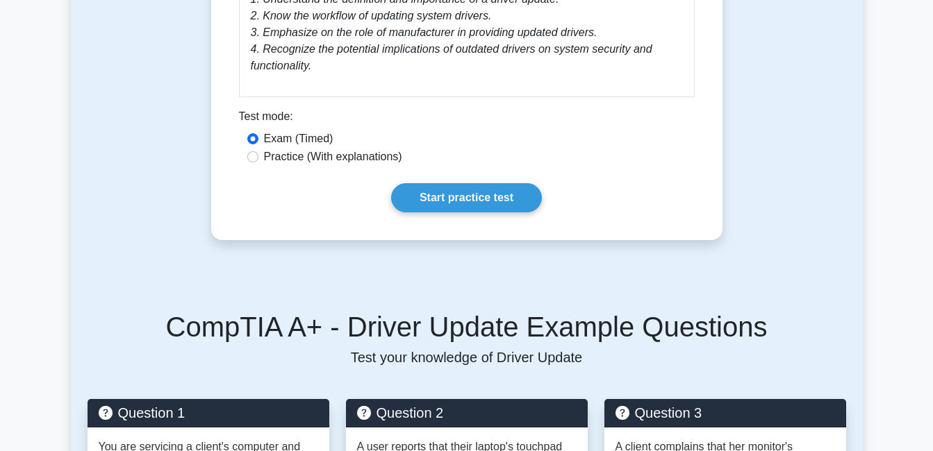
scroll to position [764, 0]
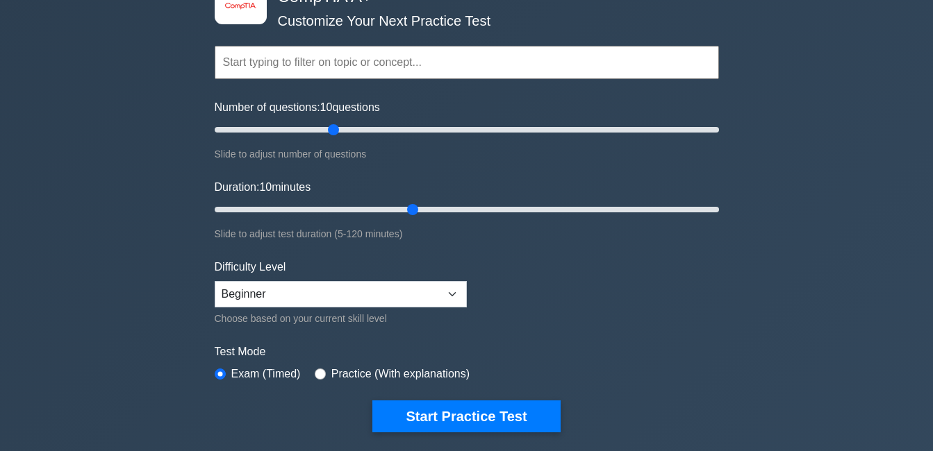
scroll to position [69, 0]
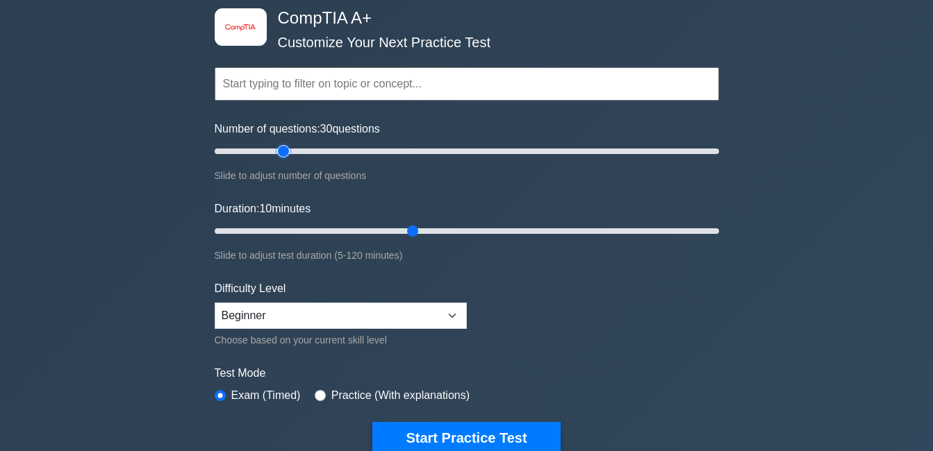
drag, startPoint x: 331, startPoint y: 153, endPoint x: 288, endPoint y: 260, distance: 115.7
type input "30"
click at [288, 160] on input "Number of questions: 30 questions" at bounding box center [467, 151] width 504 height 17
drag, startPoint x: 408, startPoint y: 229, endPoint x: 301, endPoint y: 222, distance: 106.5
click at [277, 240] on input "Duration: 20 minutes" at bounding box center [467, 231] width 504 height 17
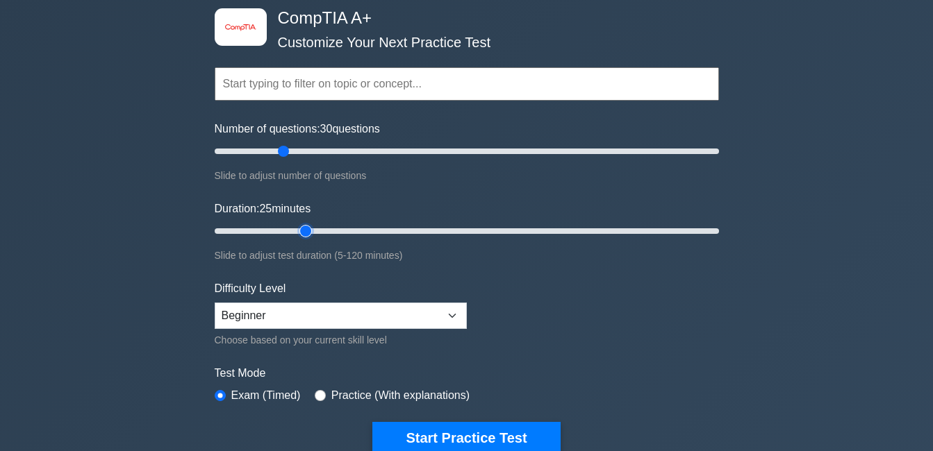
drag, startPoint x: 285, startPoint y: 225, endPoint x: 304, endPoint y: 224, distance: 19.5
type input "25"
click at [304, 224] on input "Duration: 25 minutes" at bounding box center [467, 231] width 504 height 17
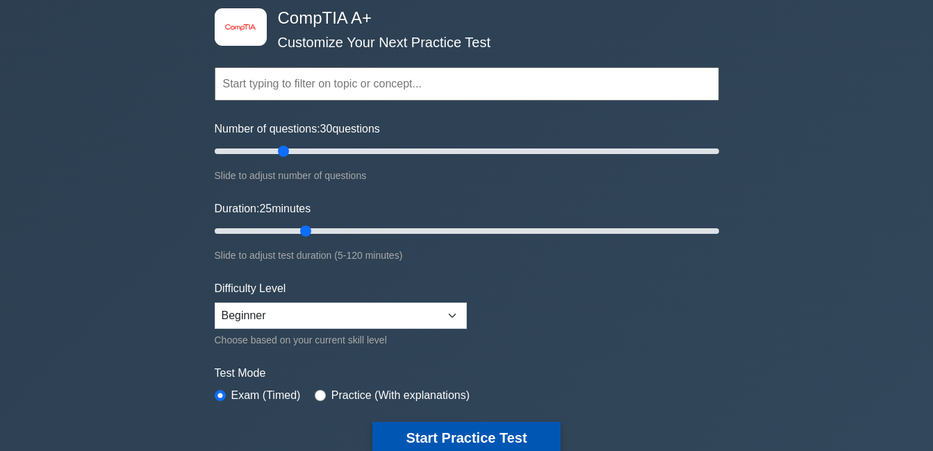
click at [415, 432] on button "Start Practice Test" at bounding box center [466, 438] width 188 height 32
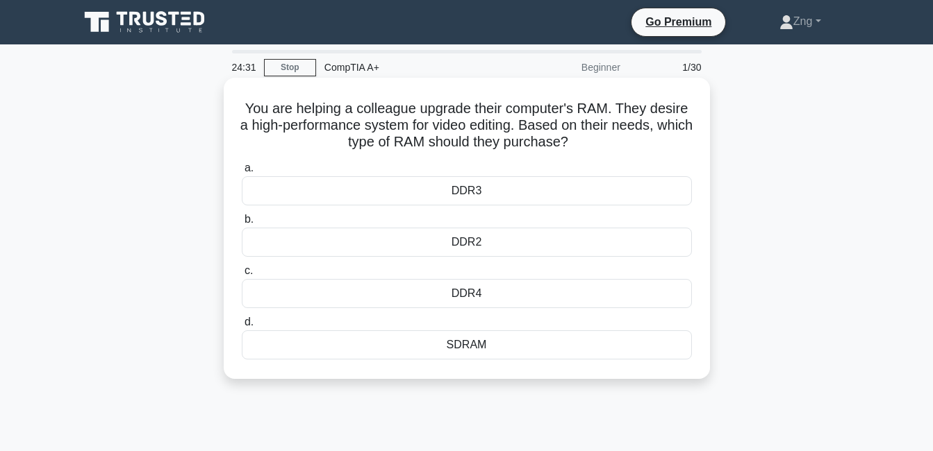
click at [402, 290] on div "DDR4" at bounding box center [467, 293] width 450 height 29
click at [242, 276] on input "c. DDR4" at bounding box center [242, 271] width 0 height 9
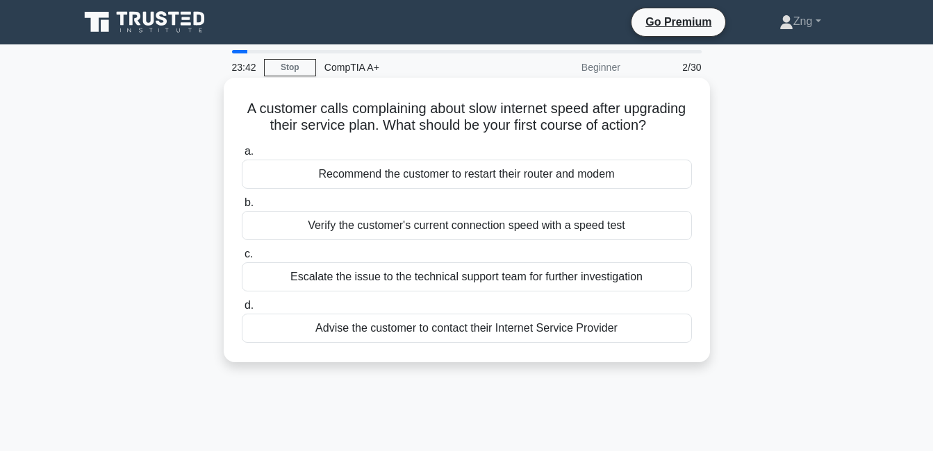
click at [290, 189] on div "Recommend the customer to restart their router and modem" at bounding box center [467, 174] width 450 height 29
click at [242, 156] on input "a. Recommend the customer to restart their router and modem" at bounding box center [242, 151] width 0 height 9
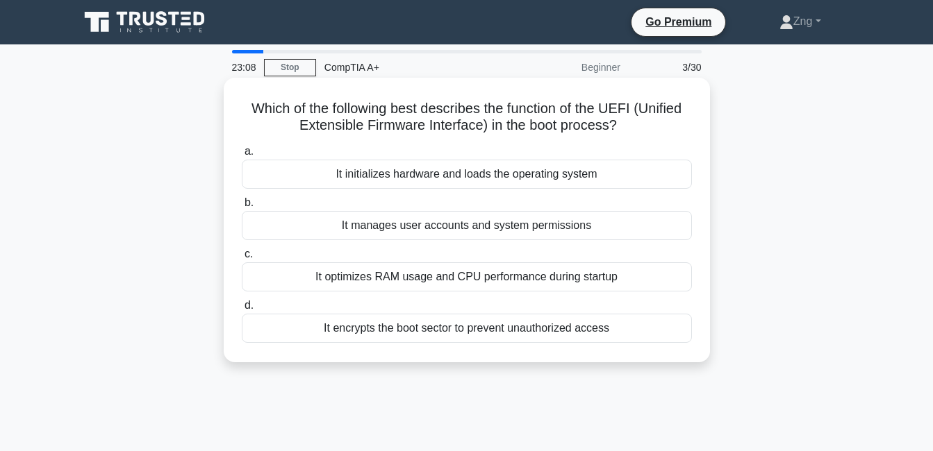
click at [496, 180] on div "It initializes hardware and loads the operating system" at bounding box center [467, 174] width 450 height 29
click at [242, 156] on input "a. It initializes hardware and loads the operating system" at bounding box center [242, 151] width 0 height 9
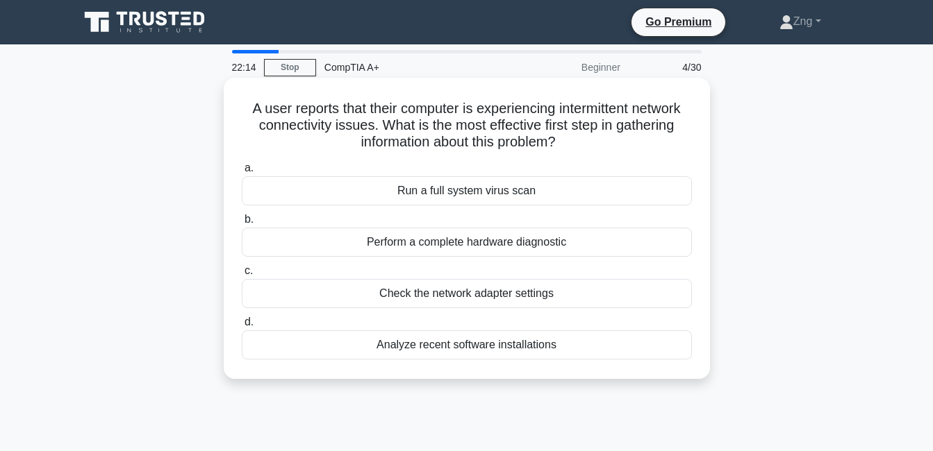
click at [416, 294] on div "Check the network adapter settings" at bounding box center [467, 293] width 450 height 29
click at [242, 276] on input "c. Check the network adapter settings" at bounding box center [242, 271] width 0 height 9
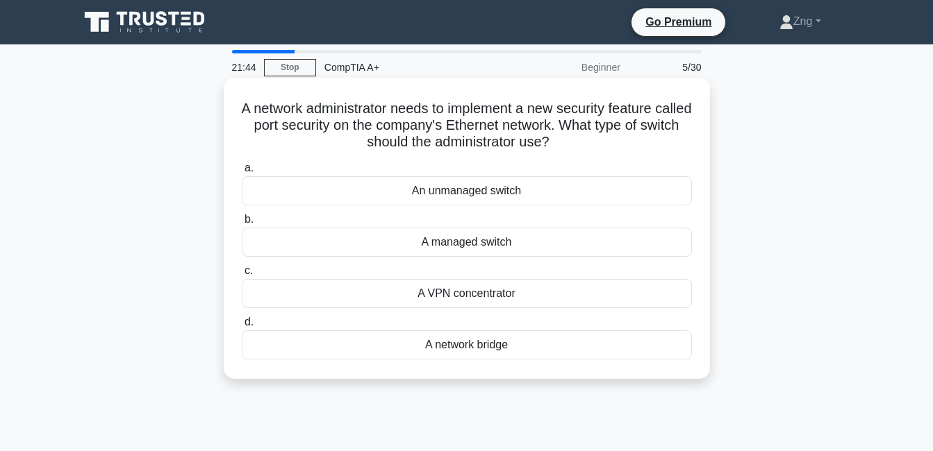
click at [447, 248] on div "A managed switch" at bounding box center [467, 242] width 450 height 29
click at [242, 224] on input "b. A managed switch" at bounding box center [242, 219] width 0 height 9
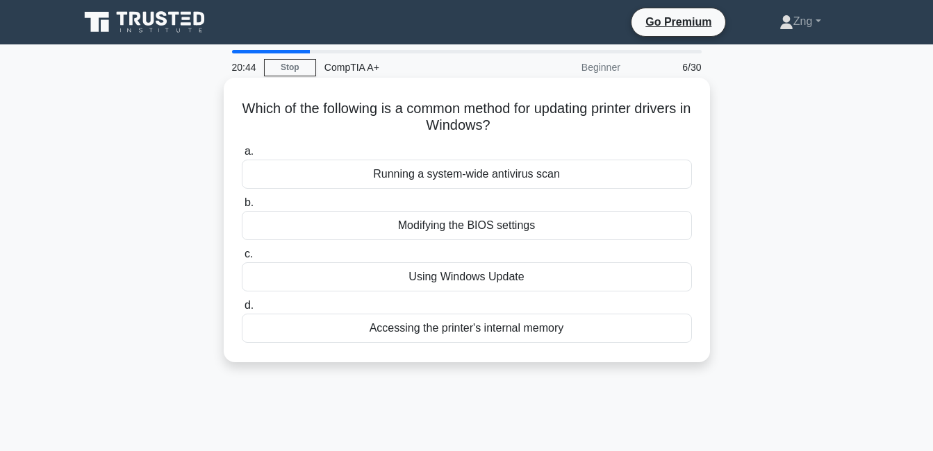
click at [460, 230] on div "Modifying the BIOS settings" at bounding box center [467, 225] width 450 height 29
click at [242, 208] on input "b. Modifying the BIOS settings" at bounding box center [242, 203] width 0 height 9
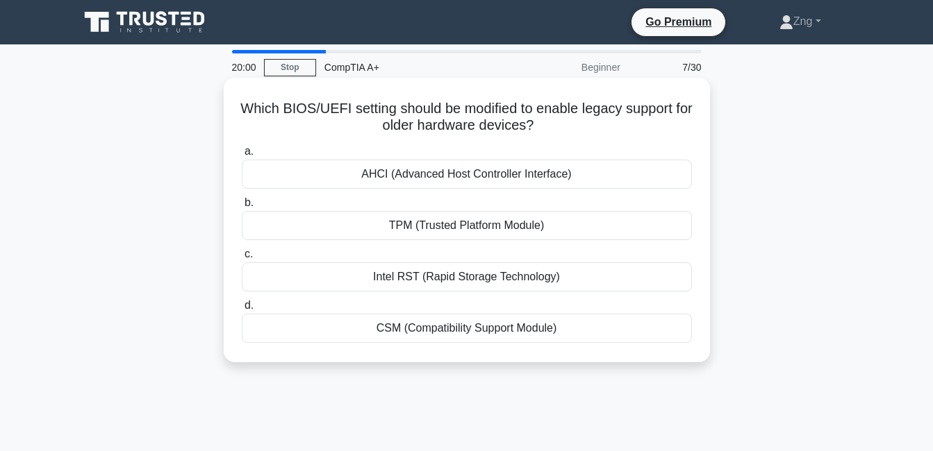
click at [428, 227] on div "TPM (Trusted Platform Module)" at bounding box center [467, 225] width 450 height 29
click at [242, 208] on input "b. TPM (Trusted Platform Module)" at bounding box center [242, 203] width 0 height 9
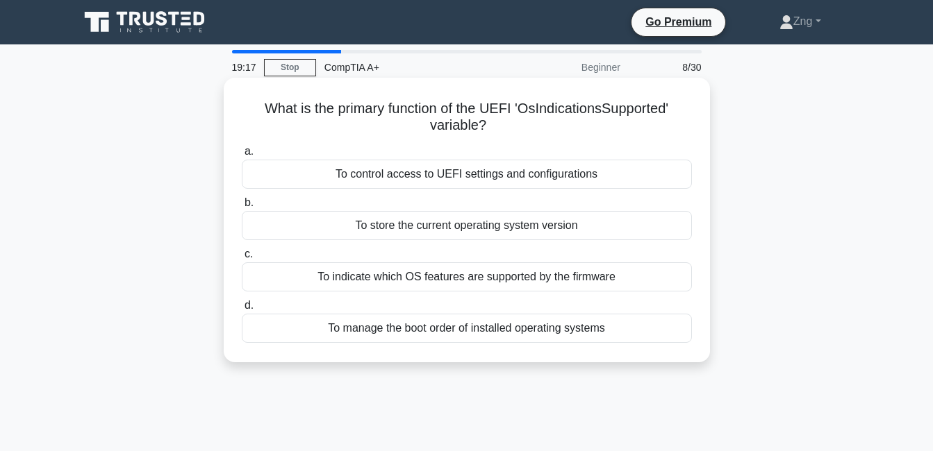
click at [448, 283] on div "To indicate which OS features are supported by the firmware" at bounding box center [467, 277] width 450 height 29
click at [242, 259] on input "c. To indicate which OS features are supported by the firmware" at bounding box center [242, 254] width 0 height 9
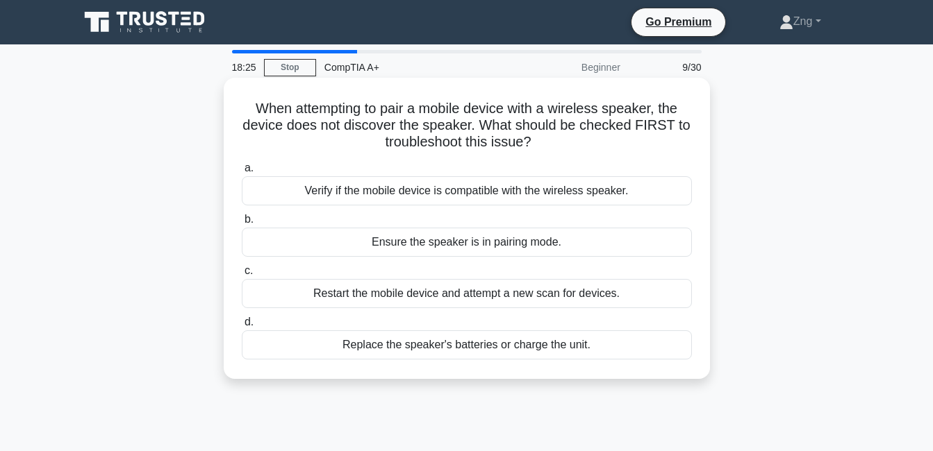
click at [558, 196] on div "Verify if the mobile device is compatible with the wireless speaker." at bounding box center [467, 190] width 450 height 29
drag, startPoint x: 558, startPoint y: 196, endPoint x: 458, endPoint y: 194, distance: 100.0
click at [458, 194] on div "Verify if the mobile device is compatible with the wireless speaker." at bounding box center [467, 190] width 450 height 29
click at [242, 173] on input "a. Verify if the mobile device is compatible with the wireless speaker." at bounding box center [242, 168] width 0 height 9
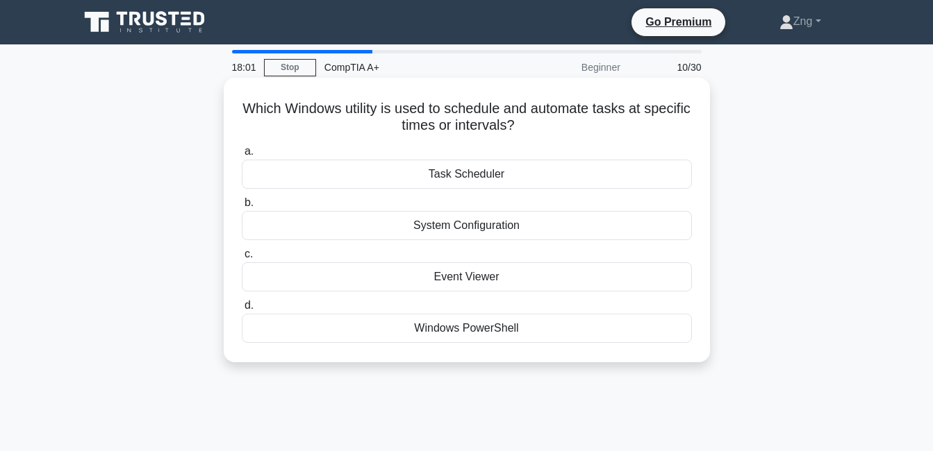
click at [456, 179] on div "Task Scheduler" at bounding box center [467, 174] width 450 height 29
click at [242, 156] on input "a. Task Scheduler" at bounding box center [242, 151] width 0 height 9
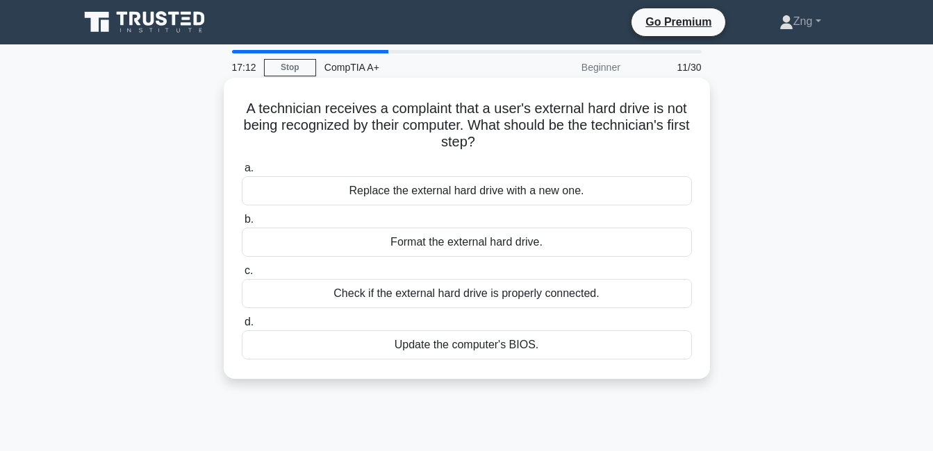
click at [410, 290] on div "Check if the external hard drive is properly connected." at bounding box center [467, 293] width 450 height 29
click at [242, 276] on input "c. Check if the external hard drive is properly connected." at bounding box center [242, 271] width 0 height 9
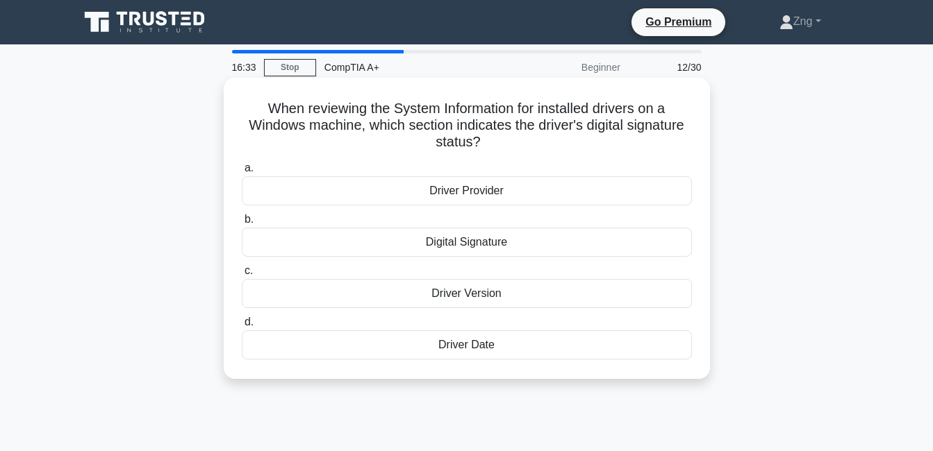
click at [450, 244] on div "Digital Signature" at bounding box center [467, 242] width 450 height 29
click at [242, 224] on input "b. Digital Signature" at bounding box center [242, 219] width 0 height 9
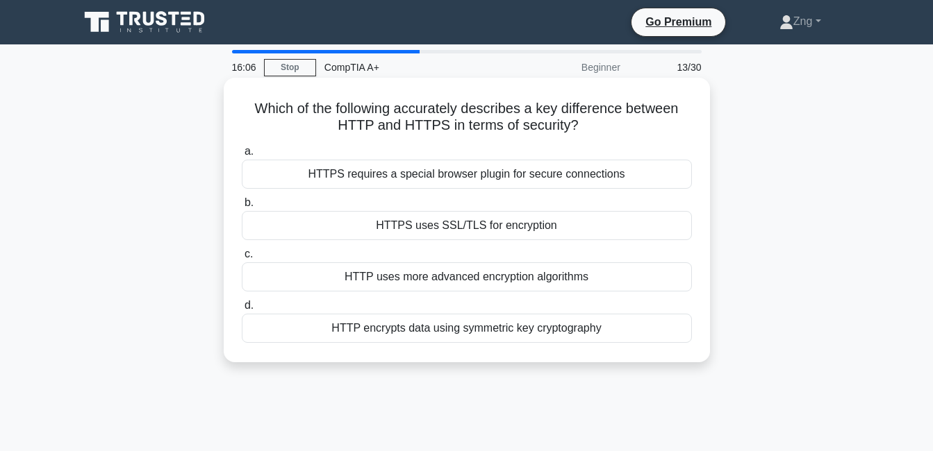
click at [436, 231] on div "HTTPS uses SSL/TLS for encryption" at bounding box center [467, 225] width 450 height 29
click at [242, 208] on input "b. HTTPS uses SSL/TLS for encryption" at bounding box center [242, 203] width 0 height 9
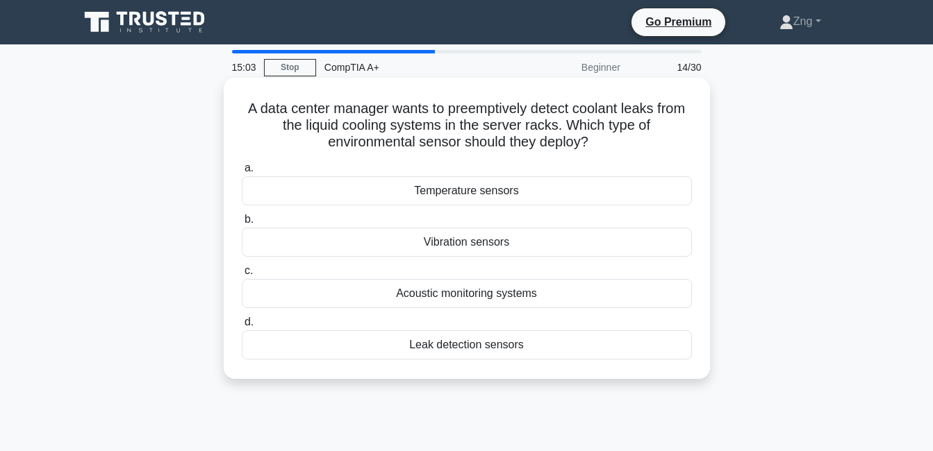
click at [460, 350] on div "Leak detection sensors" at bounding box center [467, 345] width 450 height 29
click at [242, 327] on input "d. Leak detection sensors" at bounding box center [242, 322] width 0 height 9
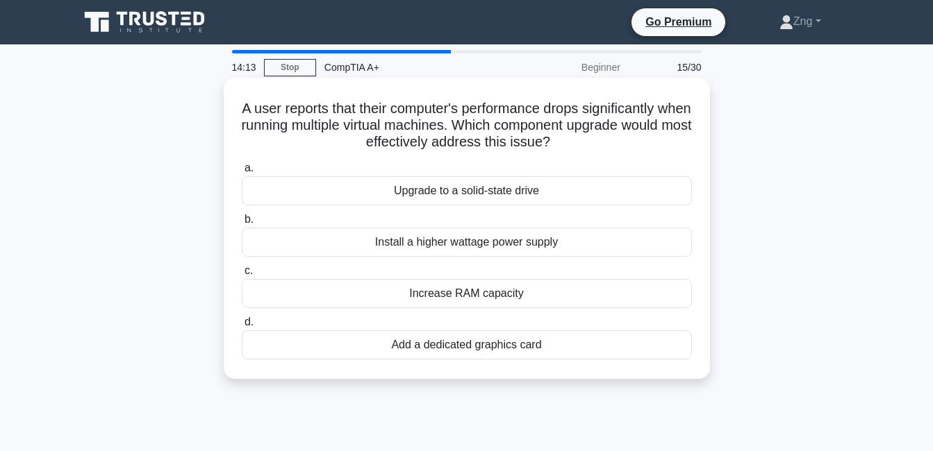
click at [472, 194] on div "Upgrade to a solid-state drive" at bounding box center [467, 190] width 450 height 29
click at [242, 173] on input "a. Upgrade to a solid-state drive" at bounding box center [242, 168] width 0 height 9
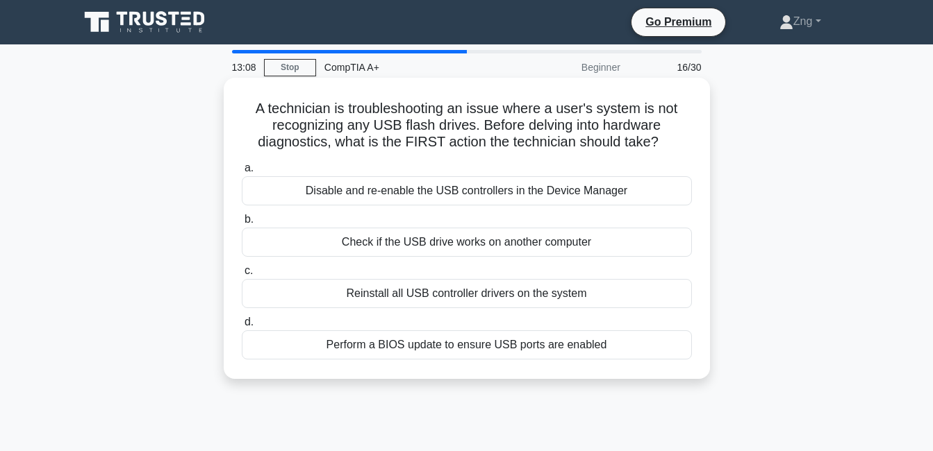
click at [388, 242] on div "Check if the USB drive works on another computer" at bounding box center [467, 242] width 450 height 29
click at [242, 224] on input "b. Check if the USB drive works on another computer" at bounding box center [242, 219] width 0 height 9
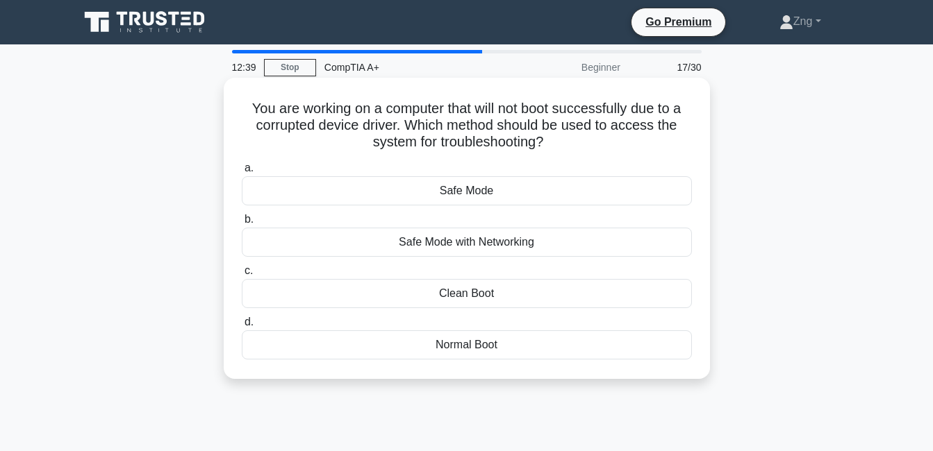
click at [463, 190] on div "Safe Mode" at bounding box center [467, 190] width 450 height 29
click at [242, 173] on input "a. Safe Mode" at bounding box center [242, 168] width 0 height 9
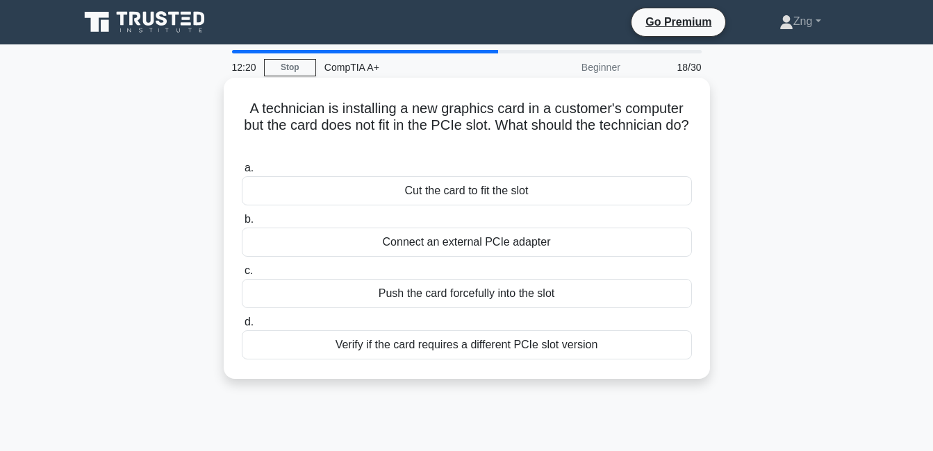
click at [519, 245] on div "Connect an external PCIe adapter" at bounding box center [467, 242] width 450 height 29
click at [242, 224] on input "b. Connect an external PCIe adapter" at bounding box center [242, 219] width 0 height 9
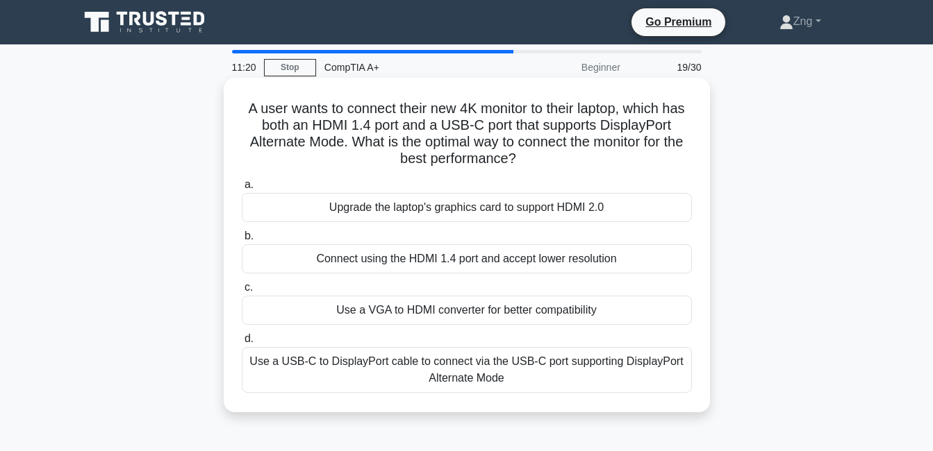
click at [357, 257] on div "Connect using the HDMI 1.4 port and accept lower resolution" at bounding box center [467, 258] width 450 height 29
click at [242, 241] on input "b. Connect using the HDMI 1.4 port and accept lower resolution" at bounding box center [242, 236] width 0 height 9
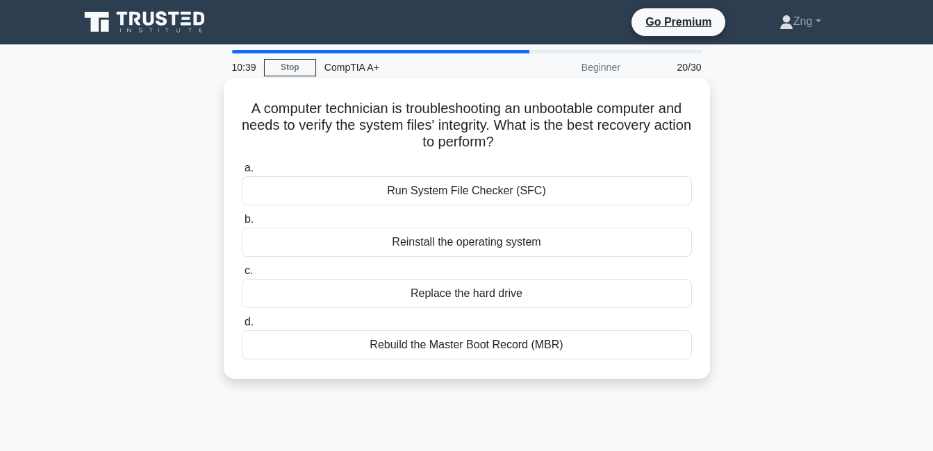
click at [438, 192] on div "Run System File Checker (SFC)" at bounding box center [467, 190] width 450 height 29
click at [242, 173] on input "a. Run System File Checker (SFC)" at bounding box center [242, 168] width 0 height 9
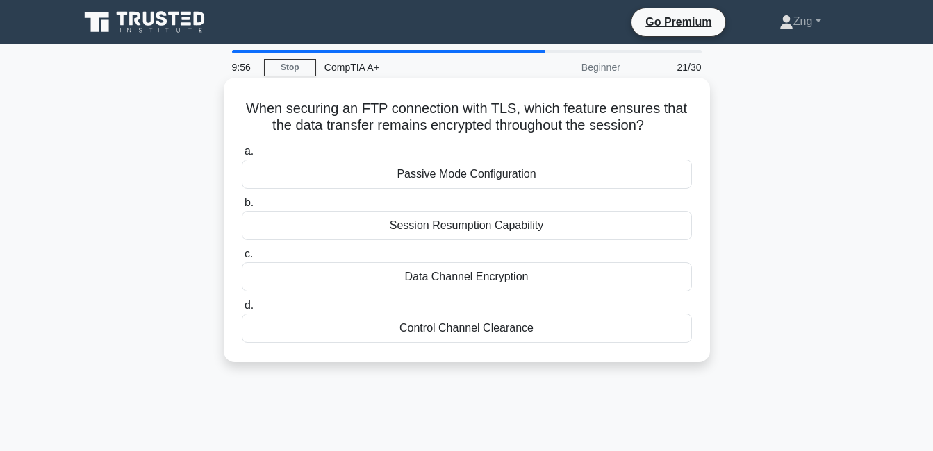
click at [480, 281] on div "Data Channel Encryption" at bounding box center [467, 277] width 450 height 29
click at [242, 259] on input "c. Data Channel Encryption" at bounding box center [242, 254] width 0 height 9
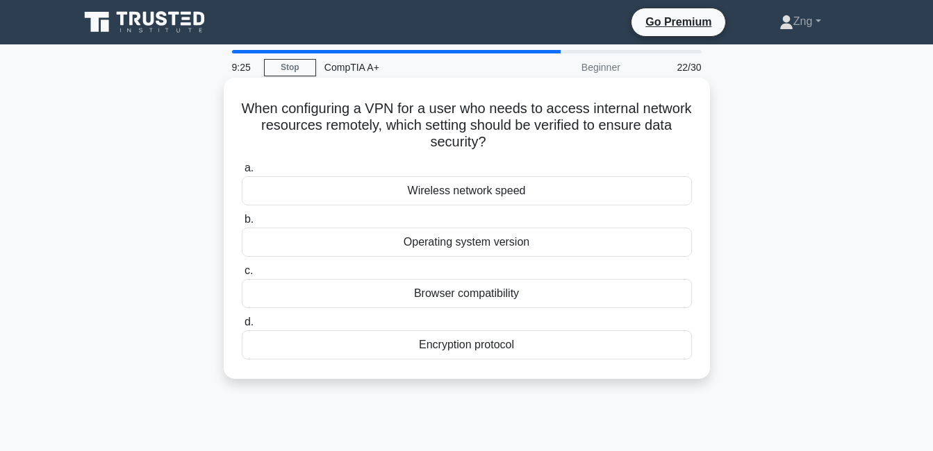
click at [433, 186] on div "Wireless network speed" at bounding box center [467, 190] width 450 height 29
click at [242, 173] on input "a. Wireless network speed" at bounding box center [242, 168] width 0 height 9
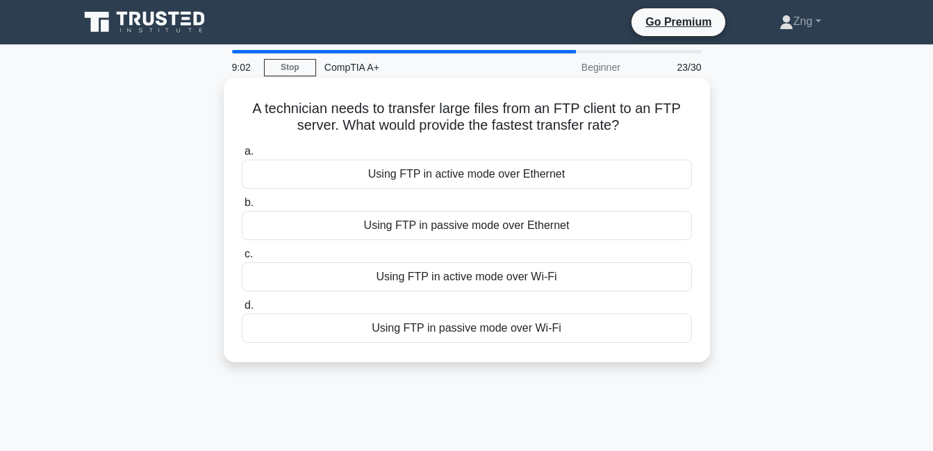
click at [441, 171] on div "Using FTP in active mode over Ethernet" at bounding box center [467, 174] width 450 height 29
click at [242, 156] on input "a. Using FTP in active mode over Ethernet" at bounding box center [242, 151] width 0 height 9
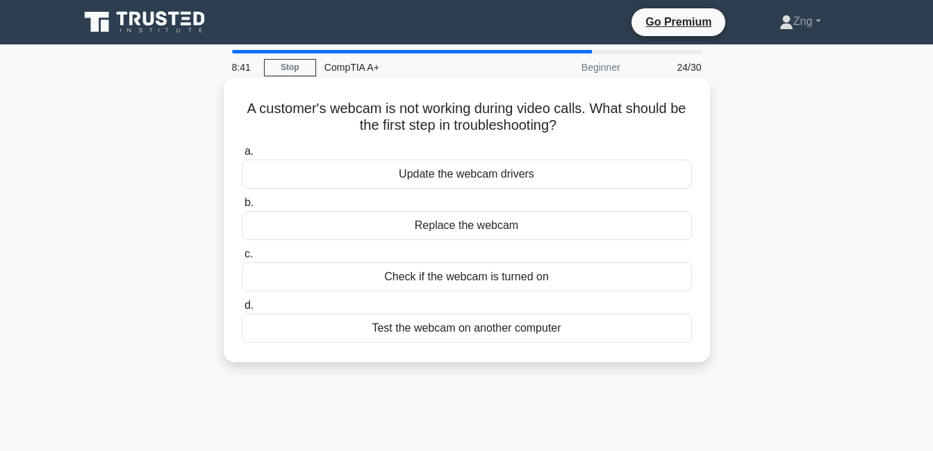
click at [486, 281] on div "Check if the webcam is turned on" at bounding box center [467, 277] width 450 height 29
click at [242, 259] on input "c. Check if the webcam is turned on" at bounding box center [242, 254] width 0 height 9
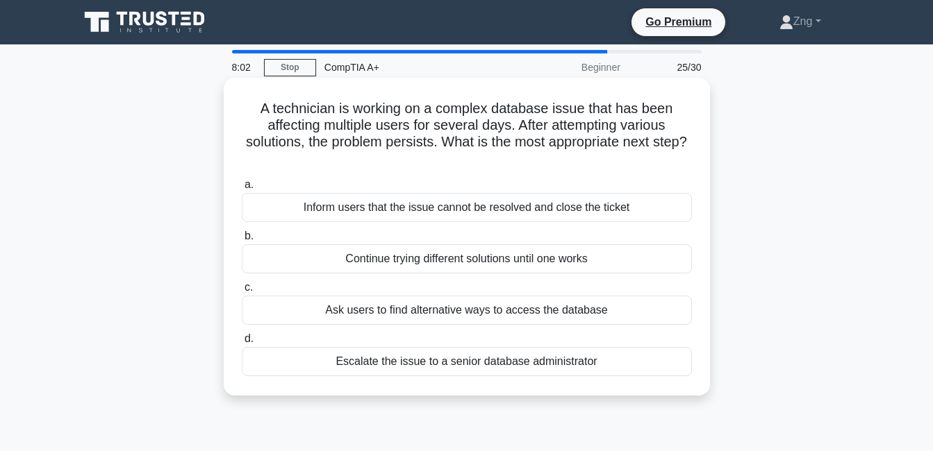
click at [449, 310] on div "Ask users to find alternative ways to access the database" at bounding box center [467, 310] width 450 height 29
click at [242, 292] on input "c. Ask users to find alternative ways to access the database" at bounding box center [242, 287] width 0 height 9
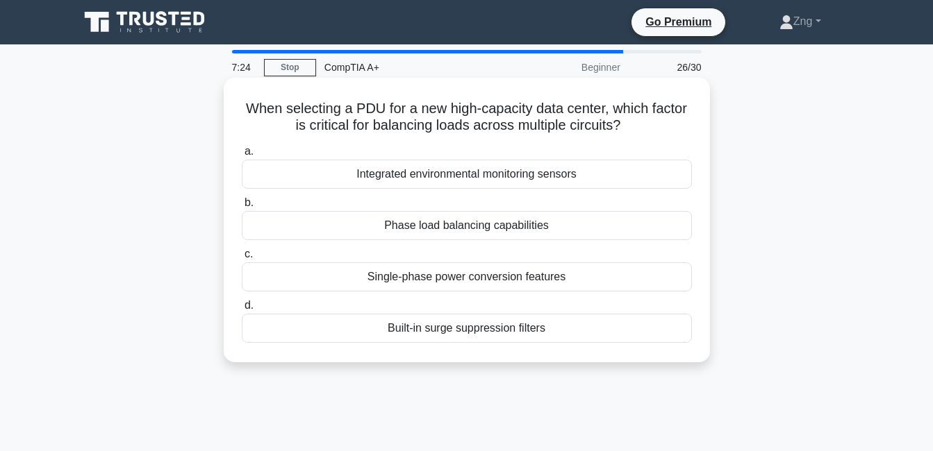
click at [460, 179] on div "Integrated environmental monitoring sensors" at bounding box center [467, 174] width 450 height 29
click at [242, 156] on input "a. Integrated environmental monitoring sensors" at bounding box center [242, 151] width 0 height 9
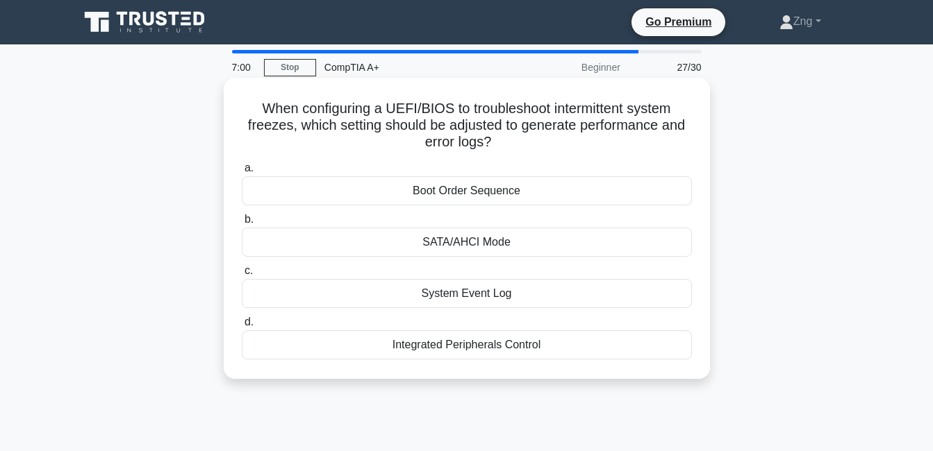
click at [520, 195] on div "Boot Order Sequence" at bounding box center [467, 190] width 450 height 29
click at [242, 173] on input "a. Boot Order Sequence" at bounding box center [242, 168] width 0 height 9
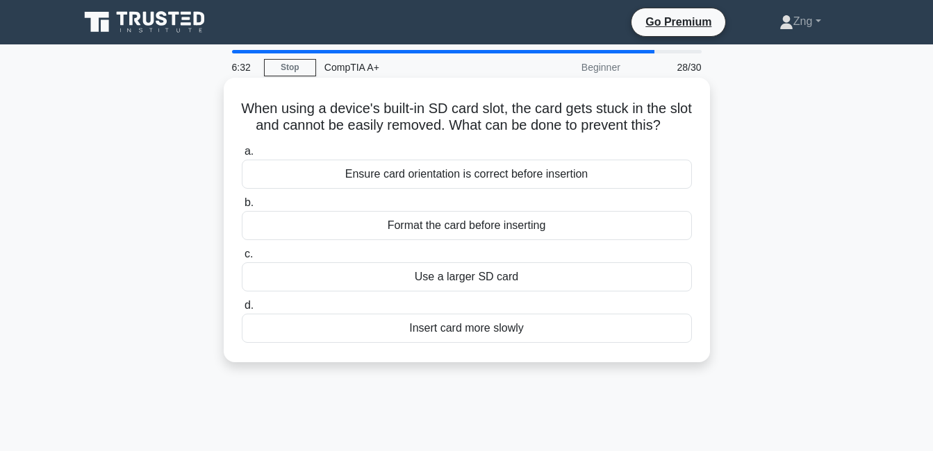
click at [477, 292] on div "Use a larger SD card" at bounding box center [467, 277] width 450 height 29
click at [242, 259] on input "c. Use a larger SD card" at bounding box center [242, 254] width 0 height 9
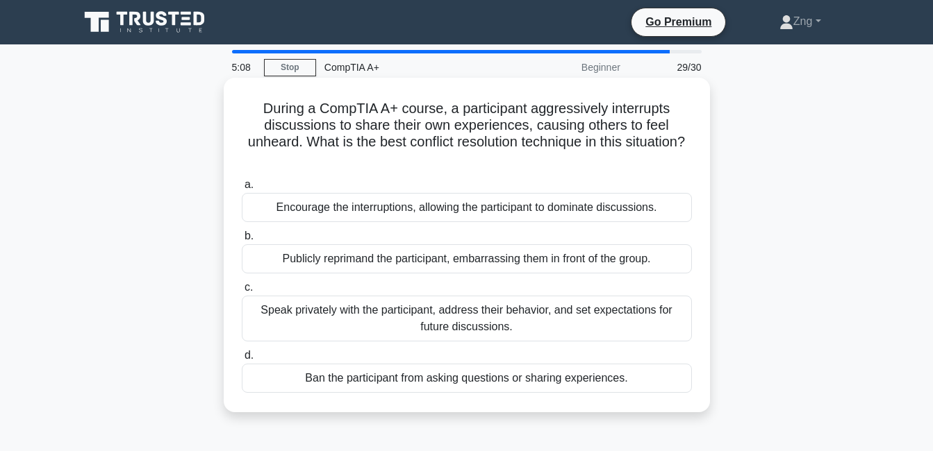
click at [328, 320] on div "Speak privately with the participant, address their behavior, and set expectati…" at bounding box center [467, 319] width 450 height 46
click at [242, 292] on input "c. Speak privately with the participant, address their behavior, and set expect…" at bounding box center [242, 287] width 0 height 9
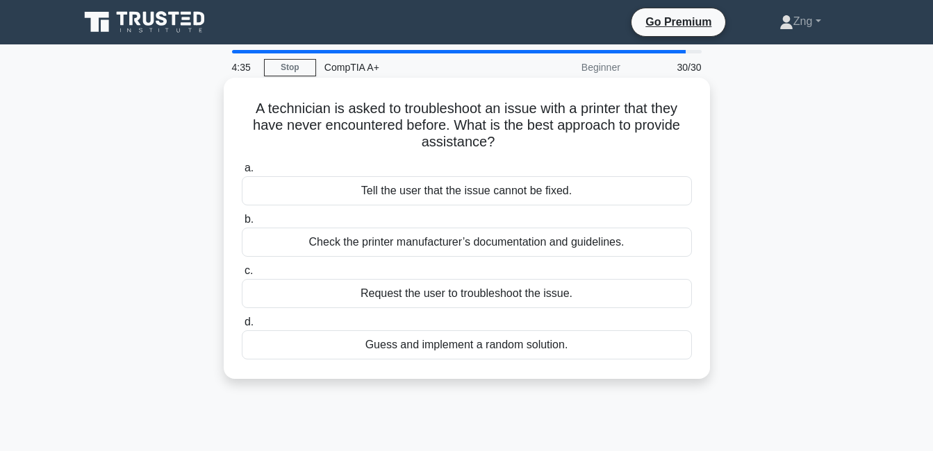
click at [325, 240] on div "Check the printer manufacturer’s documentation and guidelines." at bounding box center [467, 242] width 450 height 29
click at [242, 224] on input "b. Check the printer manufacturer’s documentation and guidelines." at bounding box center [242, 219] width 0 height 9
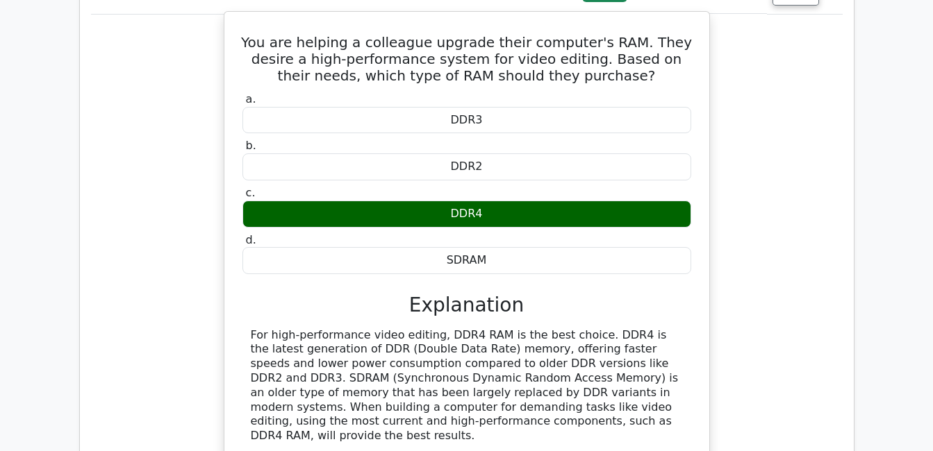
scroll to position [1528, 0]
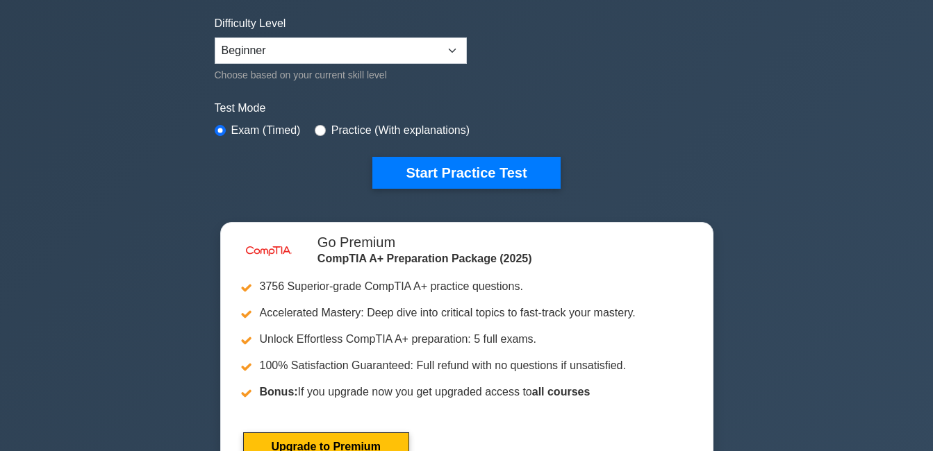
scroll to position [347, 0]
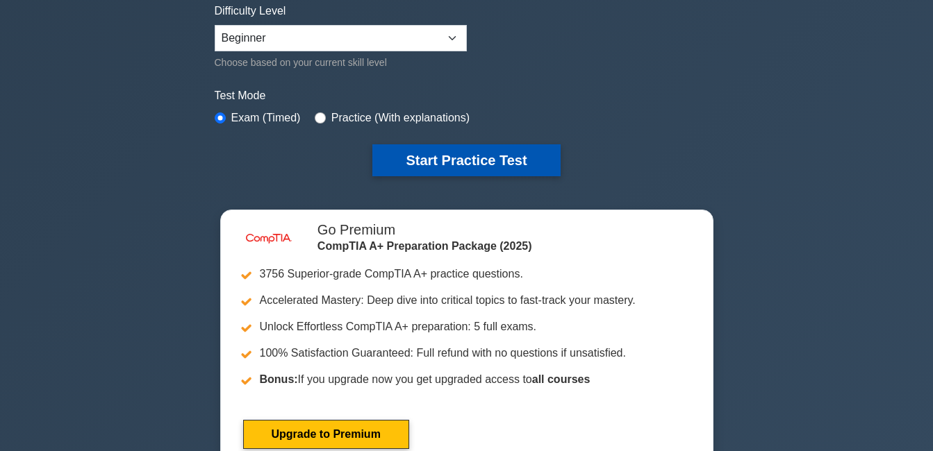
click at [471, 167] on button "Start Practice Test" at bounding box center [466, 160] width 188 height 32
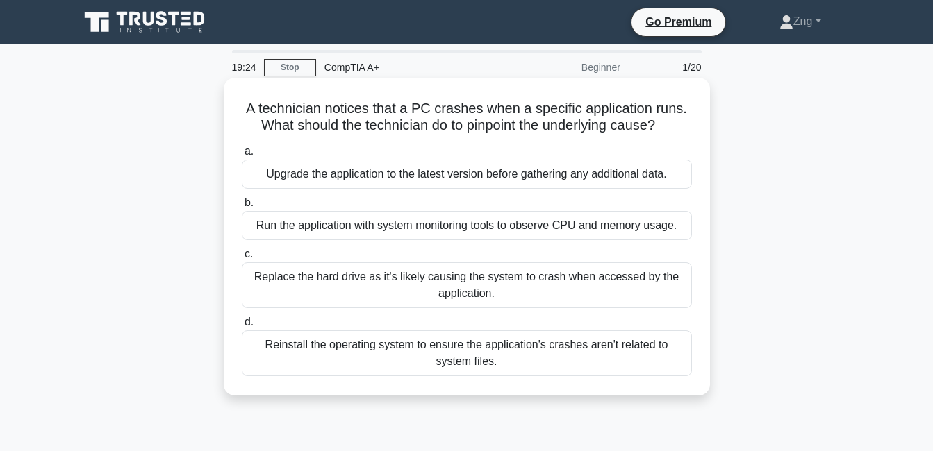
click at [320, 169] on div "Upgrade the application to the latest version before gathering any additional d…" at bounding box center [467, 174] width 450 height 29
click at [242, 156] on input "a. Upgrade the application to the latest version before gathering any additiona…" at bounding box center [242, 151] width 0 height 9
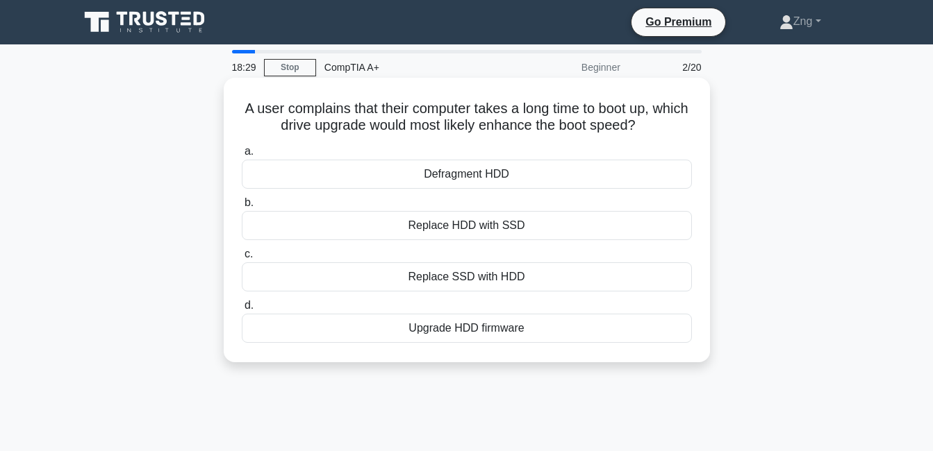
click at [472, 284] on div "Replace SSD with HDD" at bounding box center [467, 277] width 450 height 29
click at [242, 259] on input "c. Replace SSD with HDD" at bounding box center [242, 254] width 0 height 9
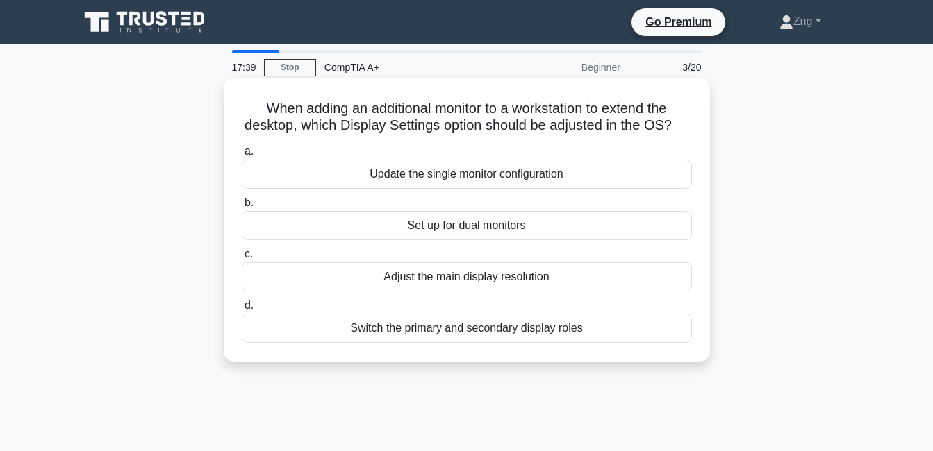
click at [421, 240] on div "Set up for dual monitors" at bounding box center [467, 225] width 450 height 29
click at [242, 208] on input "b. Set up for dual monitors" at bounding box center [242, 203] width 0 height 9
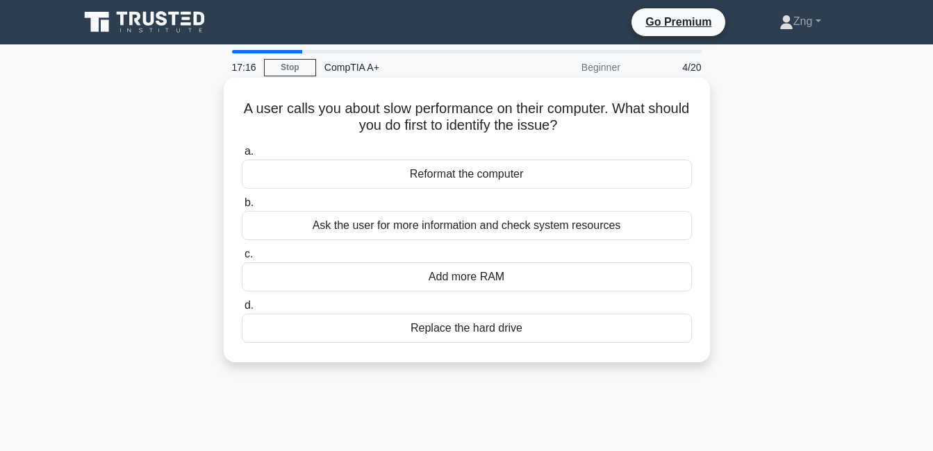
click at [440, 224] on div "Ask the user for more information and check system resources" at bounding box center [467, 225] width 450 height 29
click at [242, 208] on input "b. Ask the user for more information and check system resources" at bounding box center [242, 203] width 0 height 9
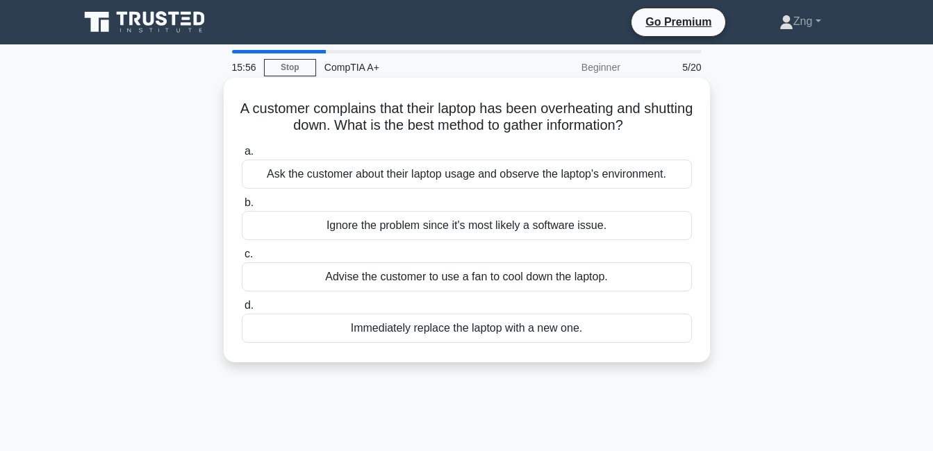
click at [518, 185] on div "Ask the customer about their laptop usage and observe the laptop's environment." at bounding box center [467, 174] width 450 height 29
click at [242, 156] on input "a. Ask the customer about their laptop usage and observe the laptop's environme…" at bounding box center [242, 151] width 0 height 9
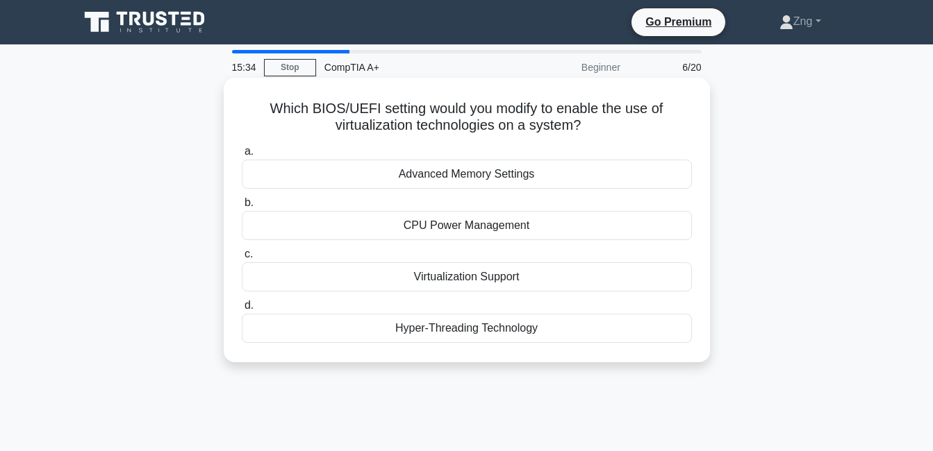
click at [442, 338] on div "Hyper-Threading Technology" at bounding box center [467, 328] width 450 height 29
click at [242, 310] on input "d. Hyper-Threading Technology" at bounding box center [242, 305] width 0 height 9
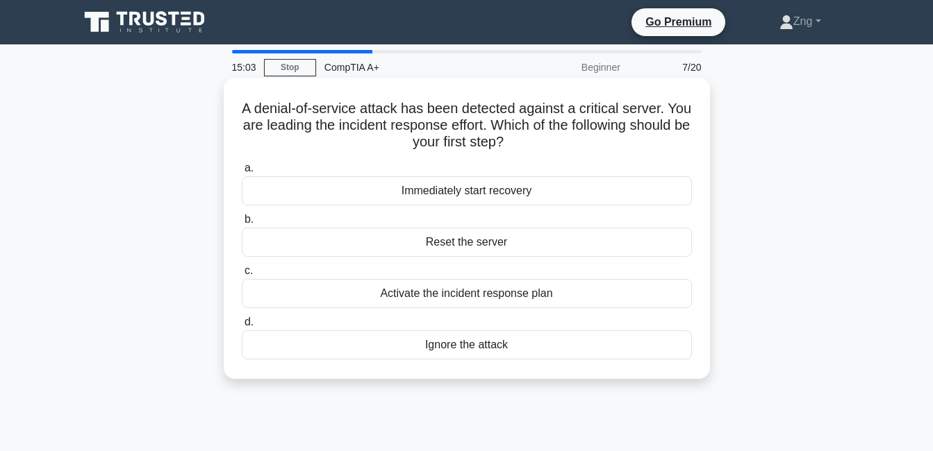
click at [467, 197] on div "Immediately start recovery" at bounding box center [467, 190] width 450 height 29
click at [242, 173] on input "a. Immediately start recovery" at bounding box center [242, 168] width 0 height 9
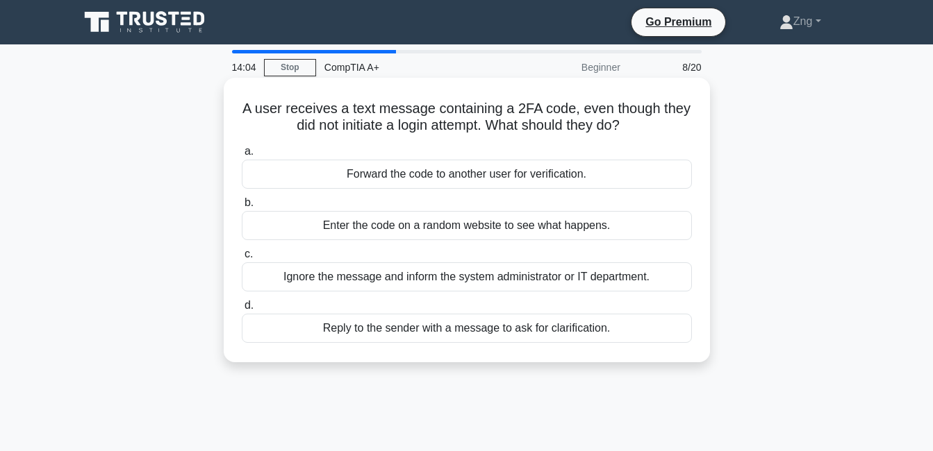
click at [381, 224] on div "Enter the code on a random website to see what happens." at bounding box center [467, 225] width 450 height 29
click at [242, 208] on input "b. Enter the code on a random website to see what happens." at bounding box center [242, 203] width 0 height 9
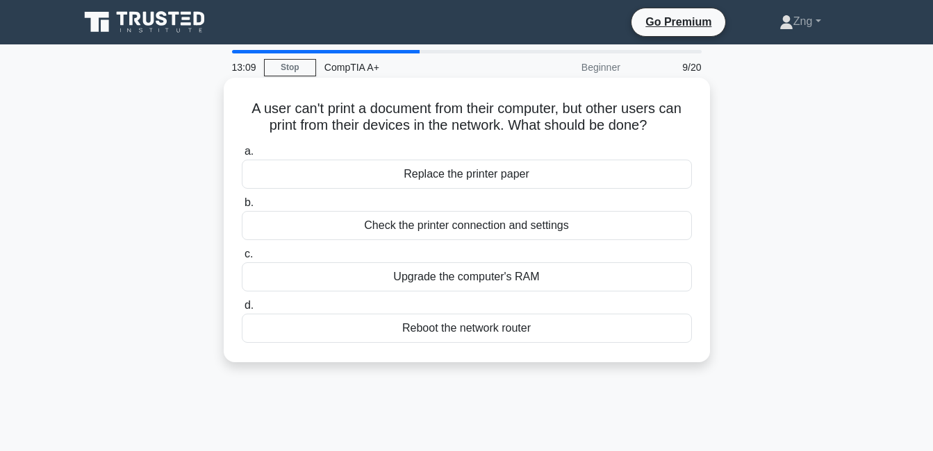
click at [352, 227] on div "Check the printer connection and settings" at bounding box center [467, 225] width 450 height 29
click at [242, 208] on input "b. Check the printer connection and settings" at bounding box center [242, 203] width 0 height 9
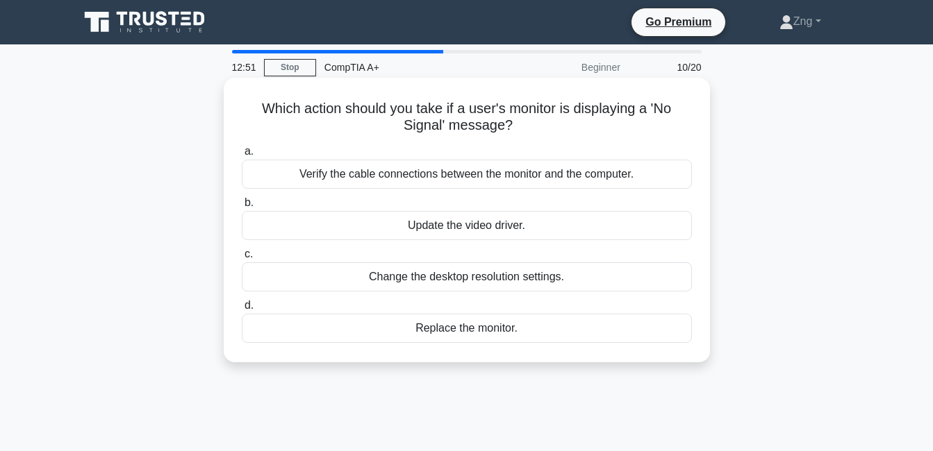
click at [381, 172] on div "Verify the cable connections between the monitor and the computer." at bounding box center [467, 174] width 450 height 29
click at [242, 156] on input "a. Verify the cable connections between the monitor and the computer." at bounding box center [242, 151] width 0 height 9
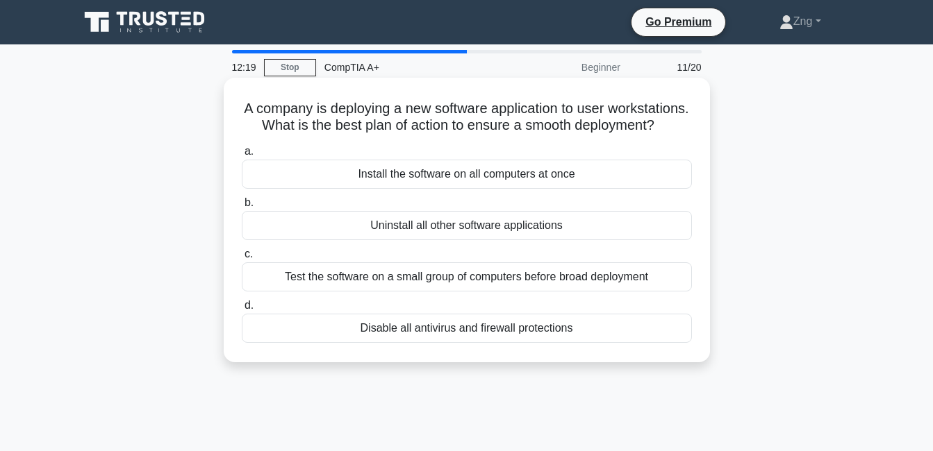
click at [456, 289] on div "Test the software on a small group of computers before broad deployment" at bounding box center [467, 277] width 450 height 29
click at [242, 259] on input "c. Test the software on a small group of computers before broad deployment" at bounding box center [242, 254] width 0 height 9
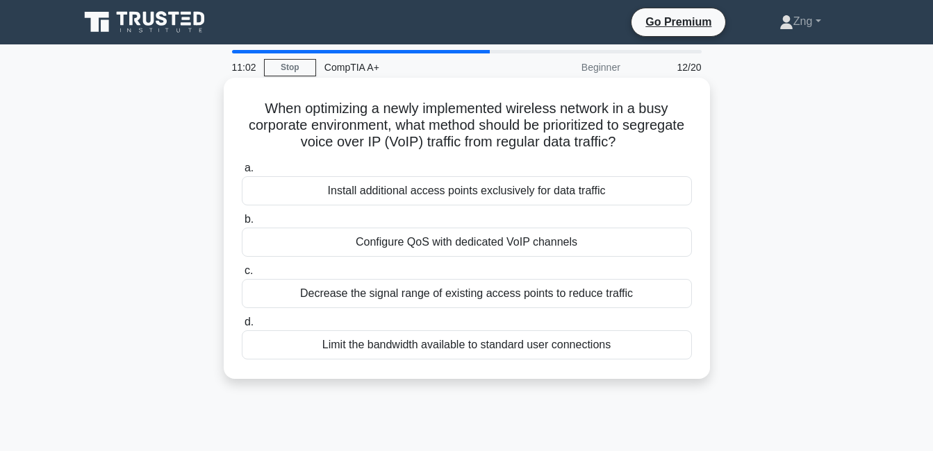
click at [451, 347] on div "Limit the bandwidth available to standard user connections" at bounding box center [467, 345] width 450 height 29
click at [242, 327] on input "d. Limit the bandwidth available to standard user connections" at bounding box center [242, 322] width 0 height 9
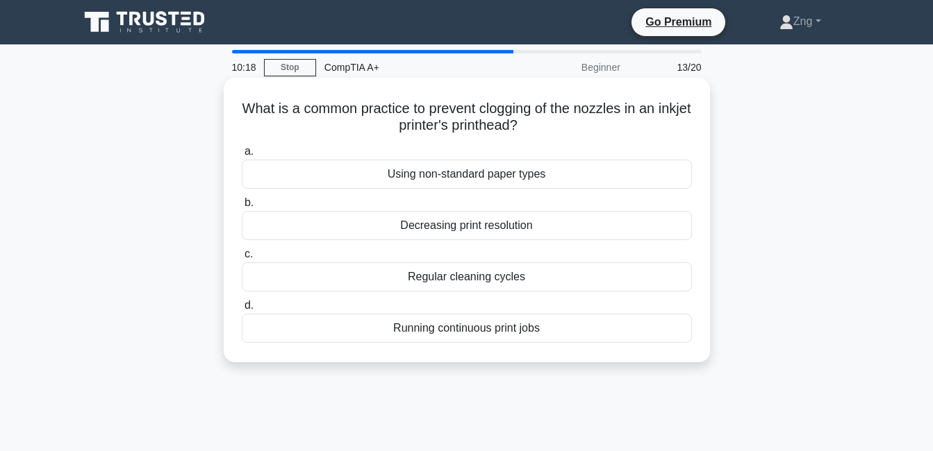
click at [478, 283] on div "Regular cleaning cycles" at bounding box center [467, 277] width 450 height 29
click at [242, 259] on input "c. Regular cleaning cycles" at bounding box center [242, 254] width 0 height 9
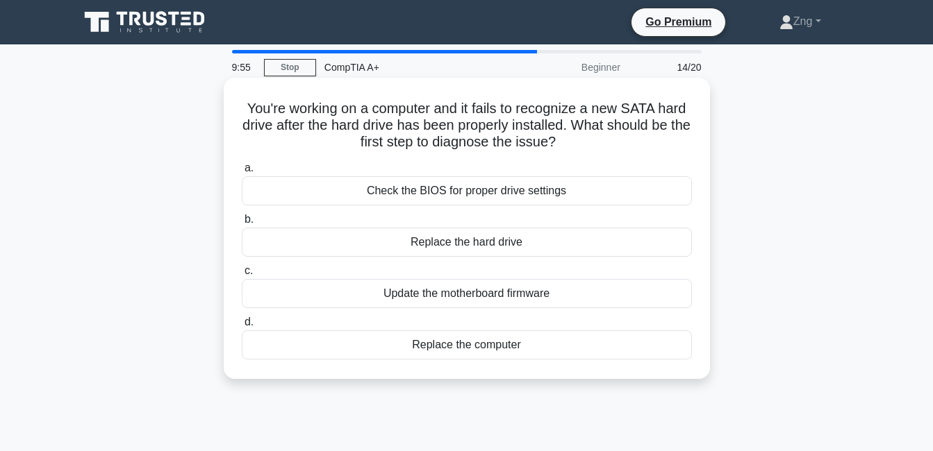
click at [423, 189] on div "Check the BIOS for proper drive settings" at bounding box center [467, 190] width 450 height 29
click at [614, 198] on div "Check the BIOS for proper drive settings" at bounding box center [467, 190] width 450 height 29
click at [242, 173] on input "a. Check the BIOS for proper drive settings" at bounding box center [242, 168] width 0 height 9
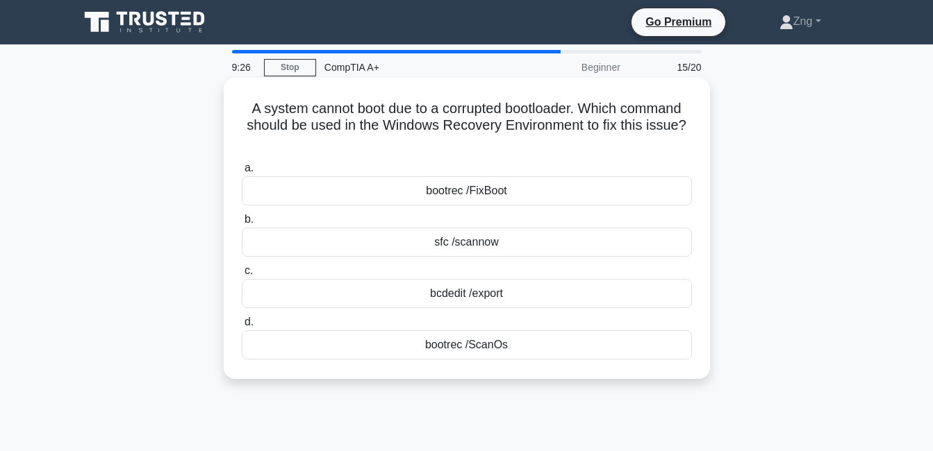
click at [516, 190] on div "bootrec /FixBoot" at bounding box center [467, 190] width 450 height 29
click at [242, 173] on input "a. bootrec /FixBoot" at bounding box center [242, 168] width 0 height 9
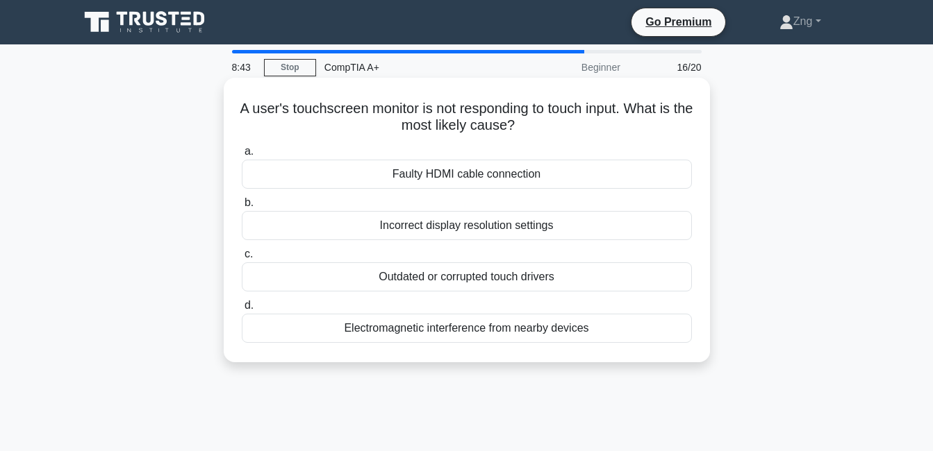
click at [526, 276] on div "Outdated or corrupted touch drivers" at bounding box center [467, 277] width 450 height 29
click at [242, 259] on input "c. Outdated or corrupted touch drivers" at bounding box center [242, 254] width 0 height 9
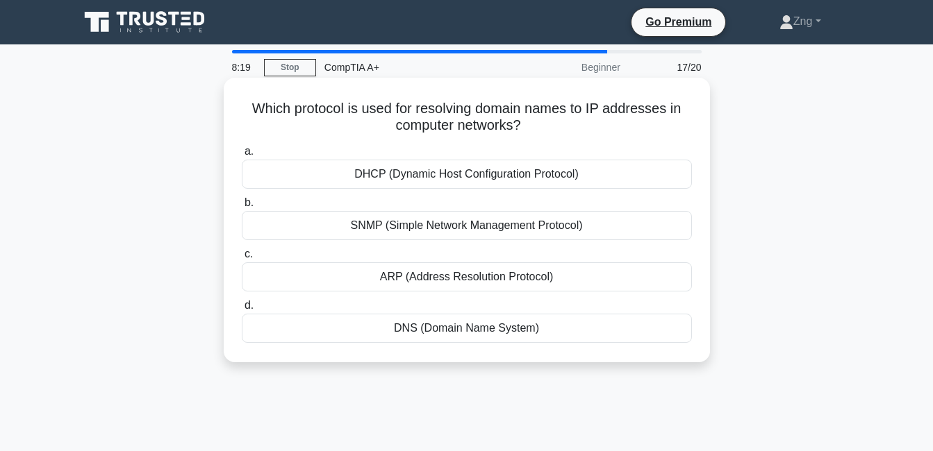
click at [454, 327] on div "DNS (Domain Name System)" at bounding box center [467, 328] width 450 height 29
click at [242, 310] on input "d. DNS (Domain Name System)" at bounding box center [242, 305] width 0 height 9
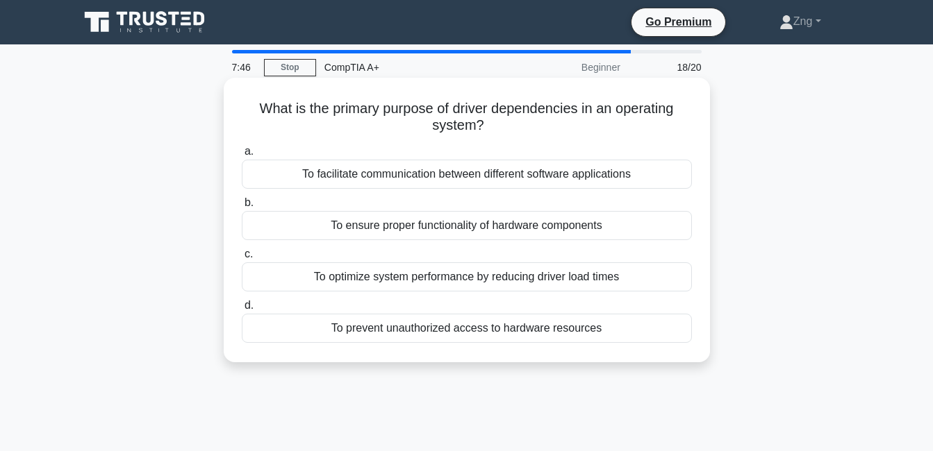
click at [473, 238] on div "To ensure proper functionality of hardware components" at bounding box center [467, 225] width 450 height 29
click at [242, 208] on input "b. To ensure proper functionality of hardware components" at bounding box center [242, 203] width 0 height 9
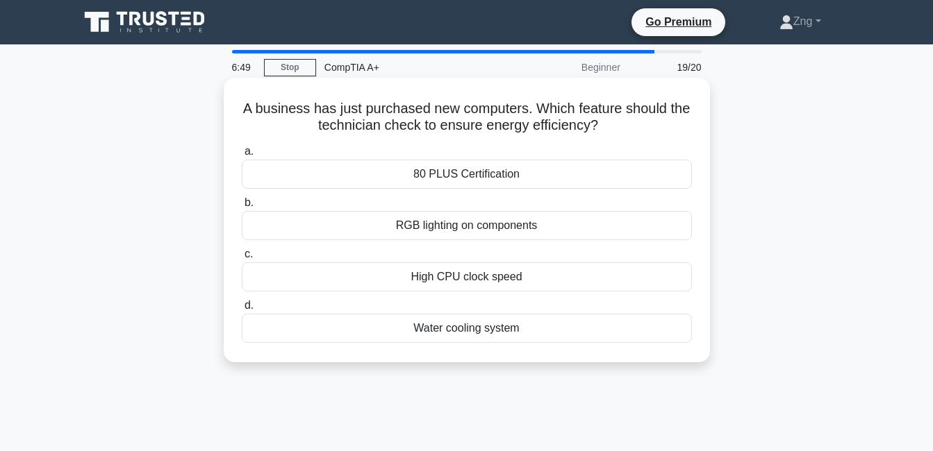
click at [474, 279] on div "High CPU clock speed" at bounding box center [467, 277] width 450 height 29
click at [242, 259] on input "c. High CPU clock speed" at bounding box center [242, 254] width 0 height 9
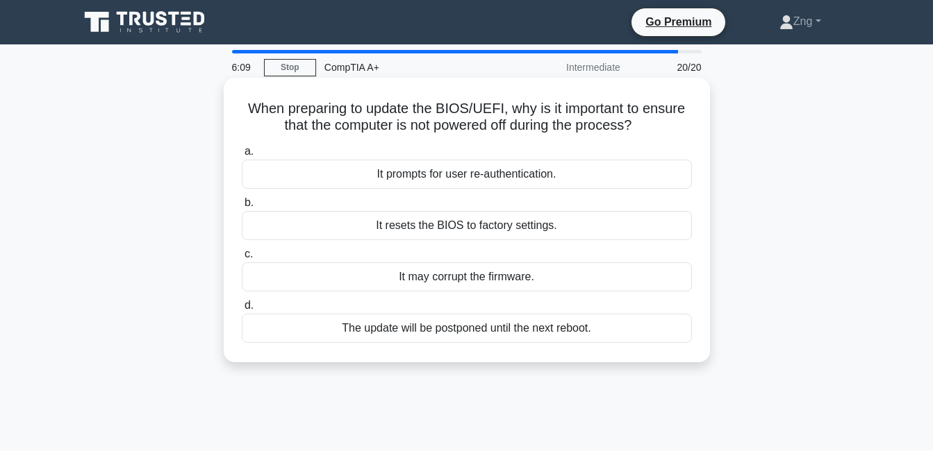
click at [557, 232] on div "It resets the BIOS to factory settings." at bounding box center [467, 225] width 450 height 29
click at [242, 208] on input "b. It resets the BIOS to factory settings." at bounding box center [242, 203] width 0 height 9
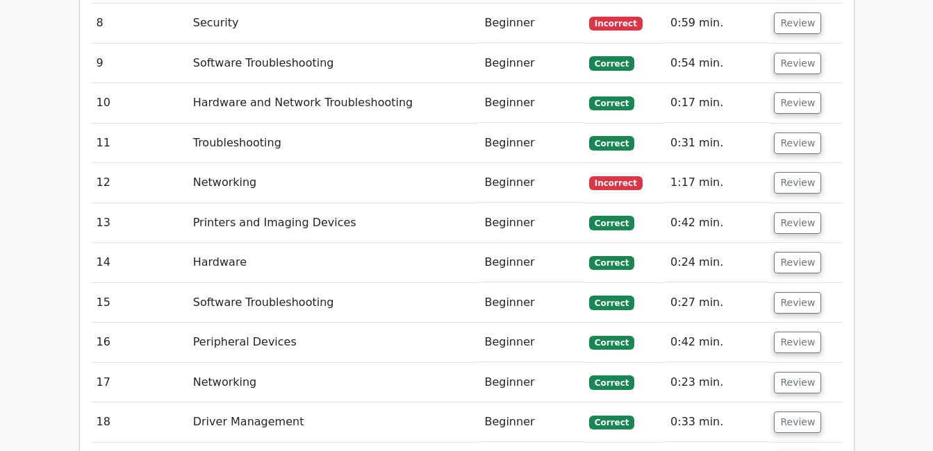
scroll to position [2362, 0]
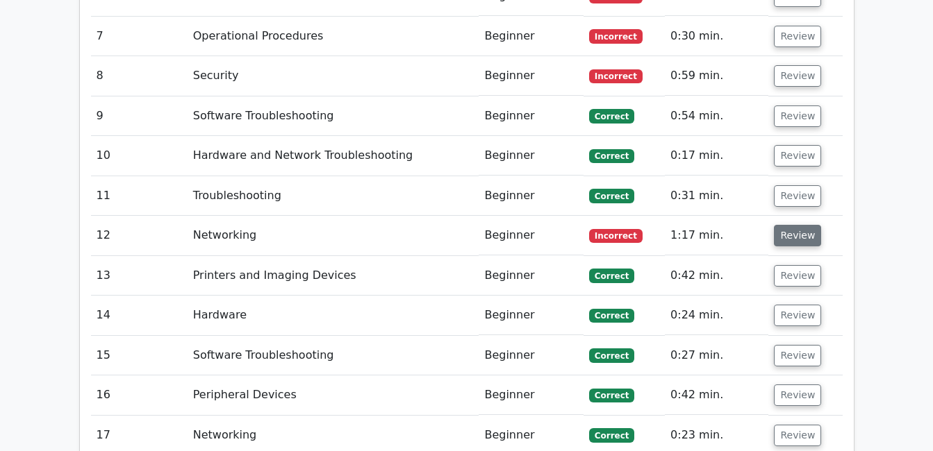
click at [786, 225] on button "Review" at bounding box center [797, 236] width 47 height 22
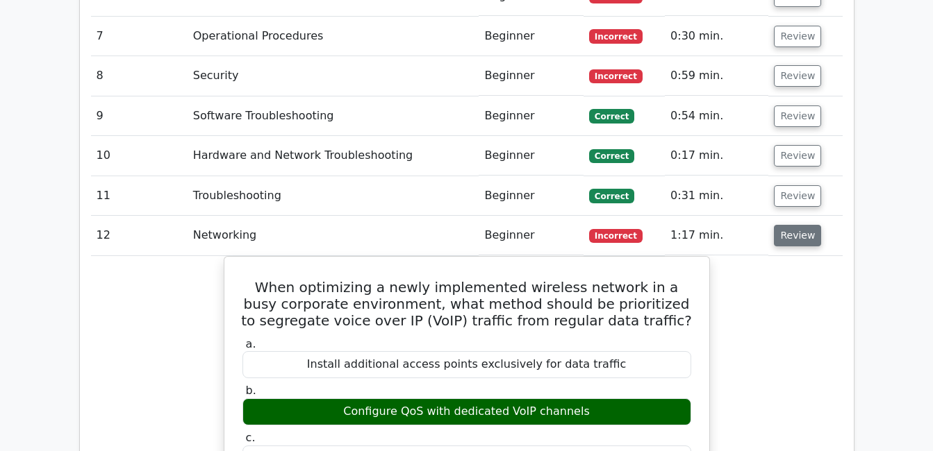
click at [786, 225] on button "Review" at bounding box center [797, 236] width 47 height 22
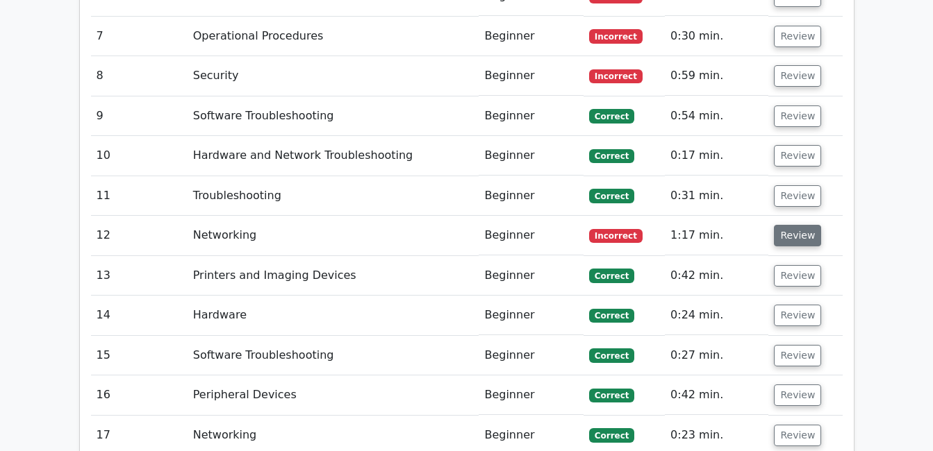
click at [785, 225] on button "Review" at bounding box center [797, 236] width 47 height 22
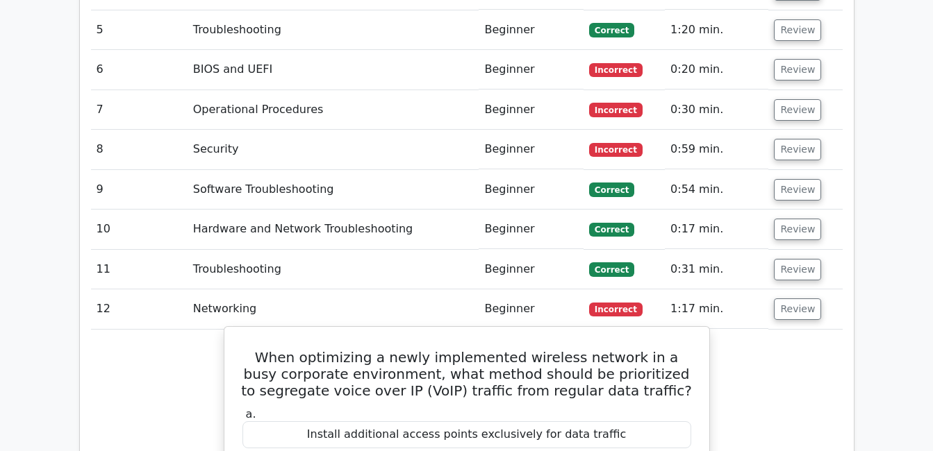
scroll to position [2223, 0]
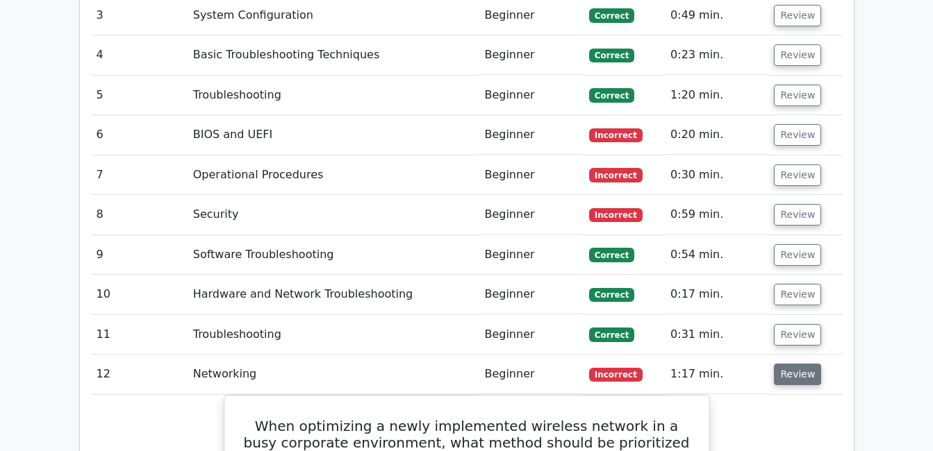
click at [798, 364] on button "Review" at bounding box center [797, 375] width 47 height 22
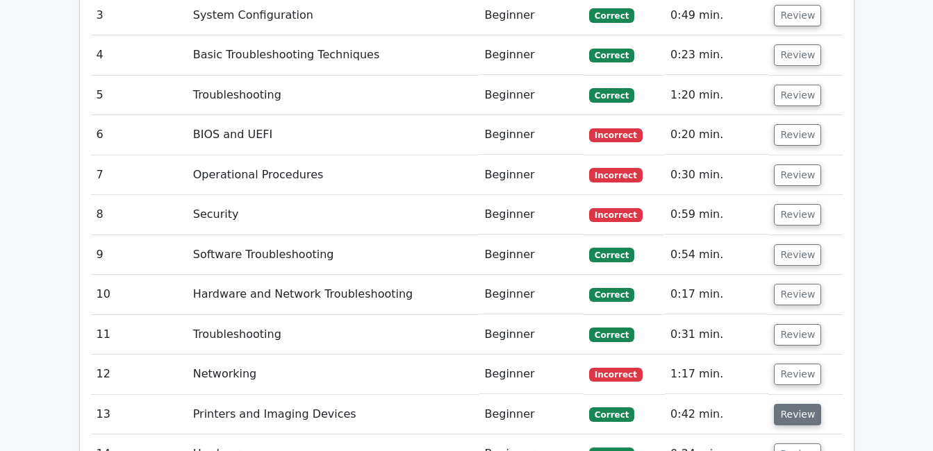
click at [801, 404] on button "Review" at bounding box center [797, 415] width 47 height 22
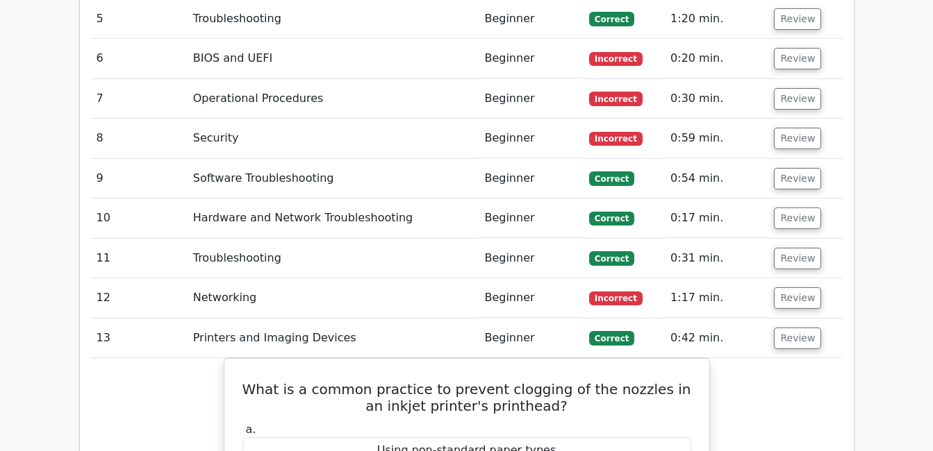
scroll to position [2431, 0]
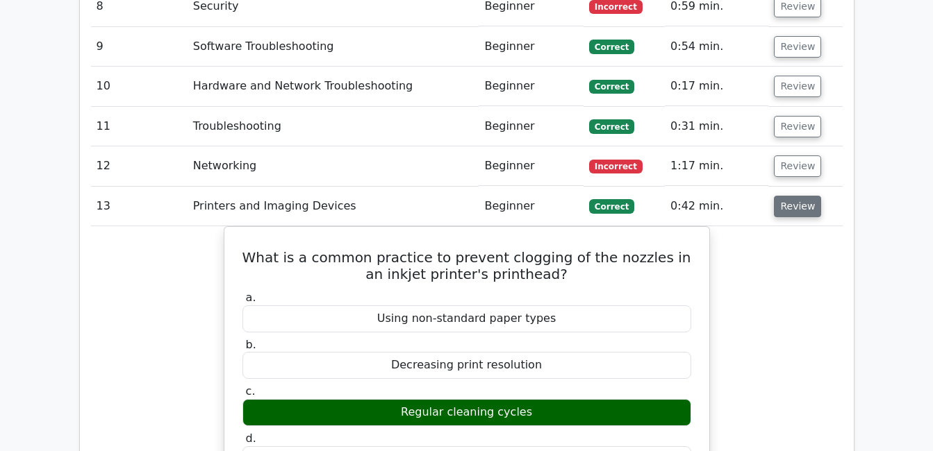
click at [793, 196] on button "Review" at bounding box center [797, 207] width 47 height 22
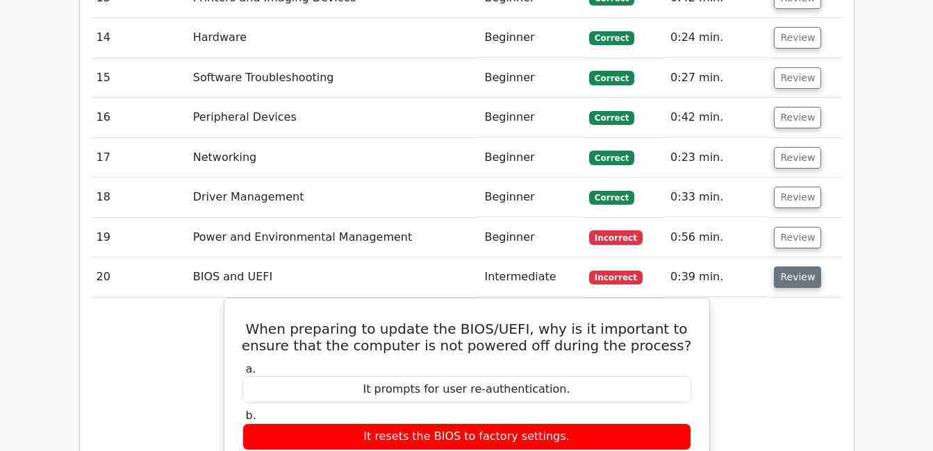
click at [776, 267] on button "Review" at bounding box center [797, 278] width 47 height 22
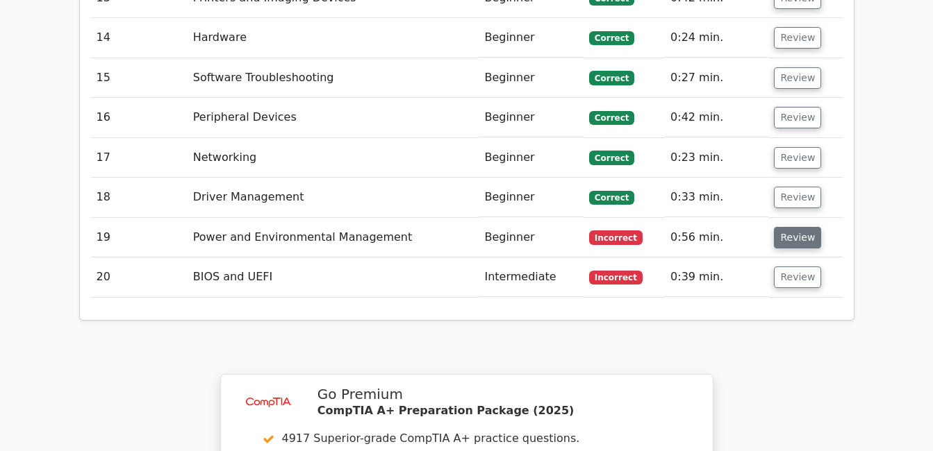
click at [787, 227] on button "Review" at bounding box center [797, 238] width 47 height 22
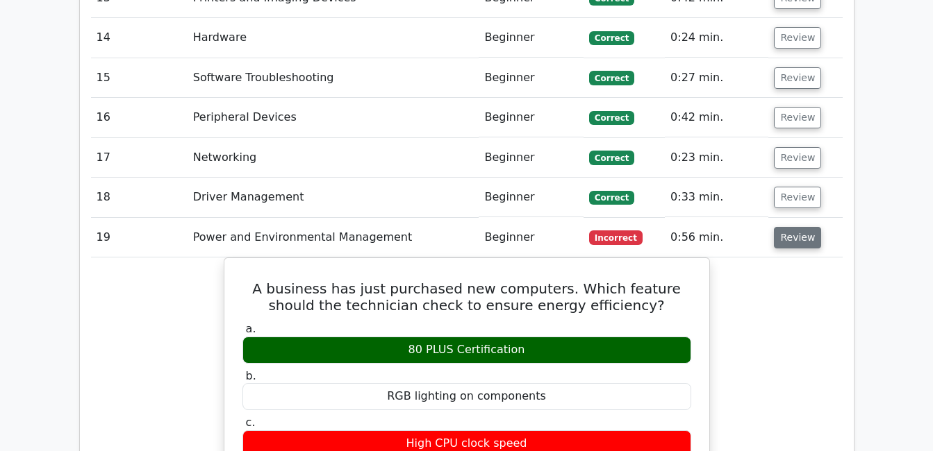
click at [801, 227] on button "Review" at bounding box center [797, 238] width 47 height 22
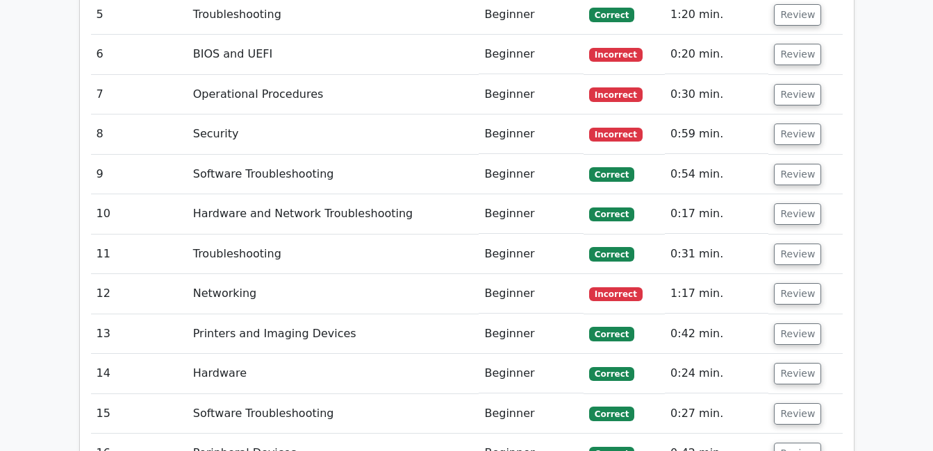
scroll to position [2292, 0]
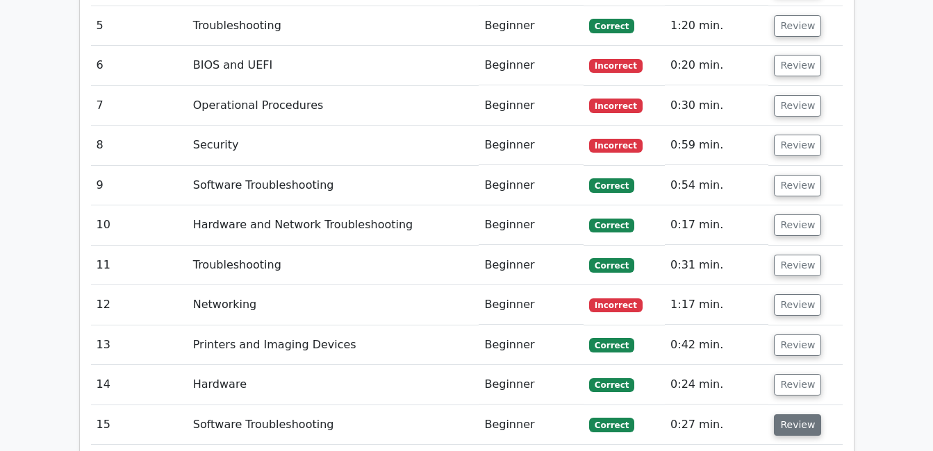
click at [787, 415] on button "Review" at bounding box center [797, 426] width 47 height 22
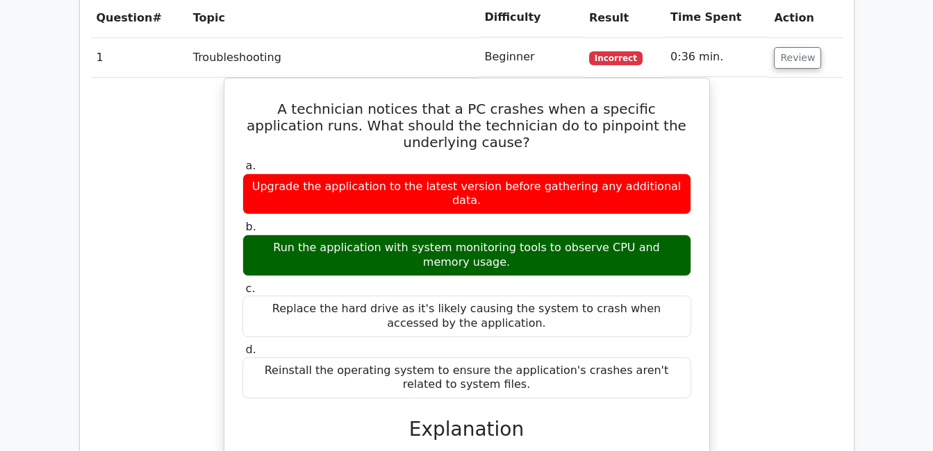
scroll to position [1181, 0]
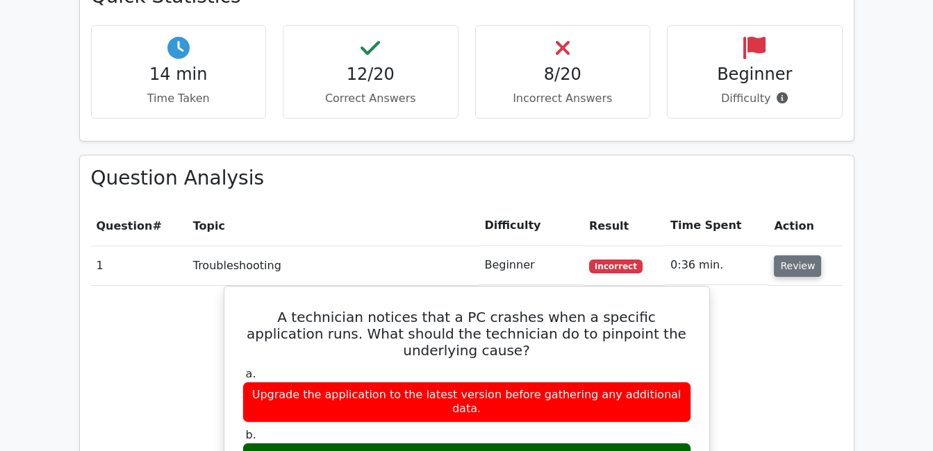
click at [779, 256] on button "Review" at bounding box center [797, 267] width 47 height 22
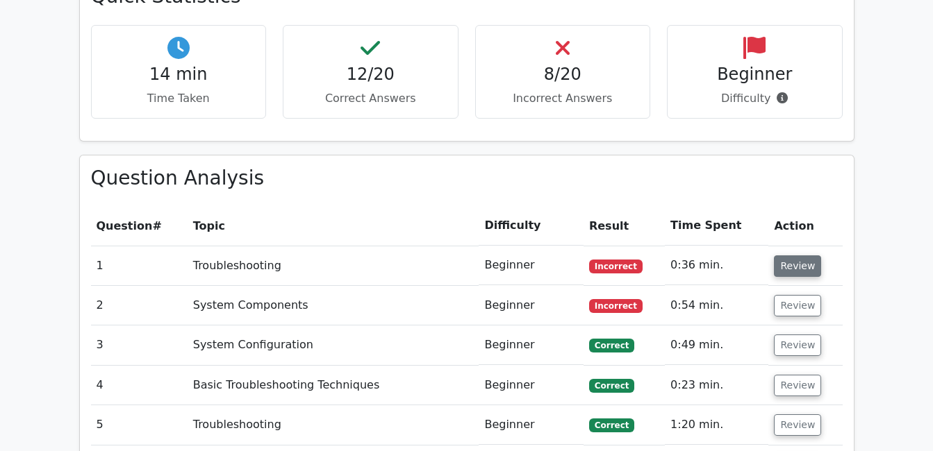
click at [779, 256] on button "Review" at bounding box center [797, 267] width 47 height 22
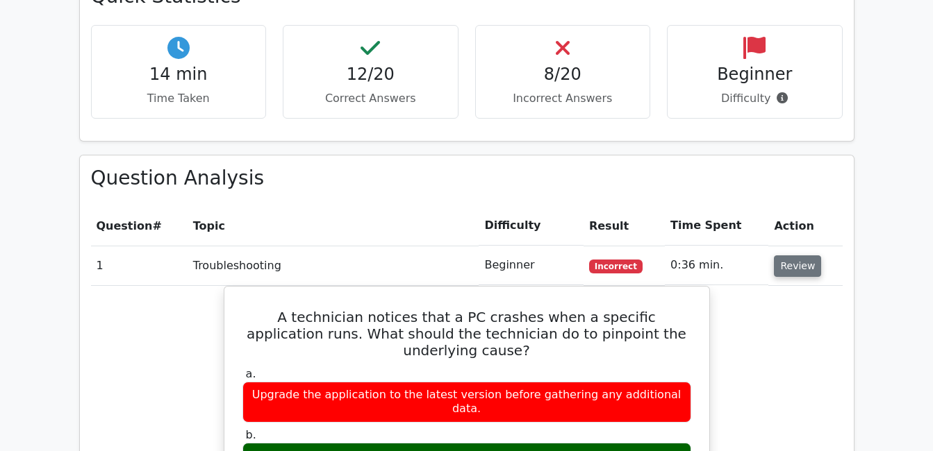
click at [782, 256] on button "Review" at bounding box center [797, 267] width 47 height 22
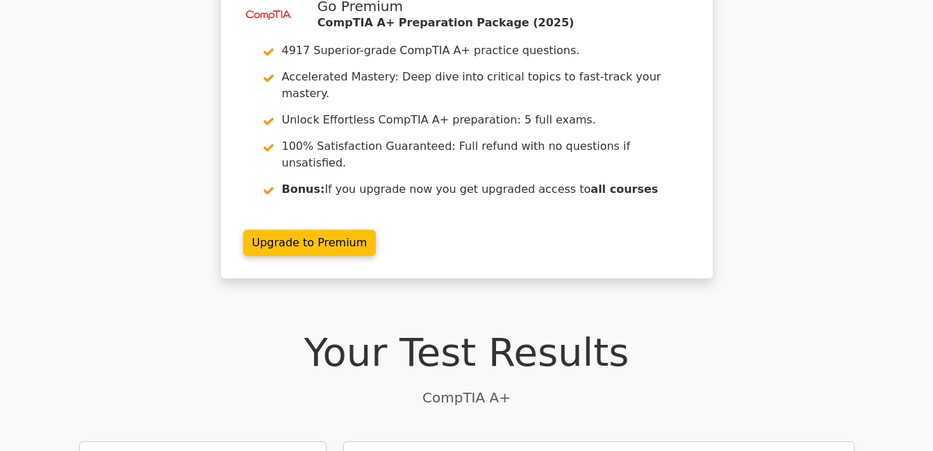
scroll to position [0, 0]
